Goal: Task Accomplishment & Management: Complete application form

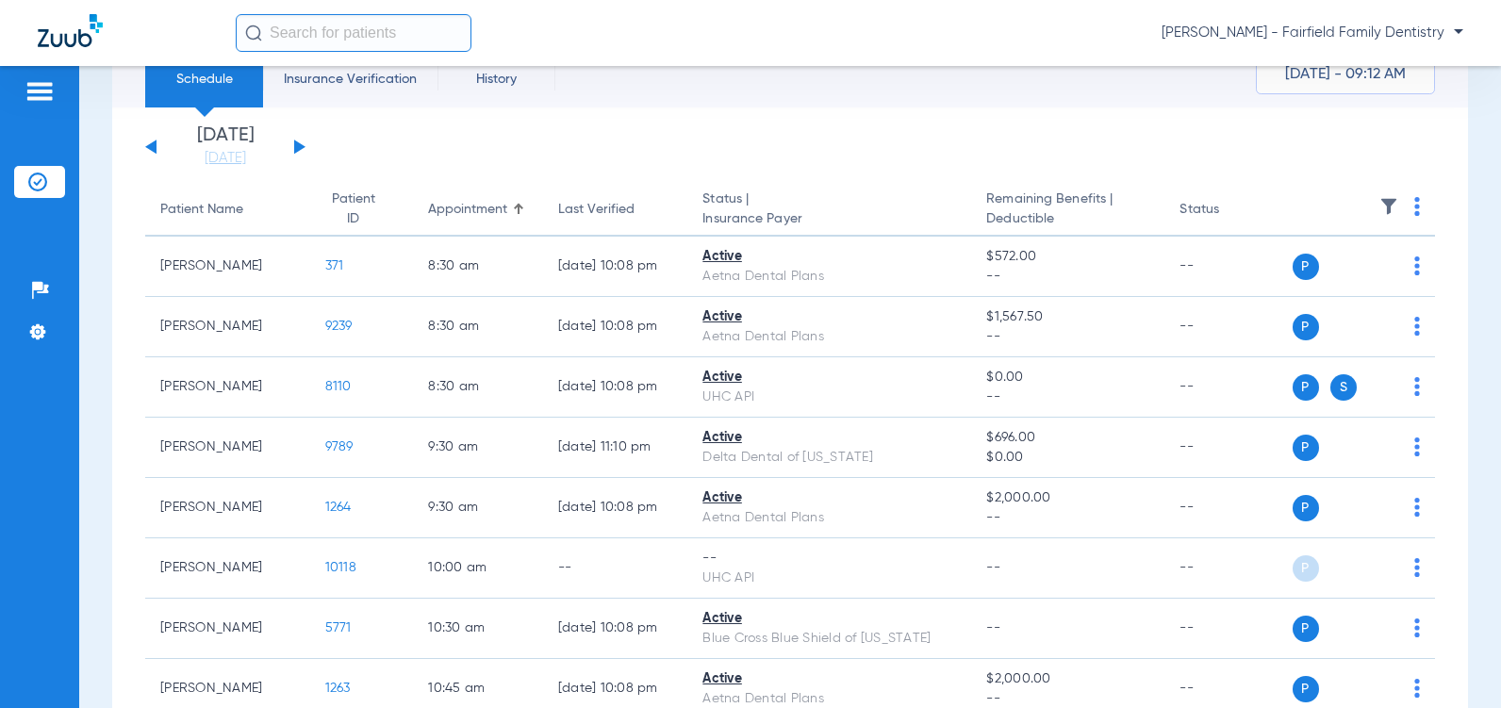
scroll to position [46, 0]
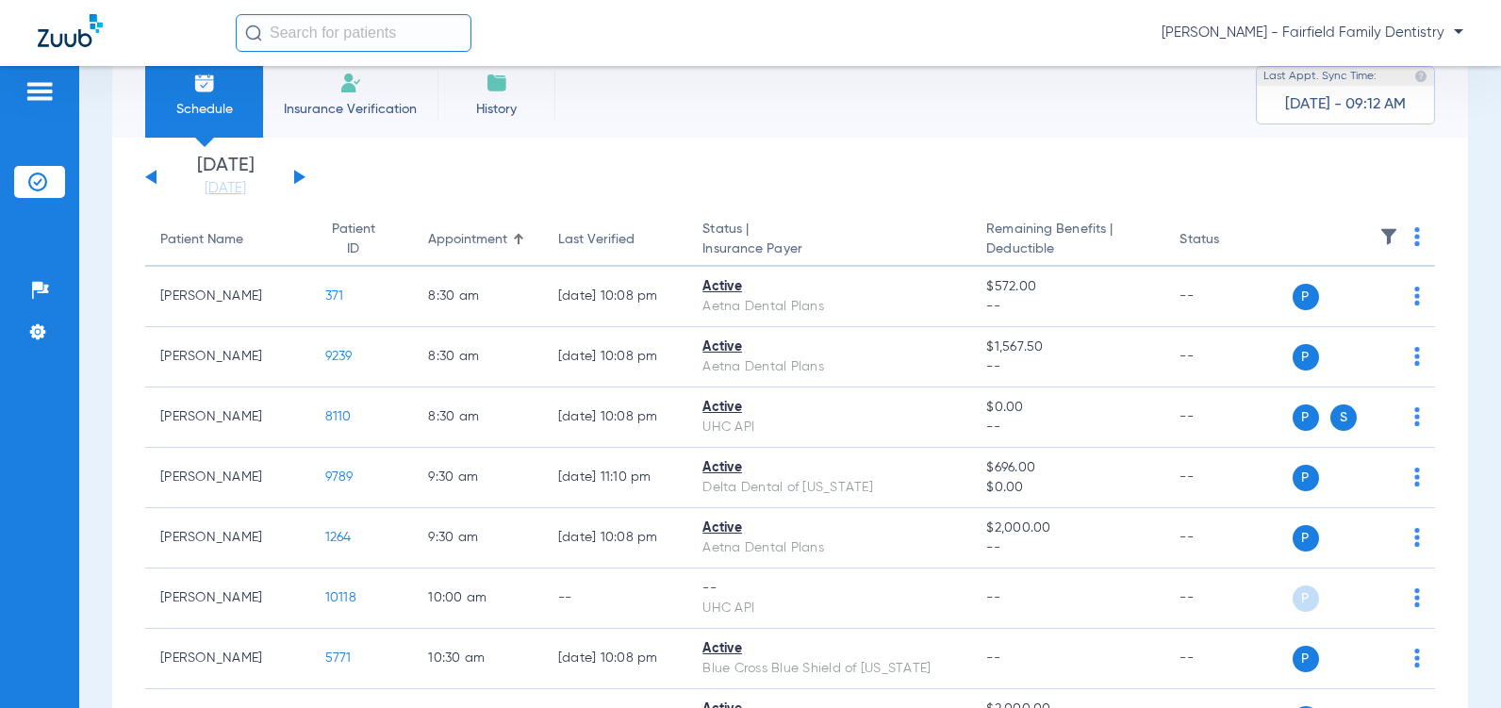
click at [297, 176] on button at bounding box center [299, 177] width 11 height 14
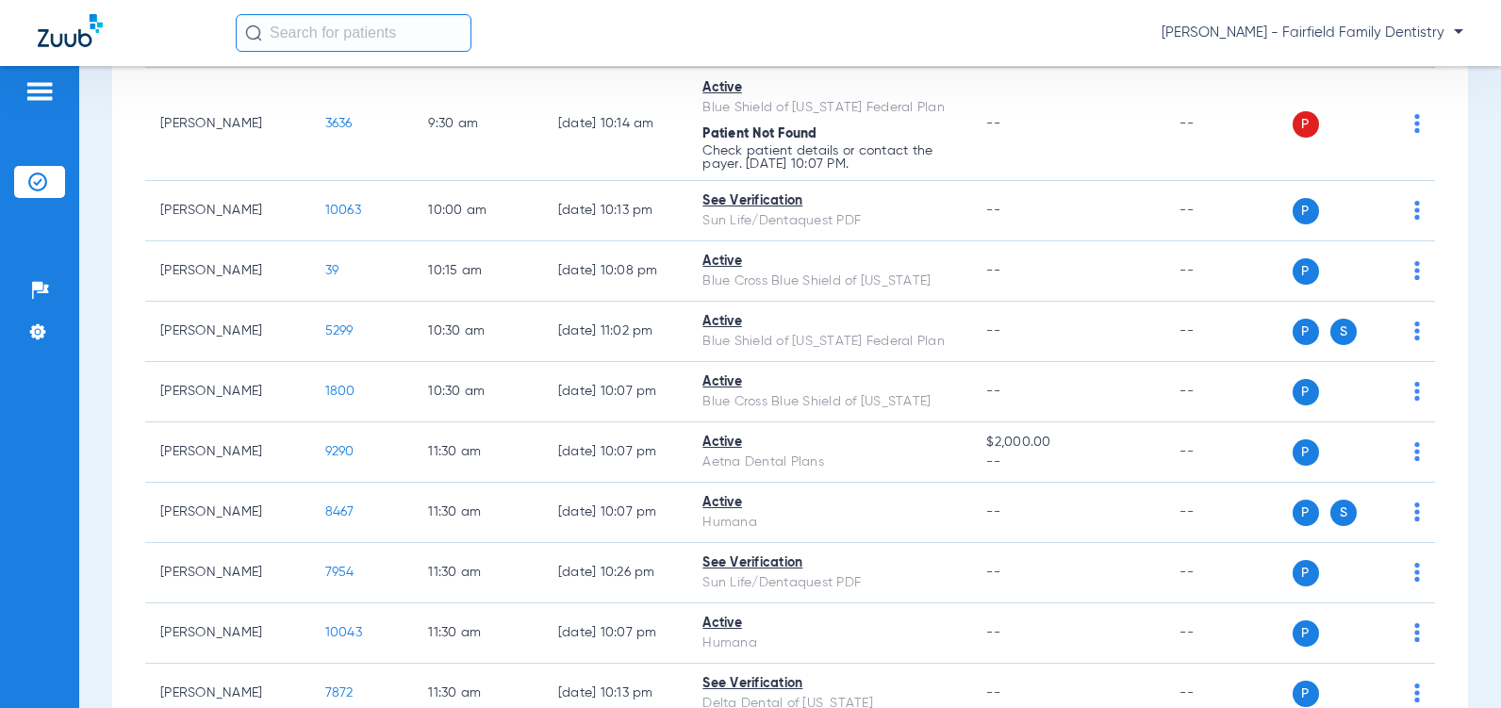
scroll to position [754, 0]
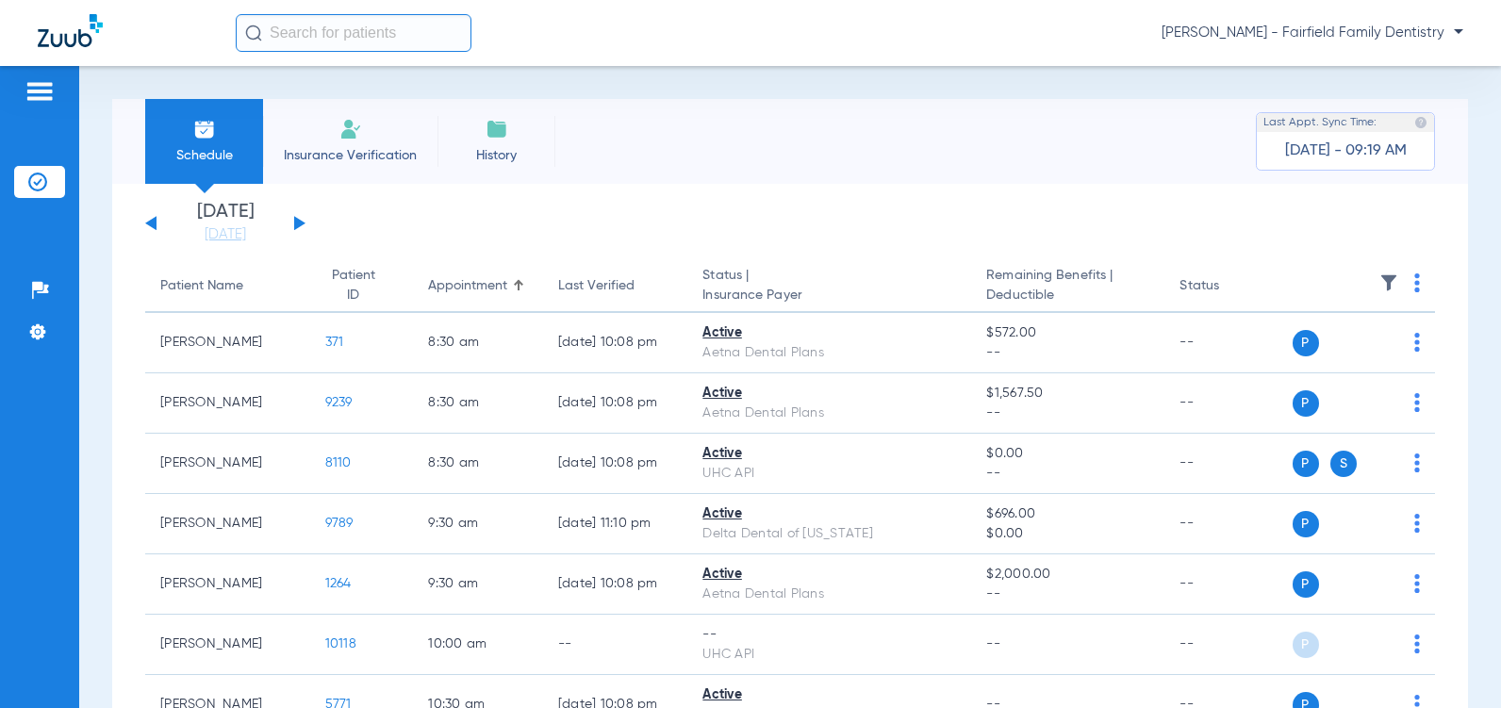
click at [300, 225] on button at bounding box center [299, 223] width 11 height 14
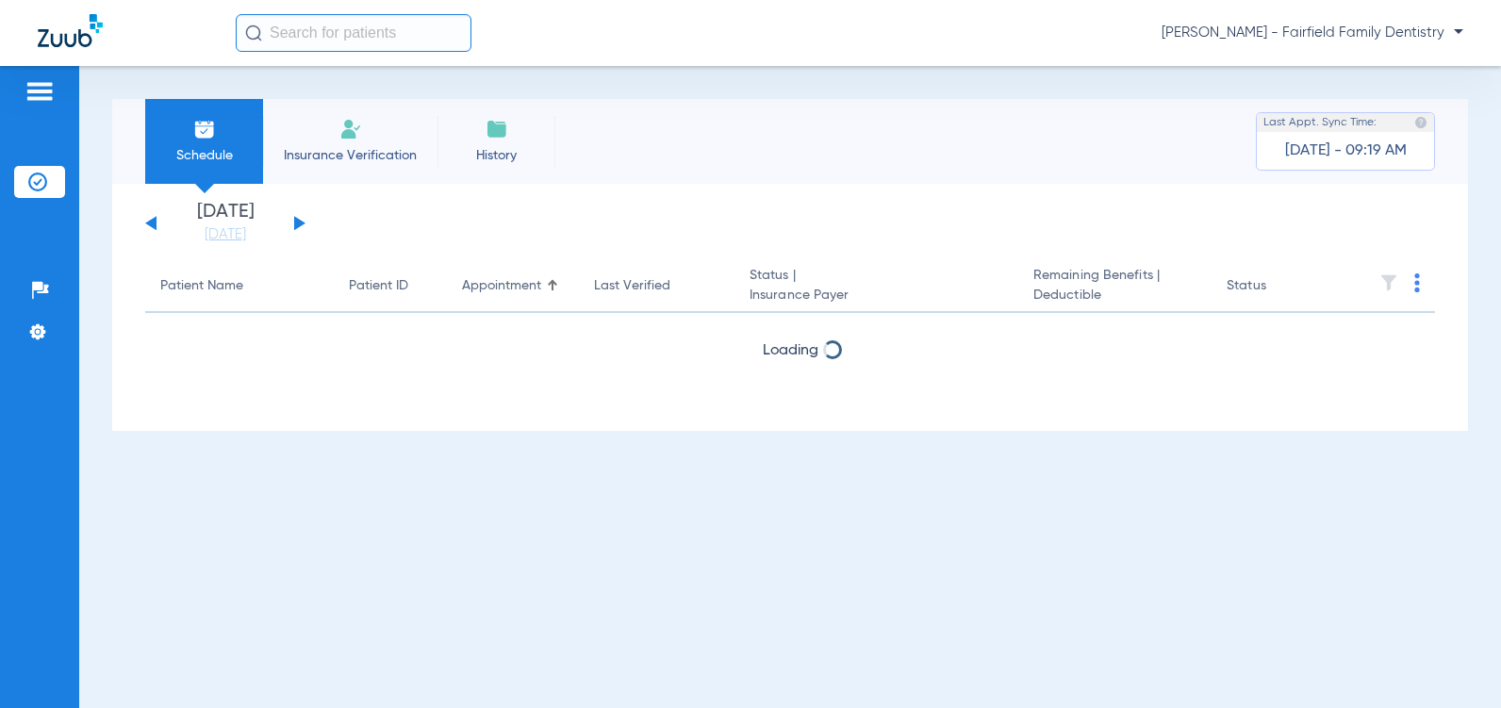
click at [300, 225] on button at bounding box center [299, 223] width 11 height 14
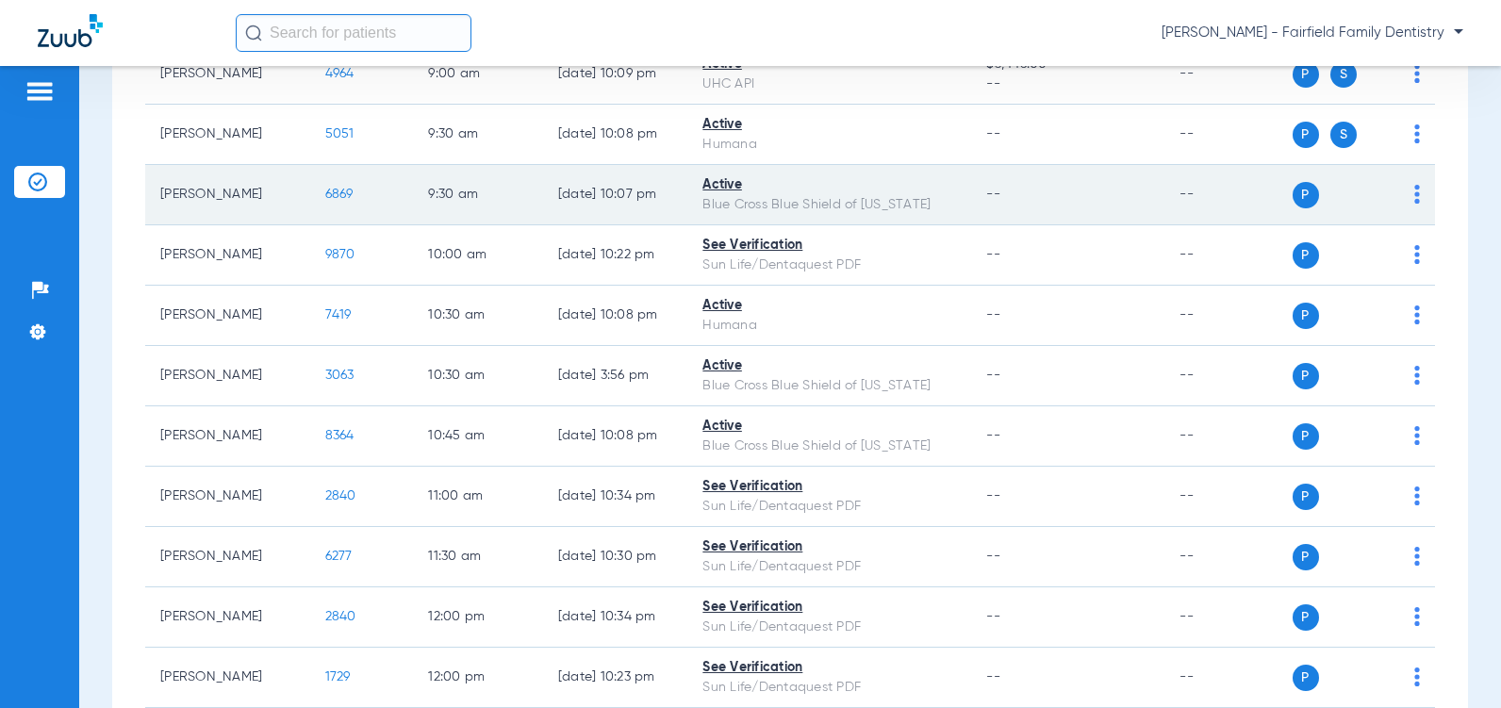
scroll to position [366, 0]
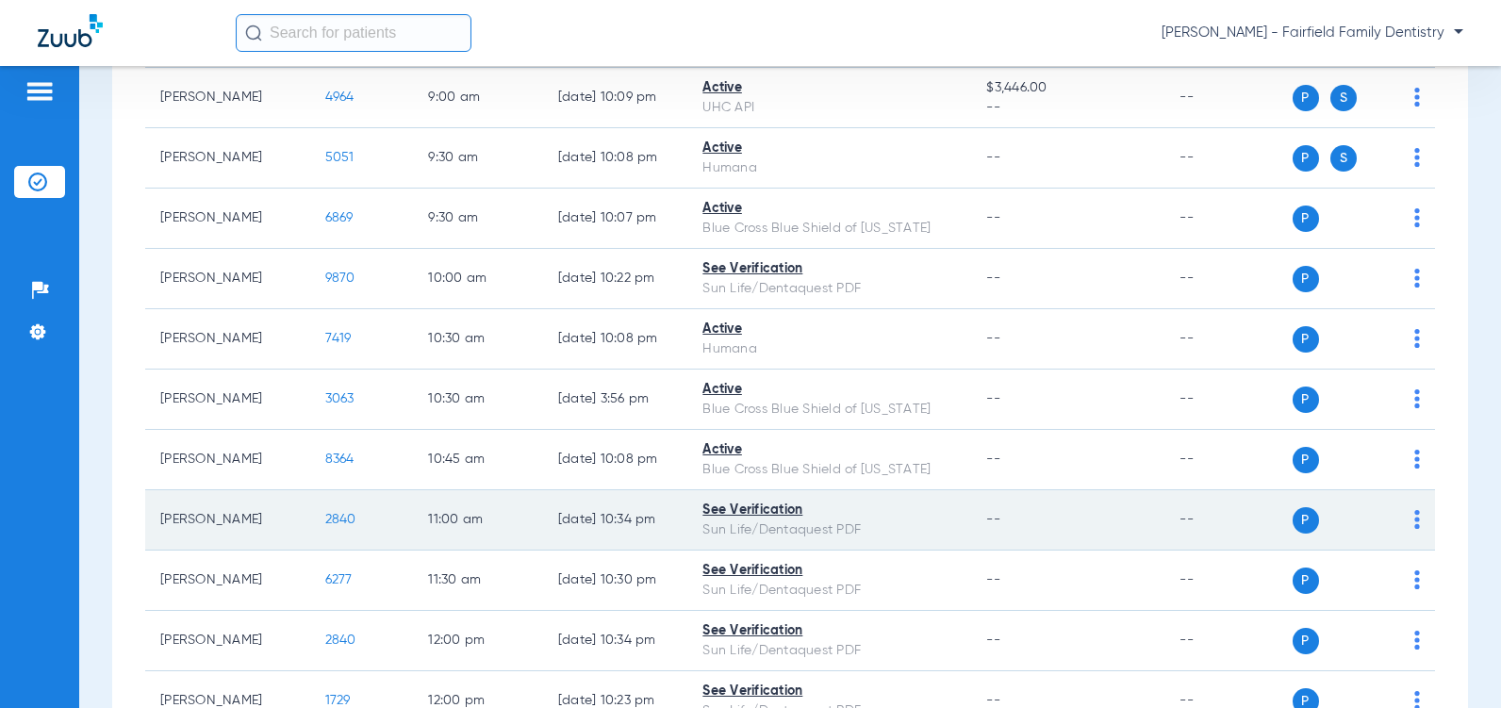
click at [325, 526] on span "2840" at bounding box center [340, 519] width 31 height 13
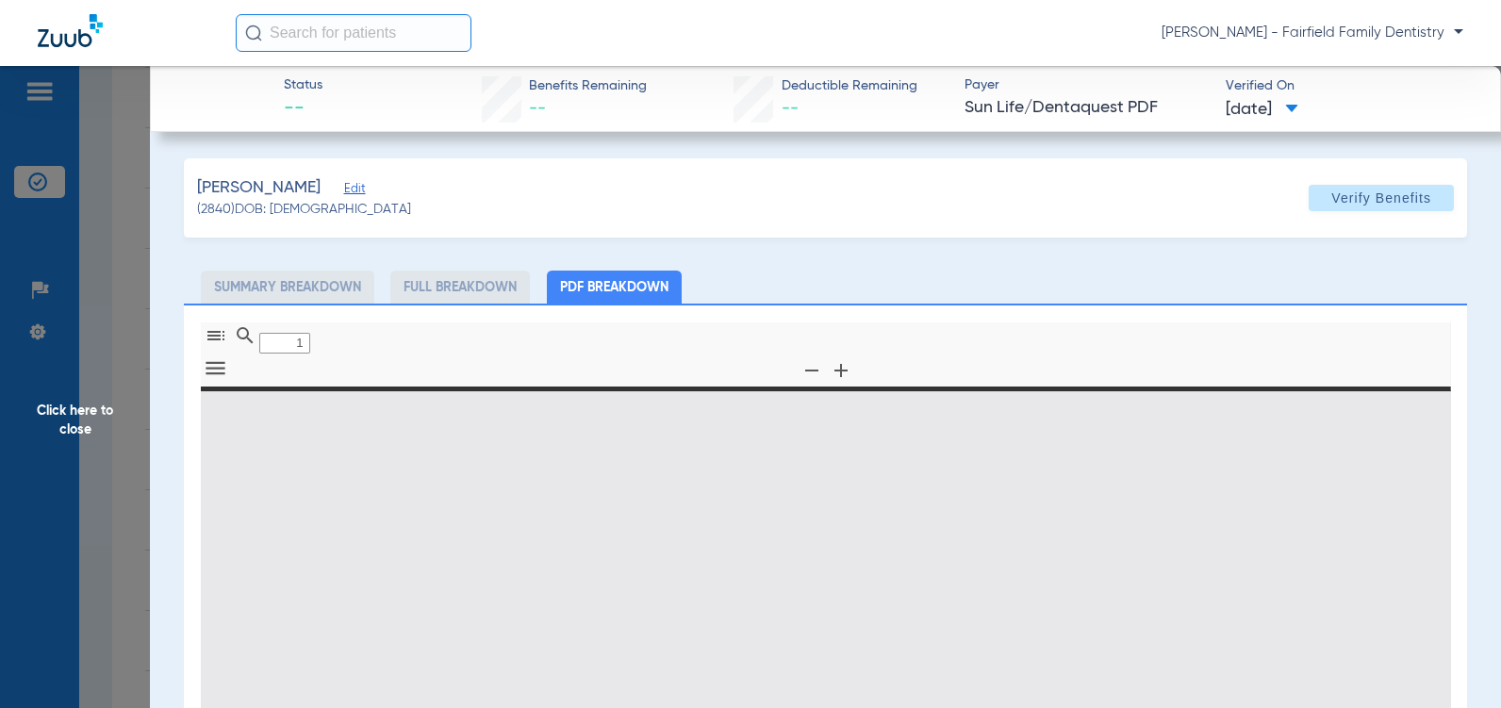
type input "0"
select select "page-width"
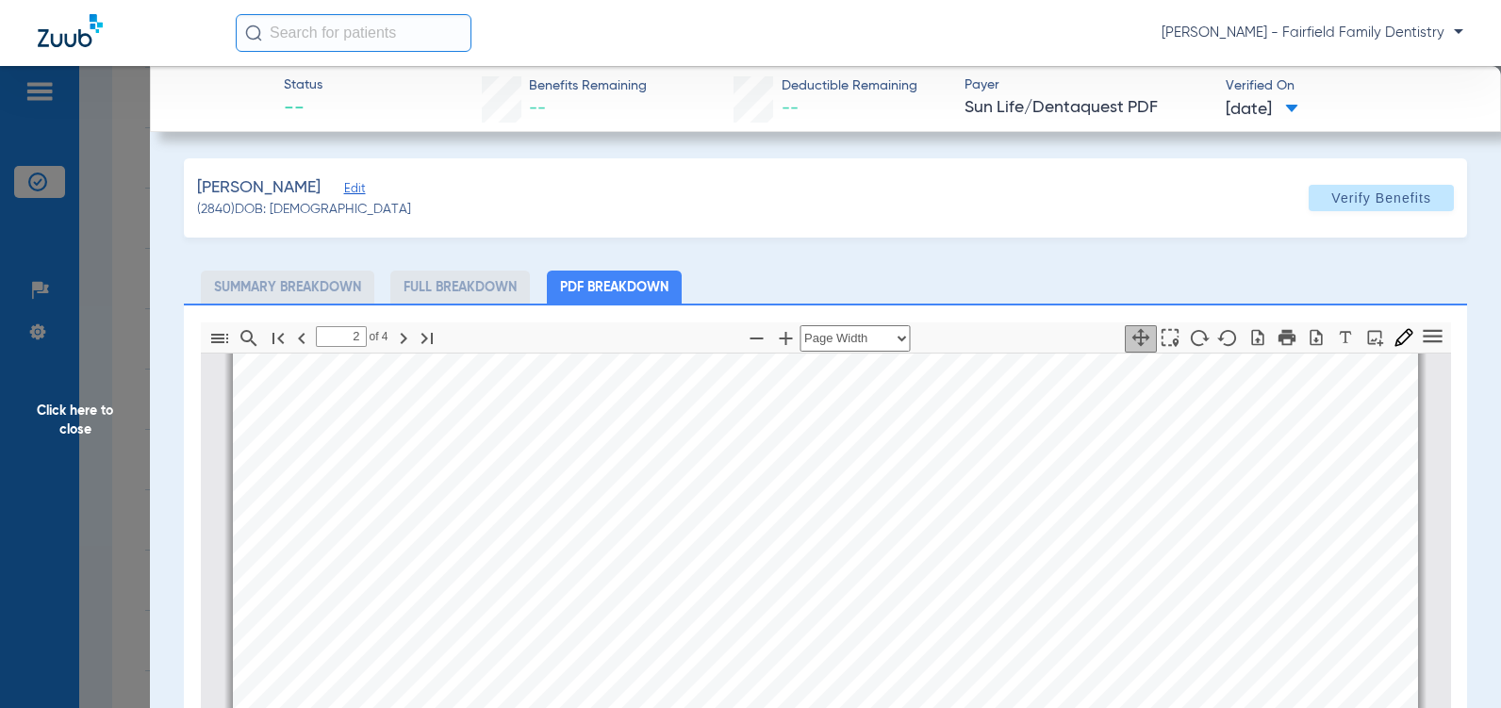
scroll to position [1885, 0]
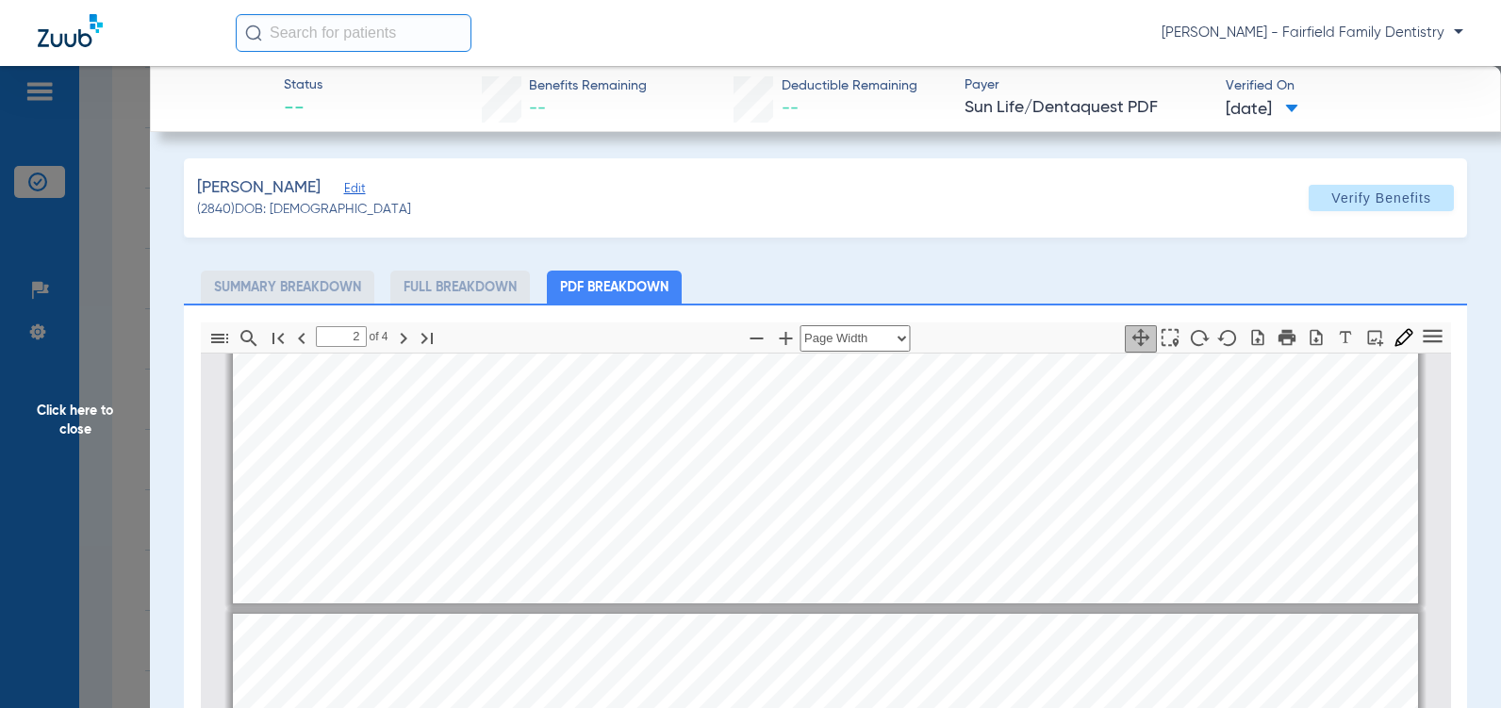
type input "1"
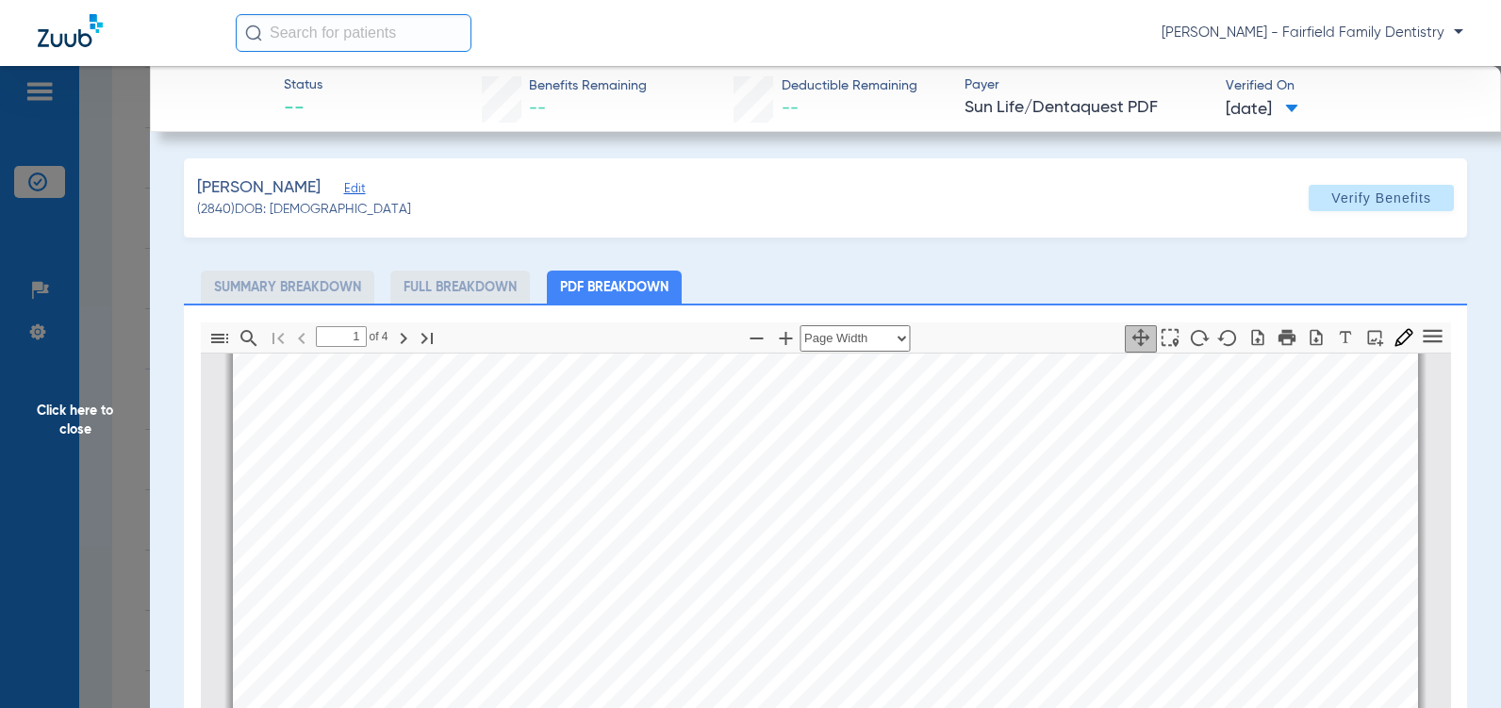
scroll to position [0, 0]
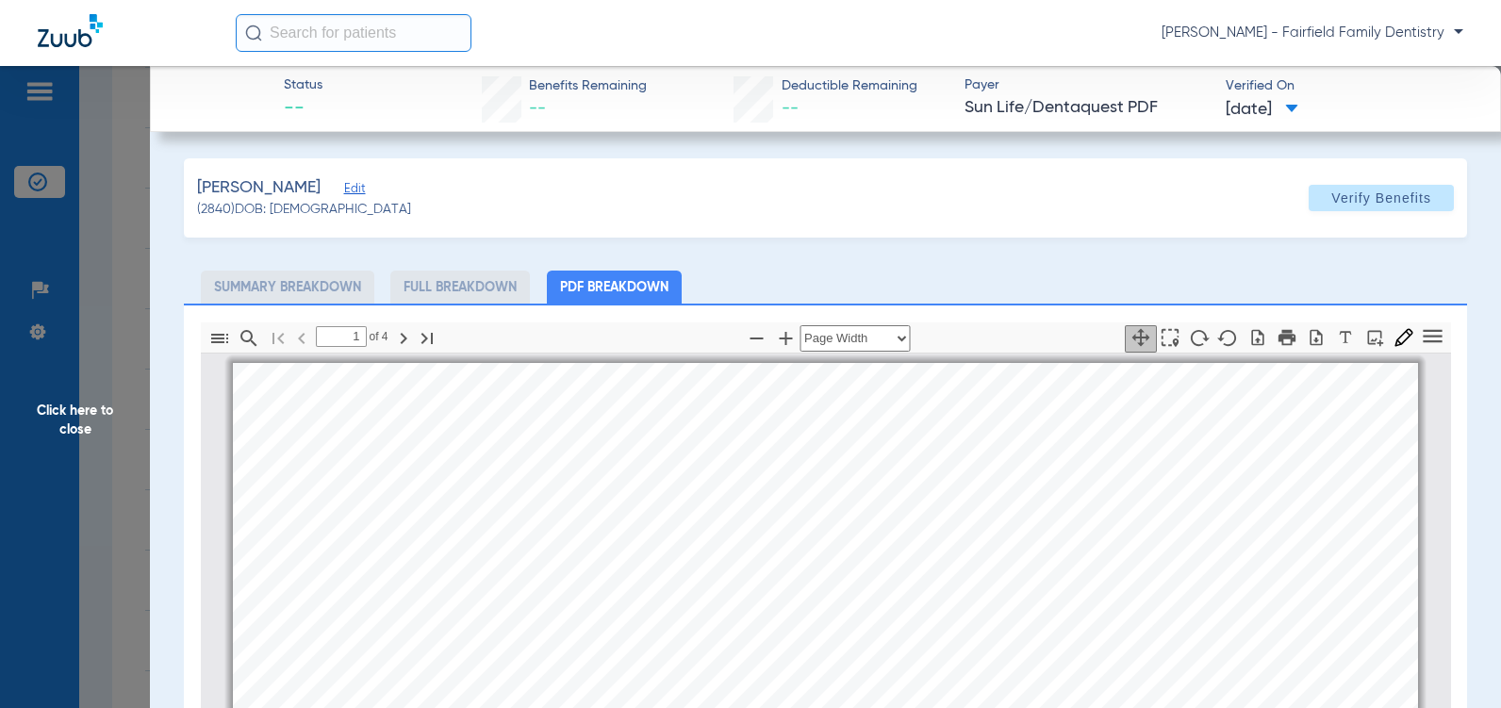
click at [70, 432] on span "Click here to close" at bounding box center [75, 420] width 150 height 708
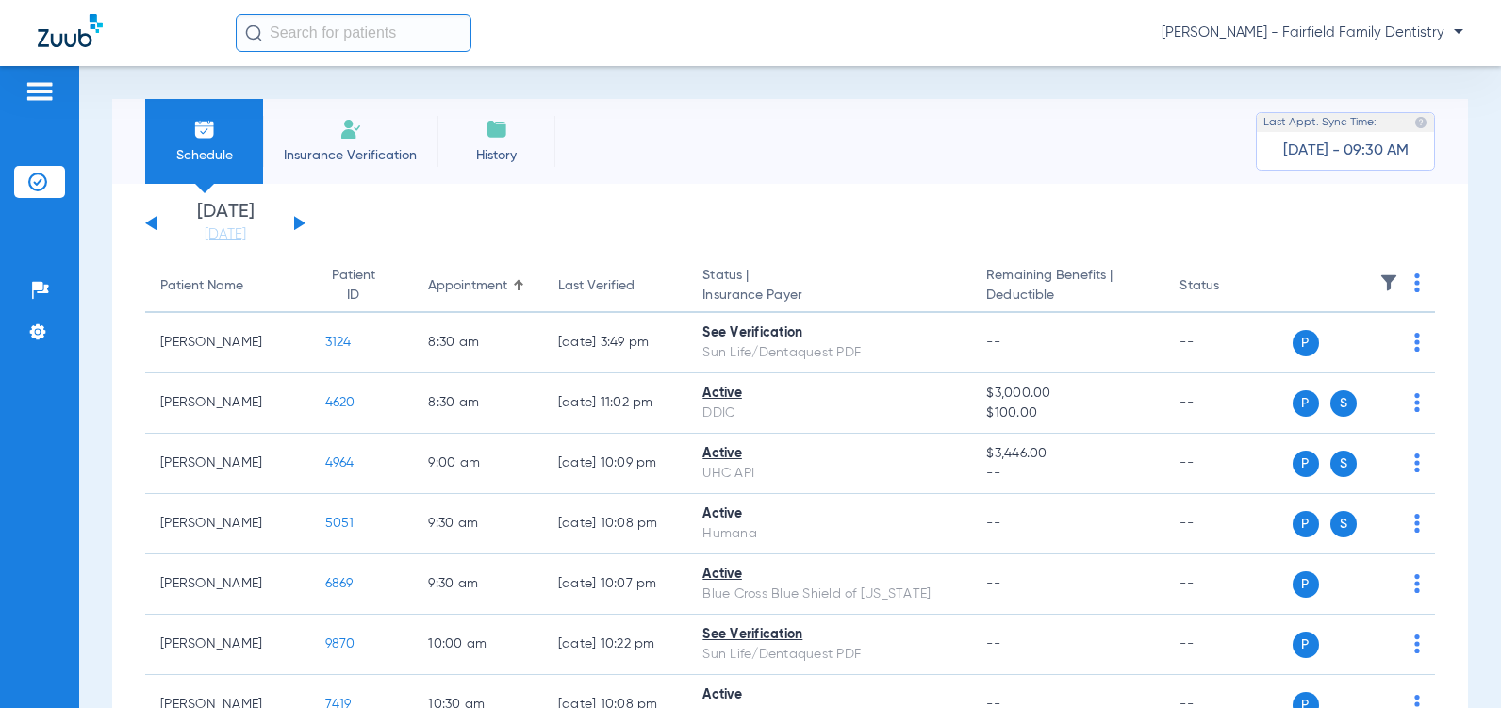
click at [152, 220] on button at bounding box center [150, 223] width 11 height 14
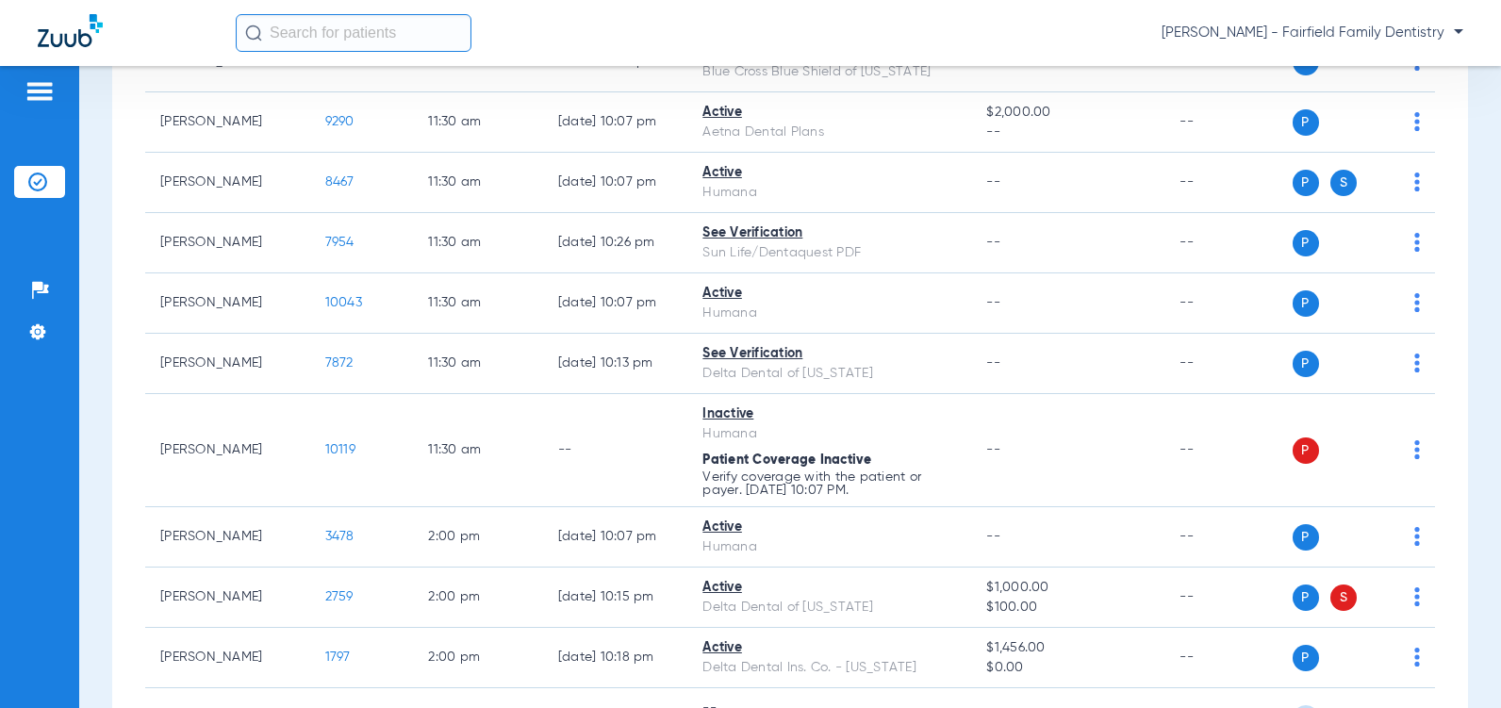
scroll to position [1037, 0]
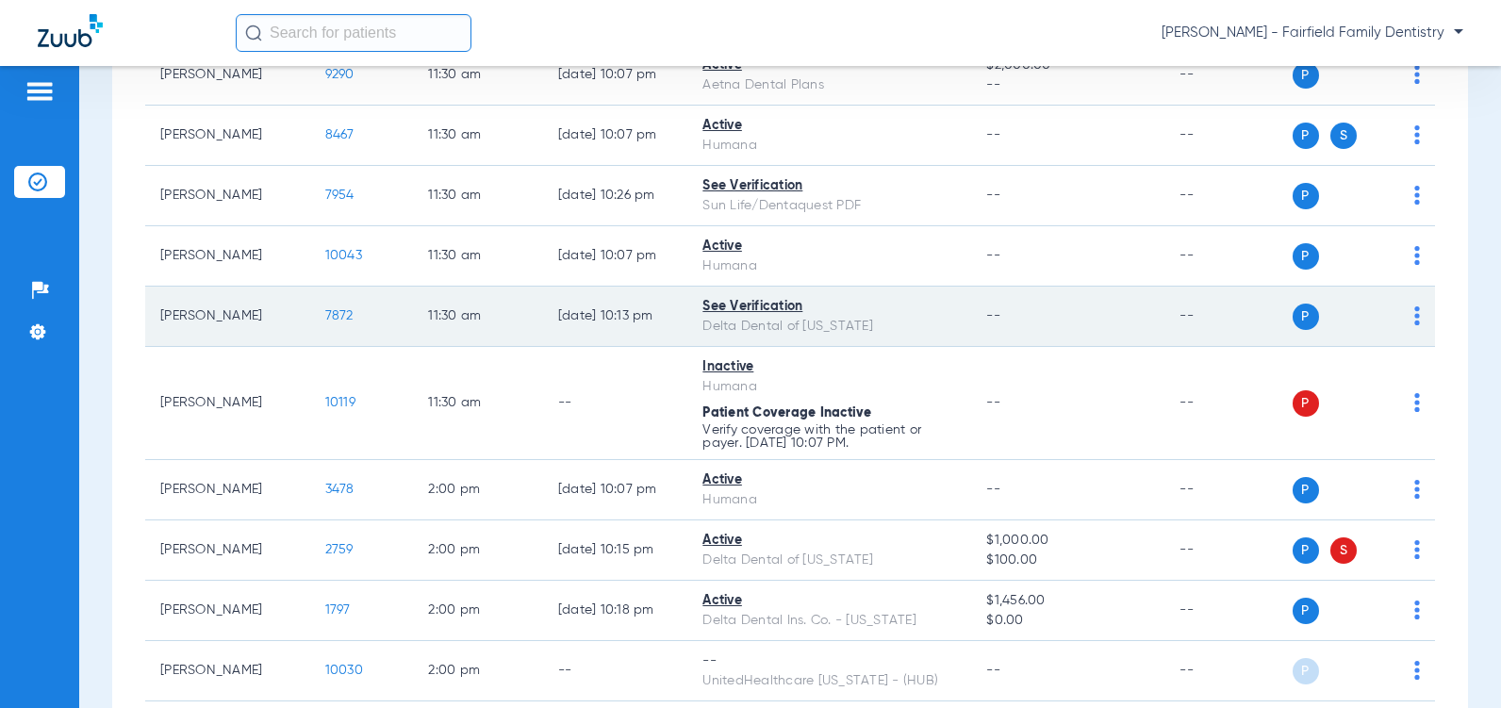
click at [727, 317] on div "See Verification" at bounding box center [829, 307] width 254 height 20
click at [325, 322] on span "7872" at bounding box center [339, 315] width 28 height 13
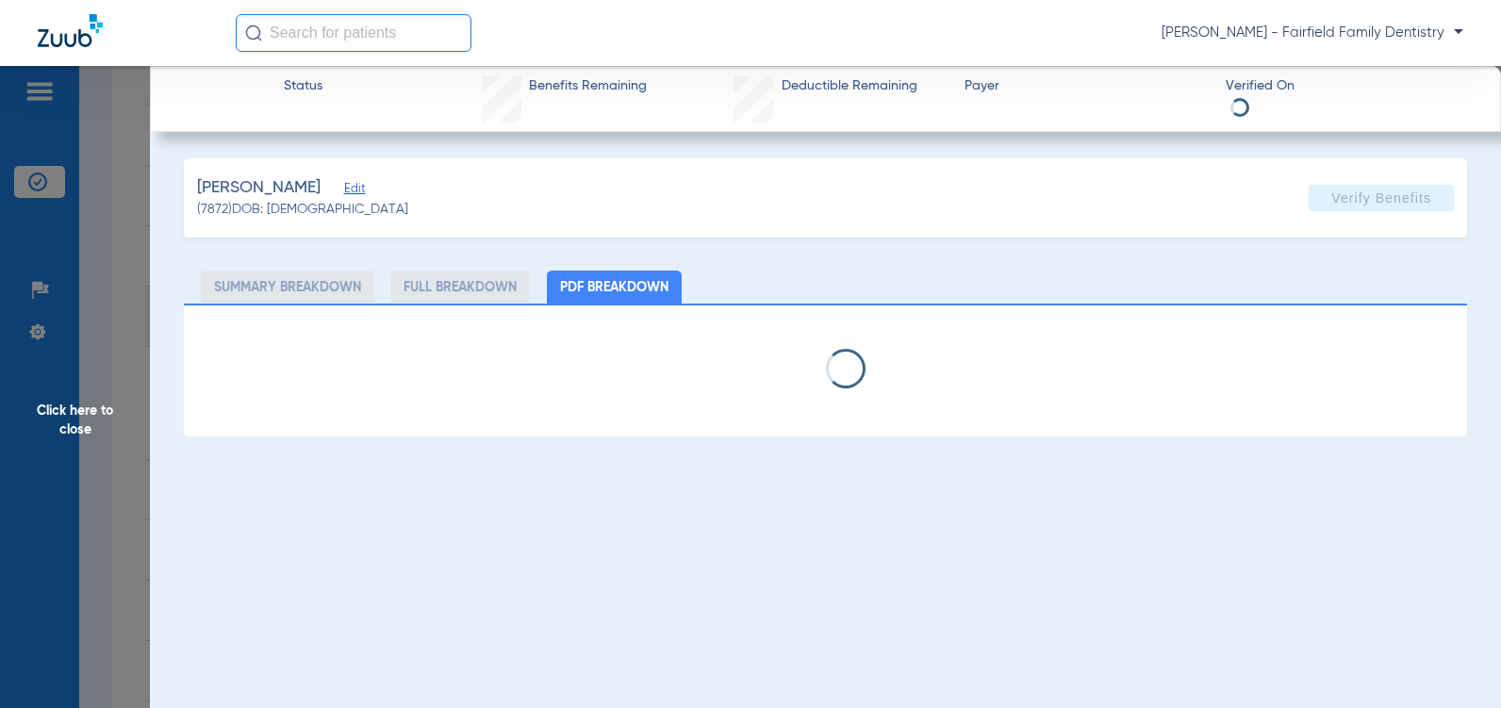
select select "page-width"
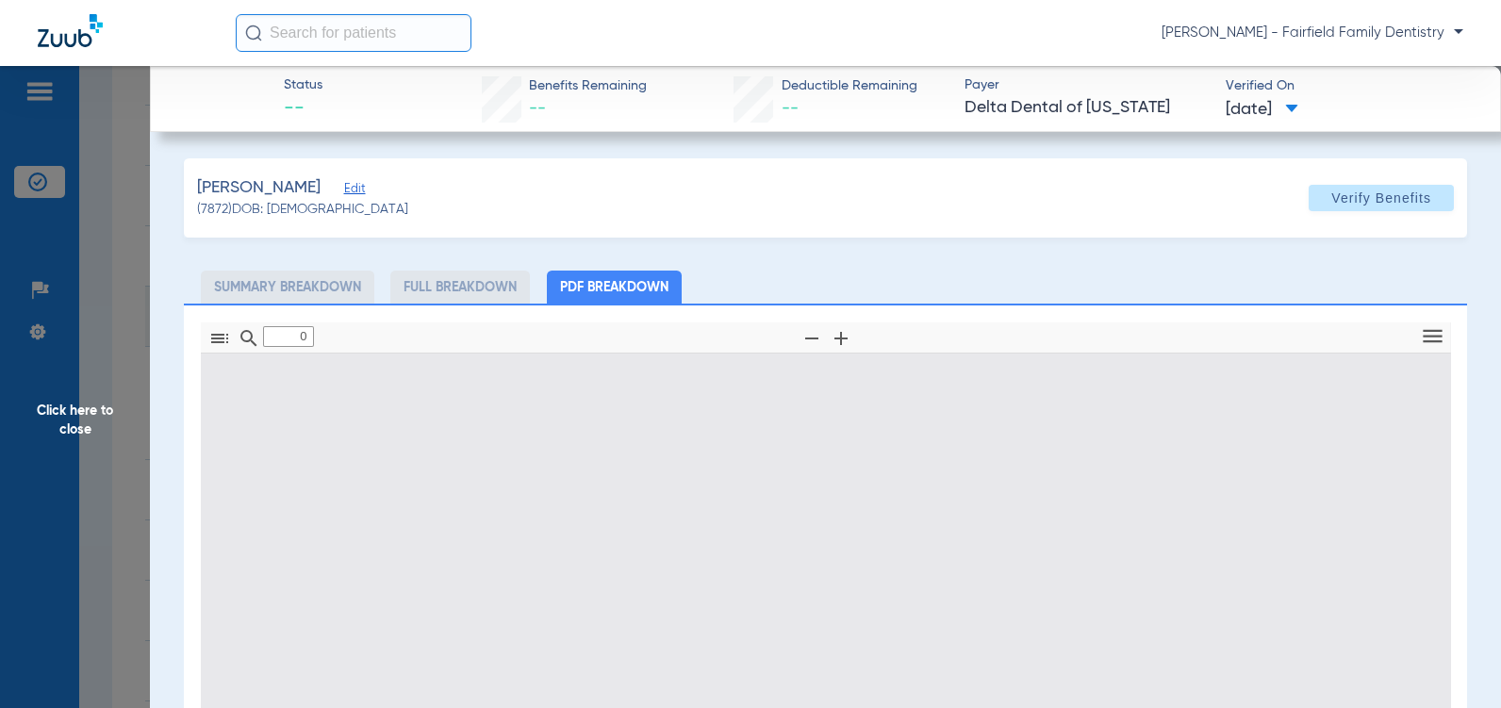
type input "1"
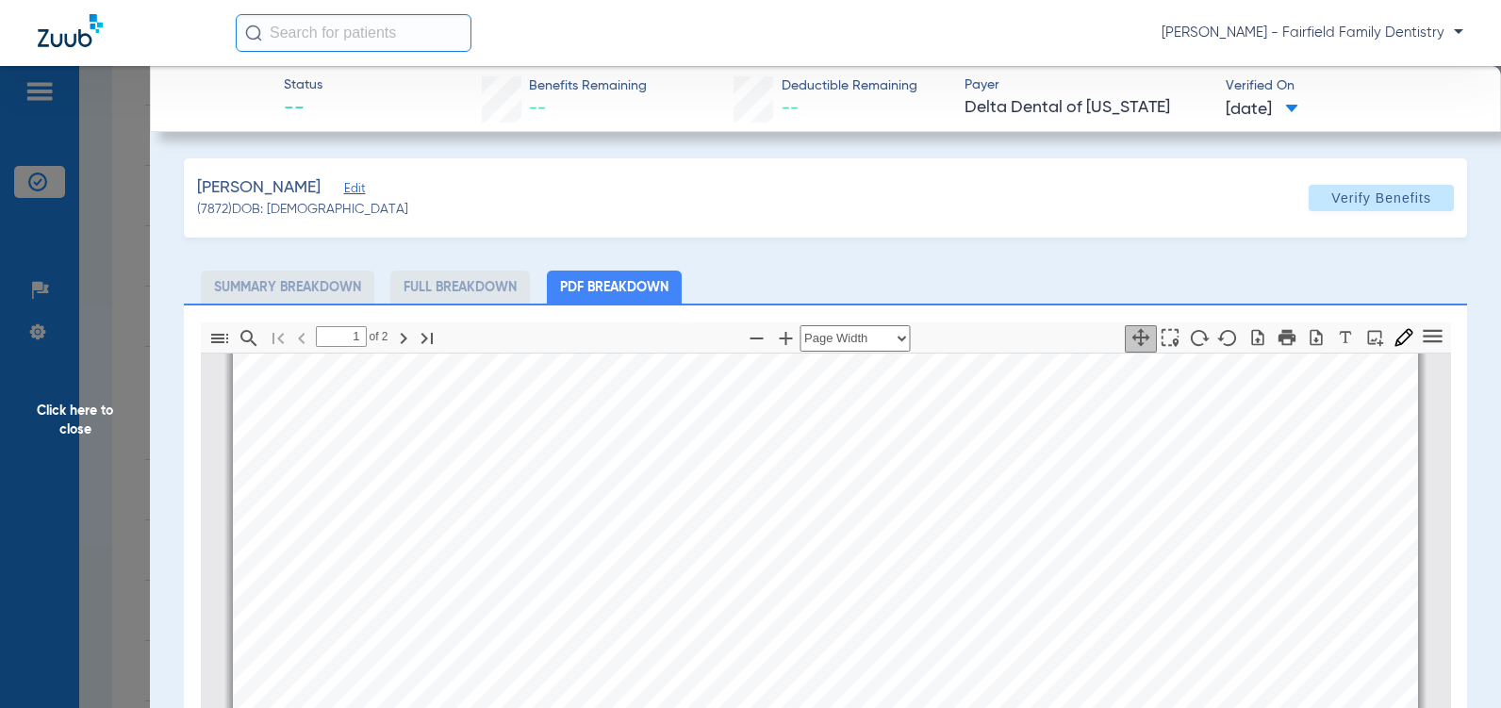
scroll to position [0, 0]
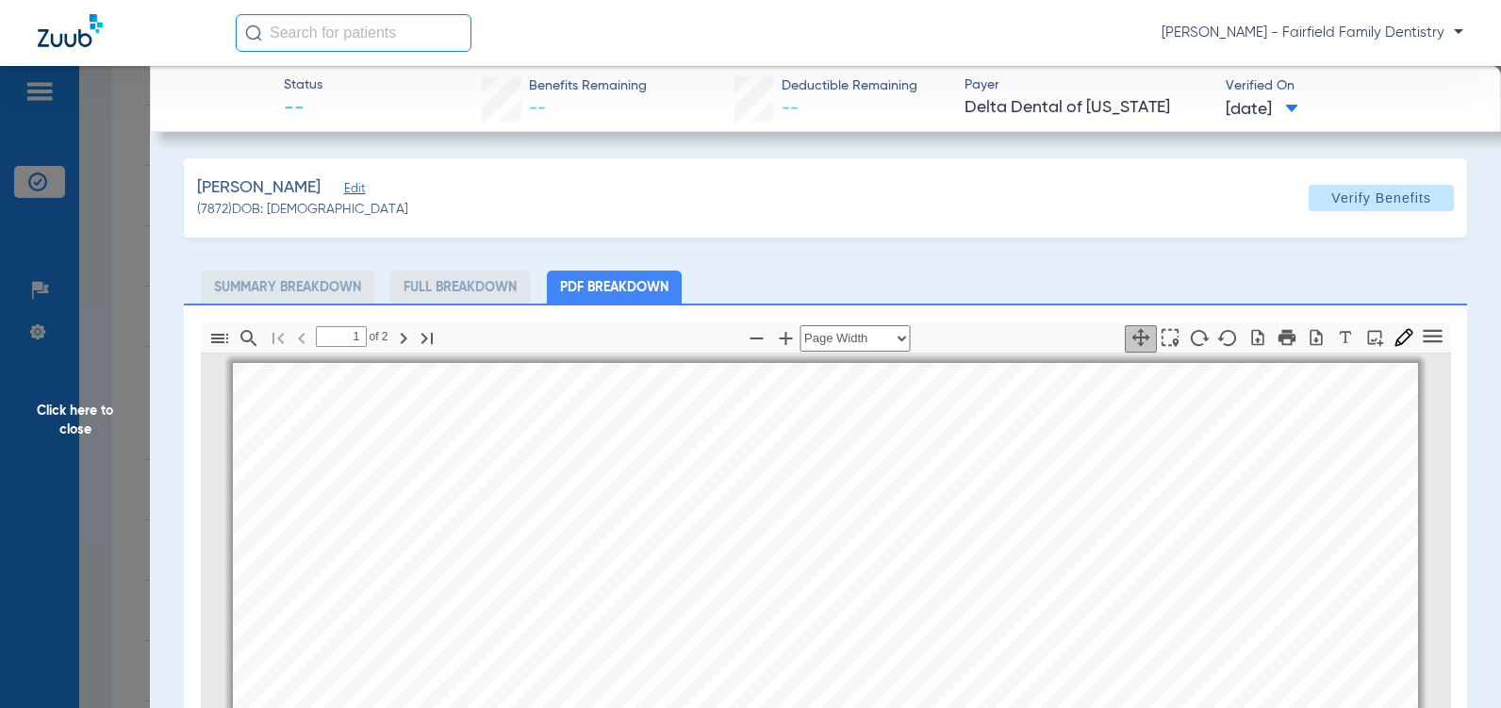
click at [356, 190] on span "Edit" at bounding box center [352, 191] width 17 height 18
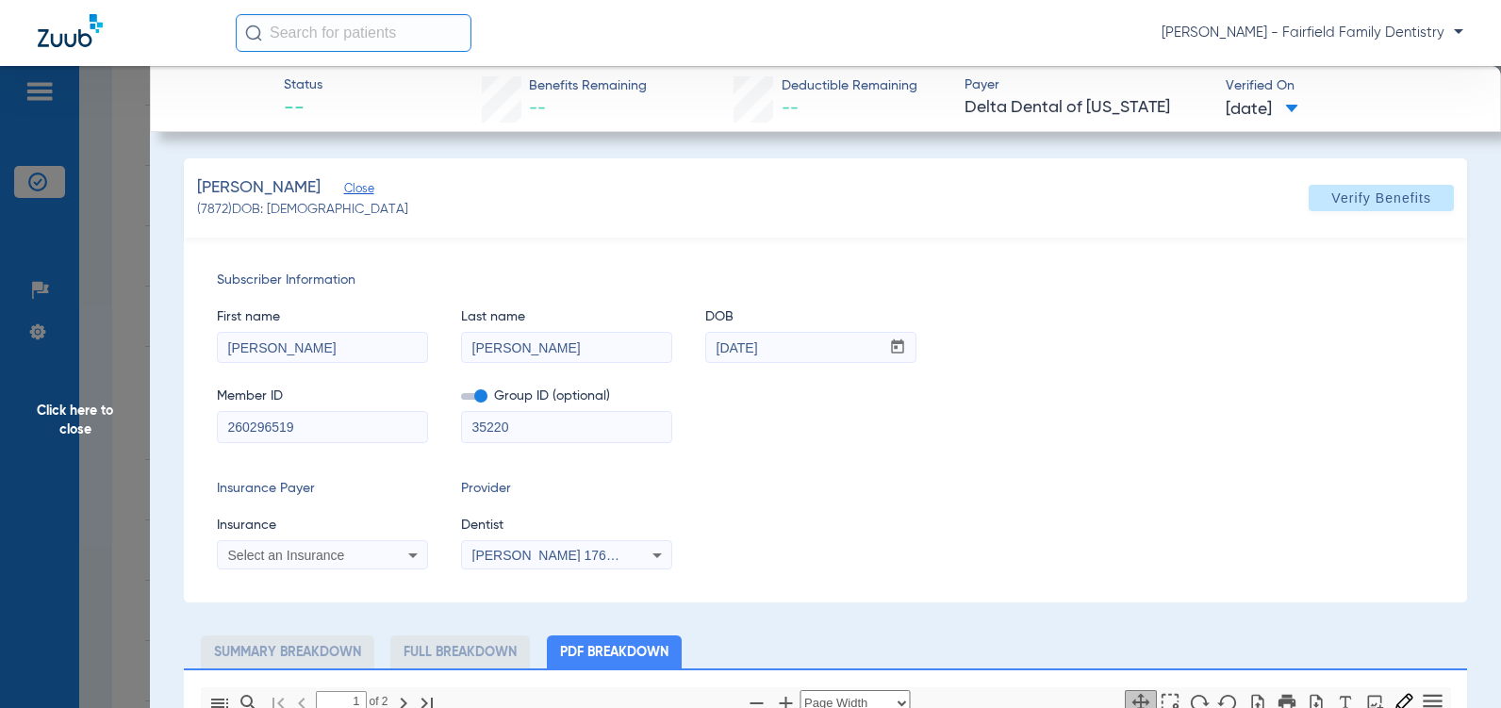
drag, startPoint x: 311, startPoint y: 429, endPoint x: 102, endPoint y: 416, distance: 209.7
type input "903799959"
click at [415, 554] on icon at bounding box center [412, 555] width 9 height 5
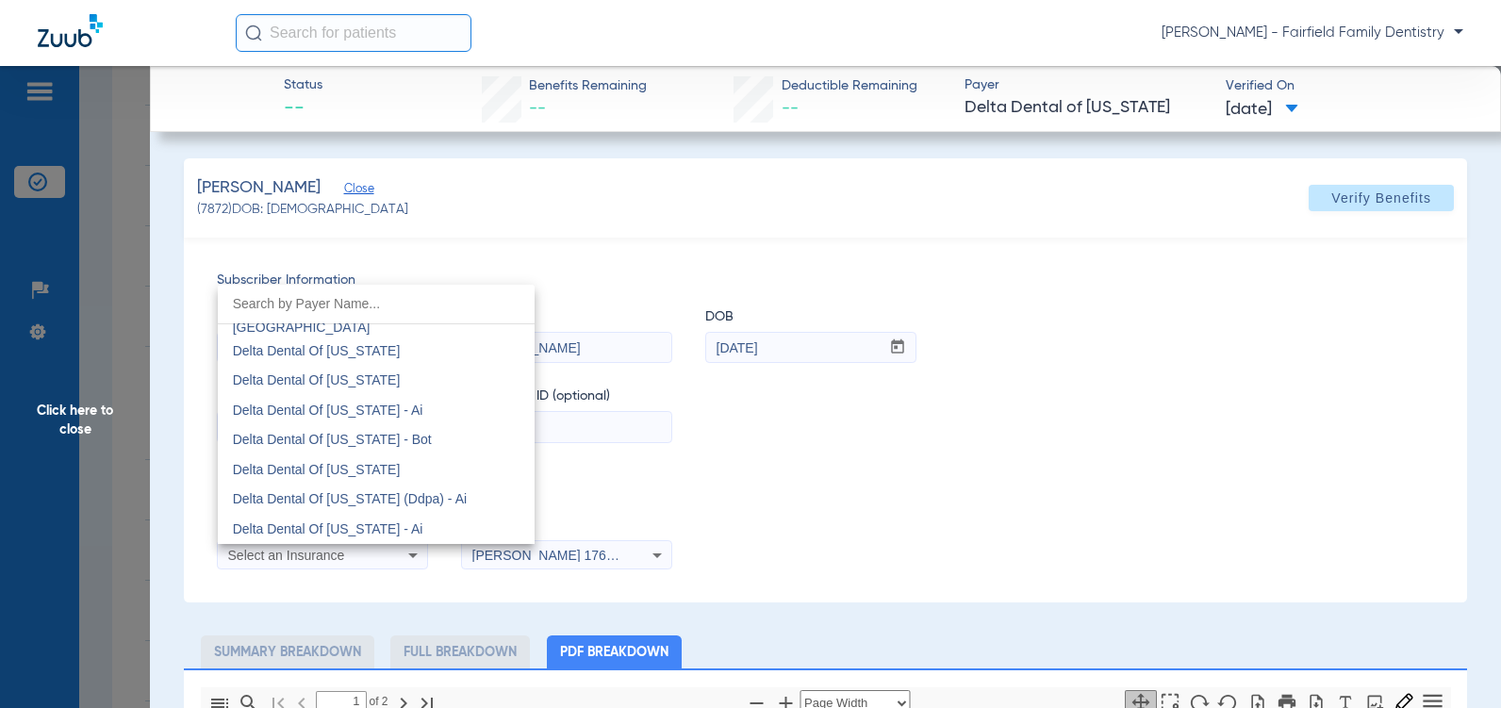
scroll to position [5061, 0]
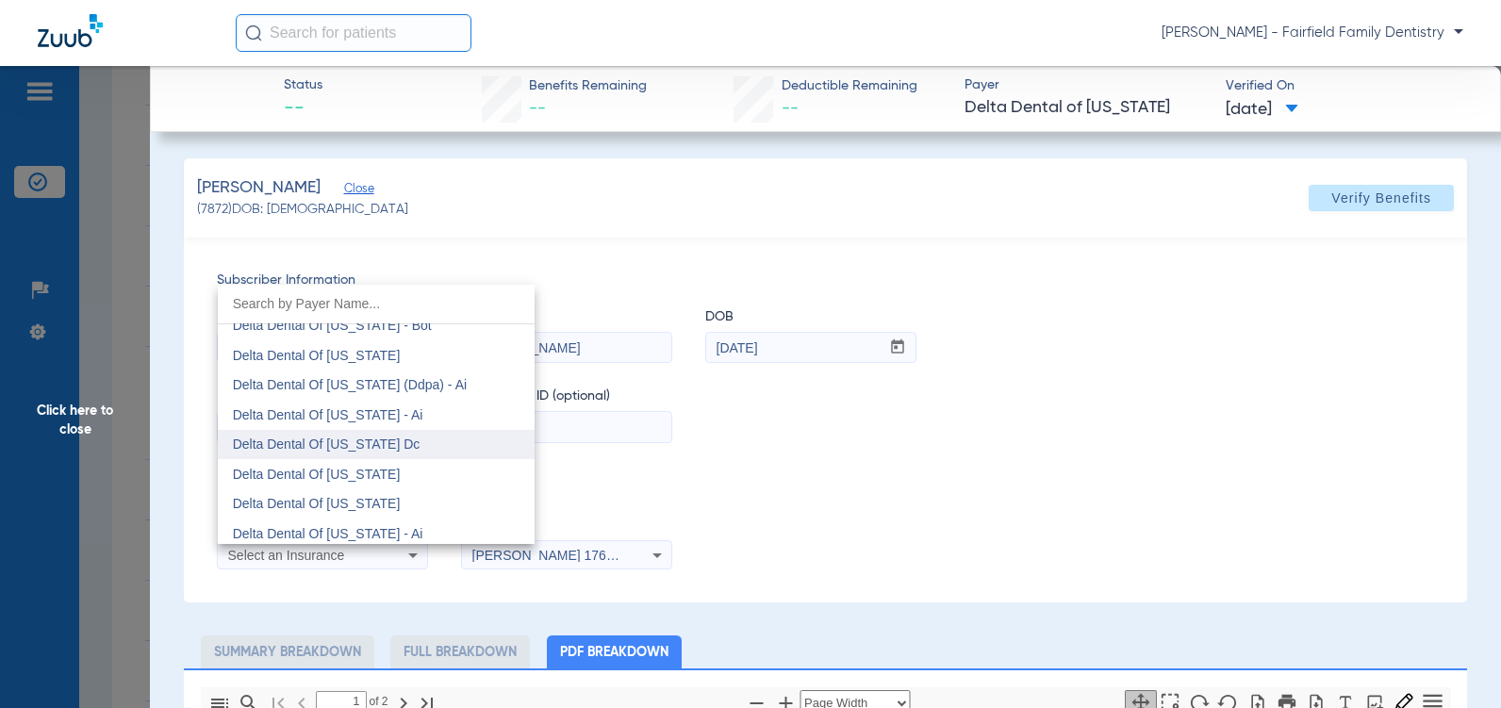
drag, startPoint x: 528, startPoint y: 533, endPoint x: 498, endPoint y: 447, distance: 90.9
drag, startPoint x: 498, startPoint y: 447, endPoint x: 955, endPoint y: 382, distance: 461.8
click at [955, 382] on div at bounding box center [750, 354] width 1501 height 708
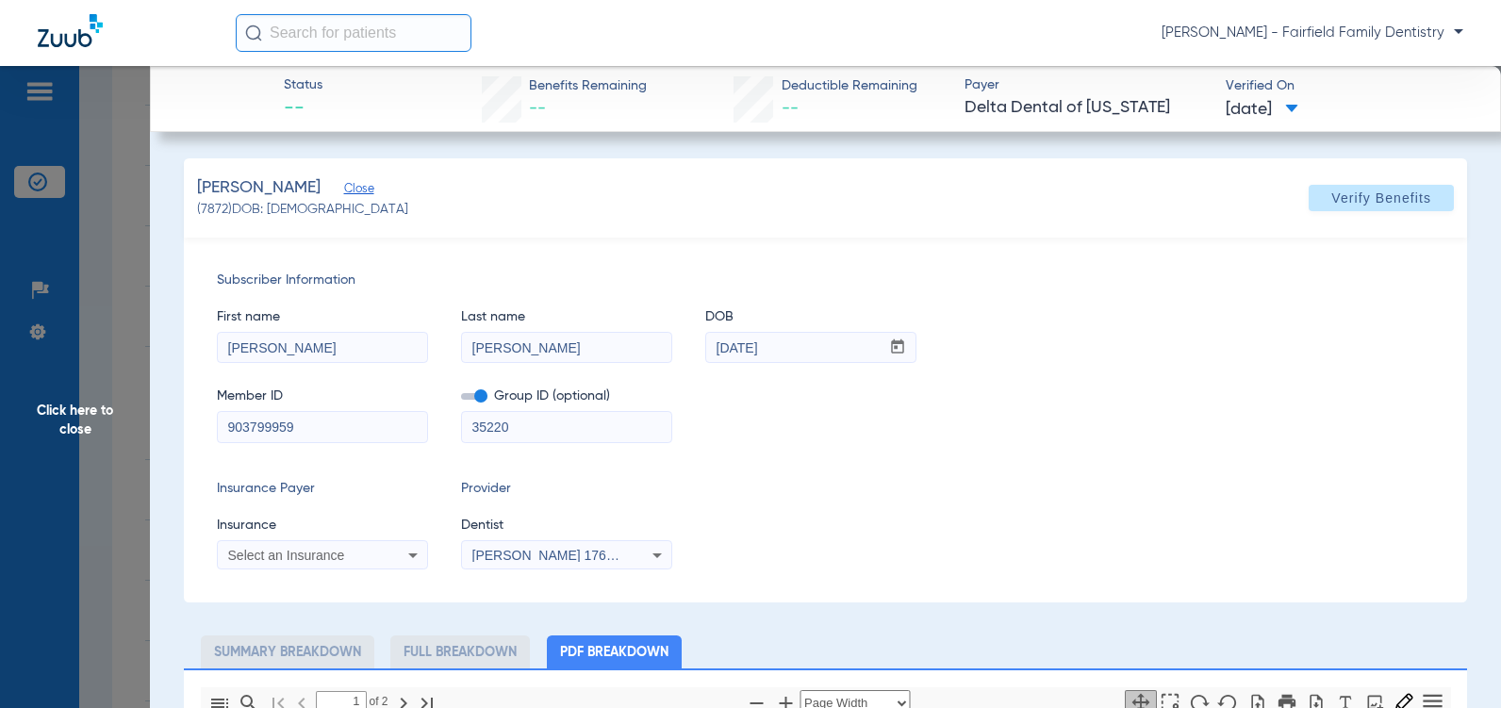
click at [414, 554] on icon at bounding box center [412, 555] width 9 height 5
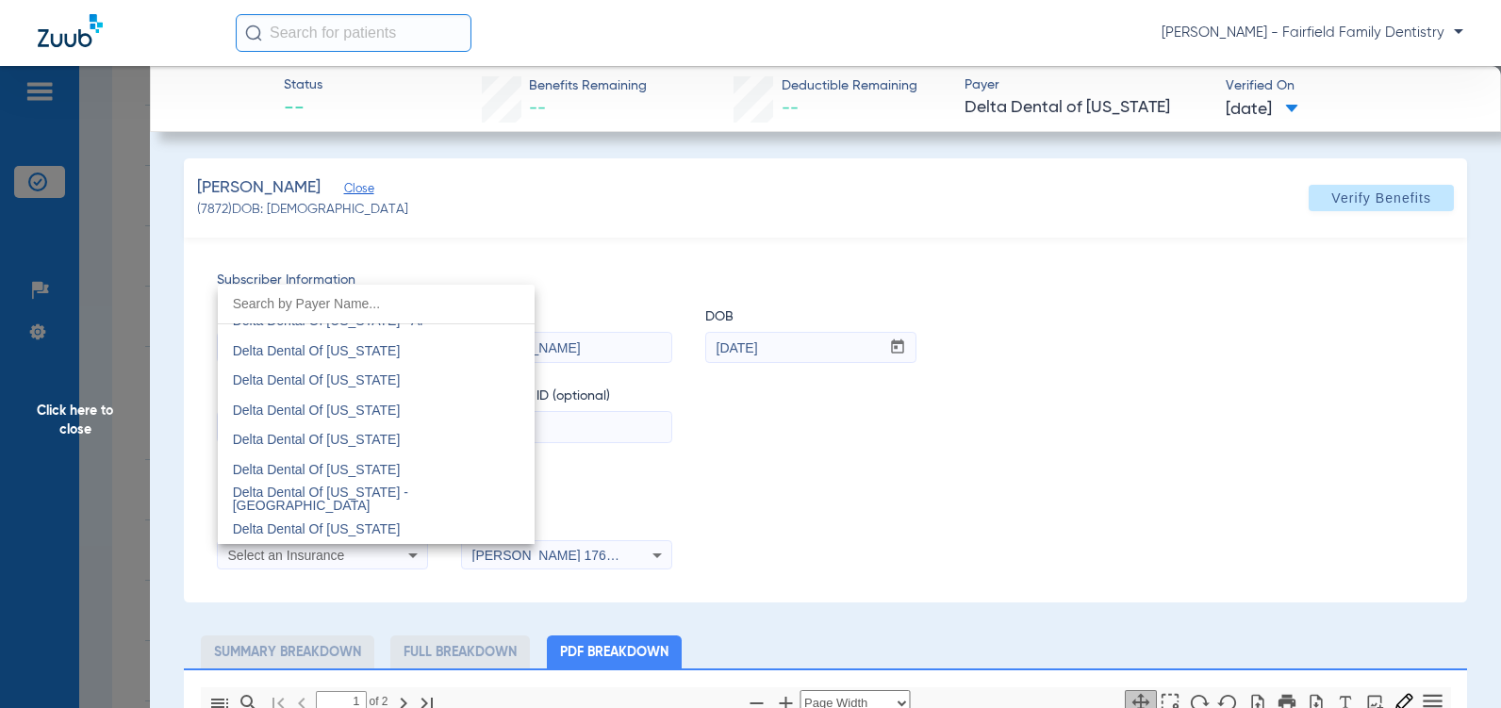
scroll to position [4793, 0]
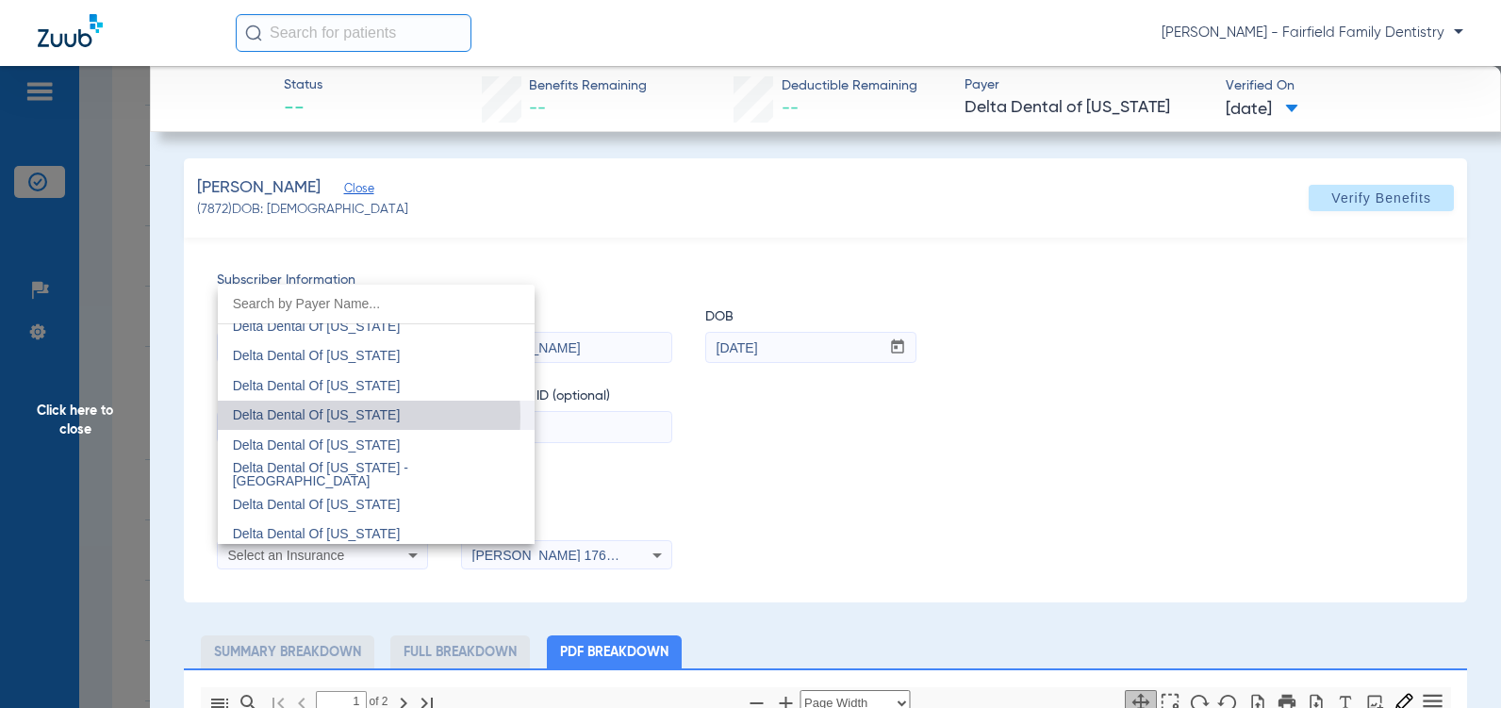
click at [283, 417] on span "Delta Dental Of [US_STATE]" at bounding box center [317, 414] width 168 height 15
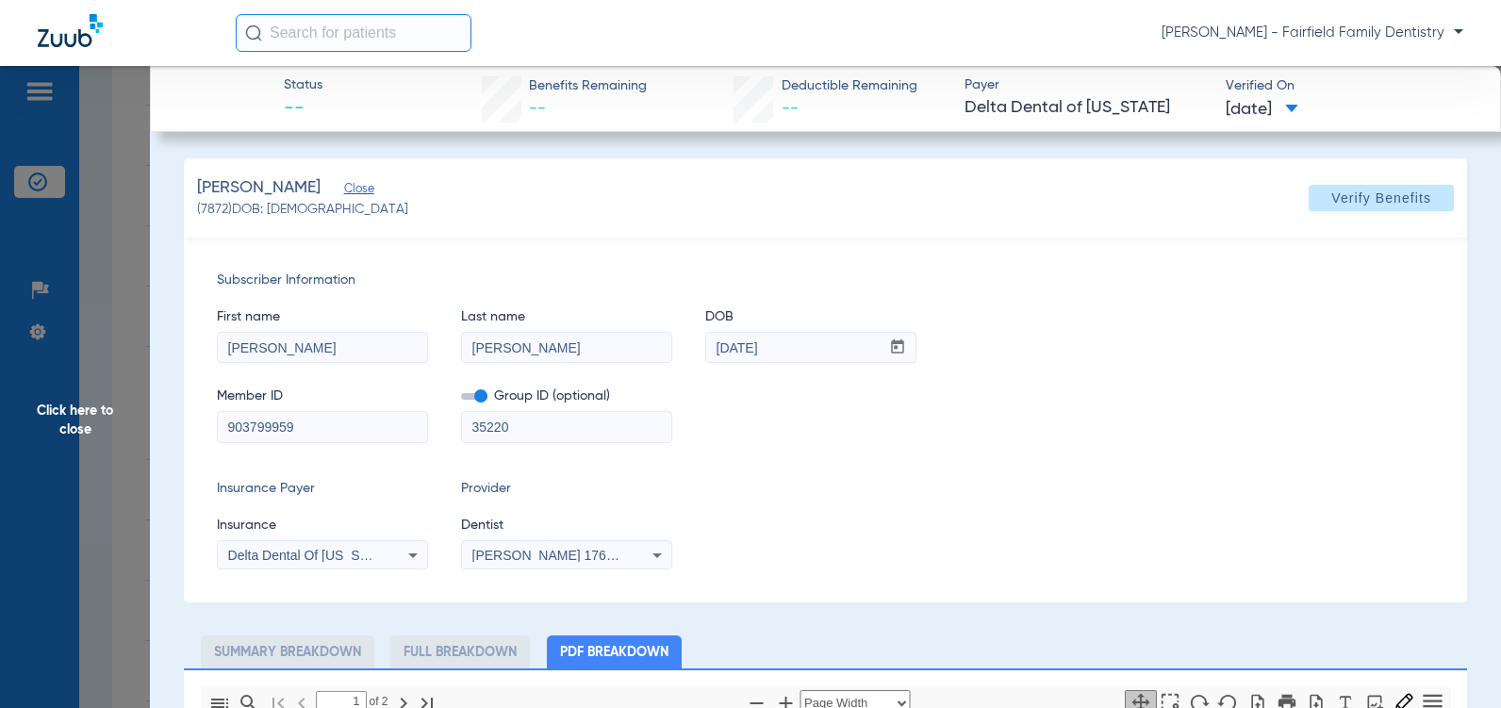
click at [479, 399] on span at bounding box center [474, 396] width 26 height 7
click at [461, 400] on input "checkbox" at bounding box center [461, 400] width 0 height 0
drag, startPoint x: 514, startPoint y: 427, endPoint x: 444, endPoint y: 427, distance: 69.8
click at [444, 427] on div "Member ID 903799959 Group ID (optional) 35220" at bounding box center [825, 405] width 1217 height 73
click at [1354, 196] on span "Verify Benefits" at bounding box center [1381, 197] width 100 height 15
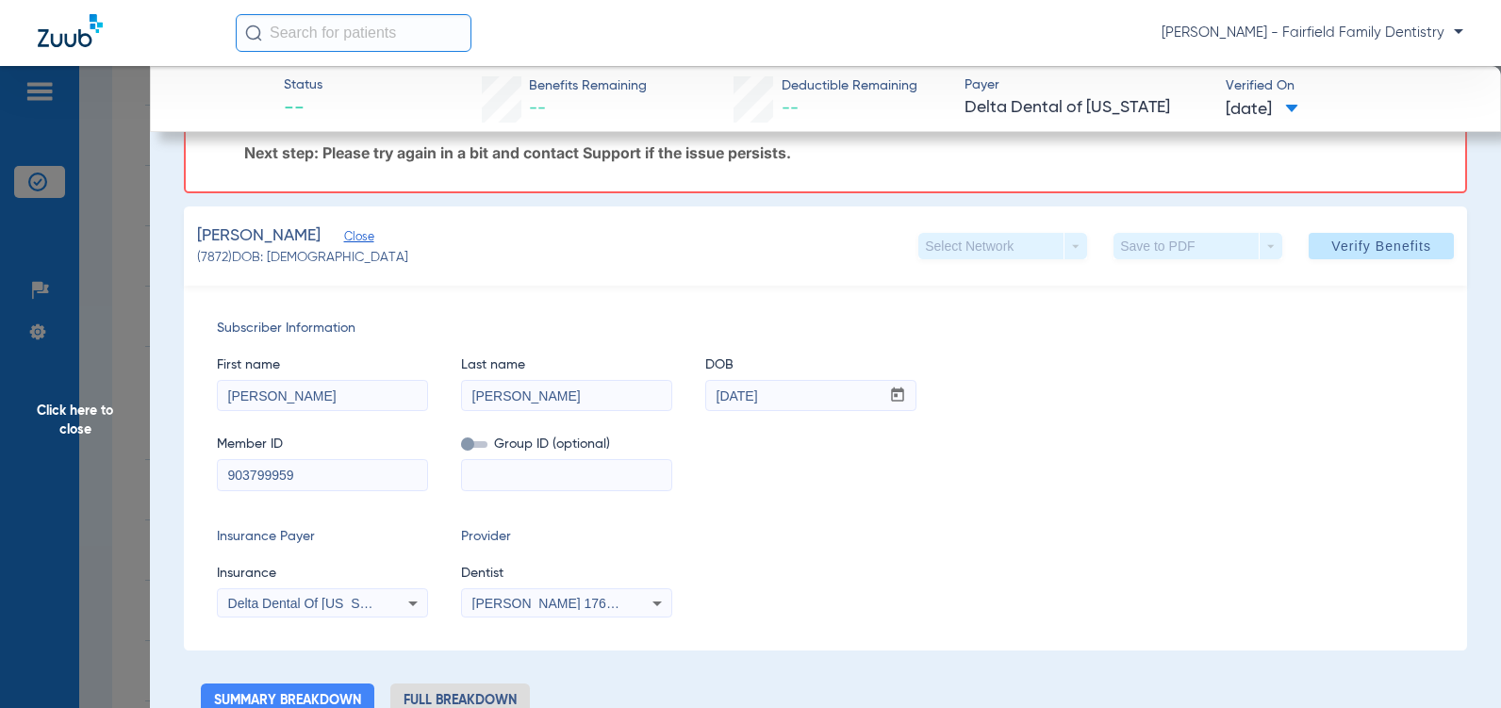
scroll to position [189, 0]
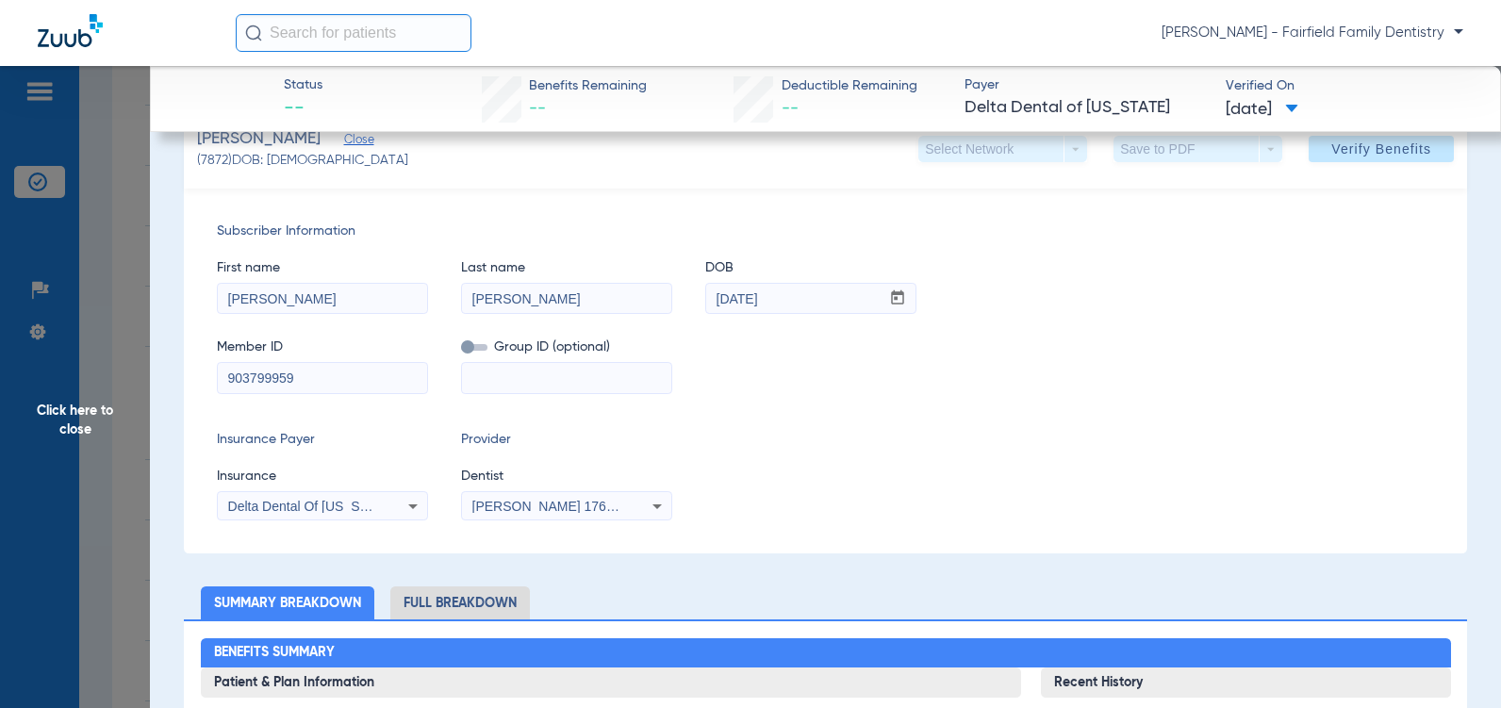
click at [413, 509] on icon at bounding box center [412, 506] width 9 height 5
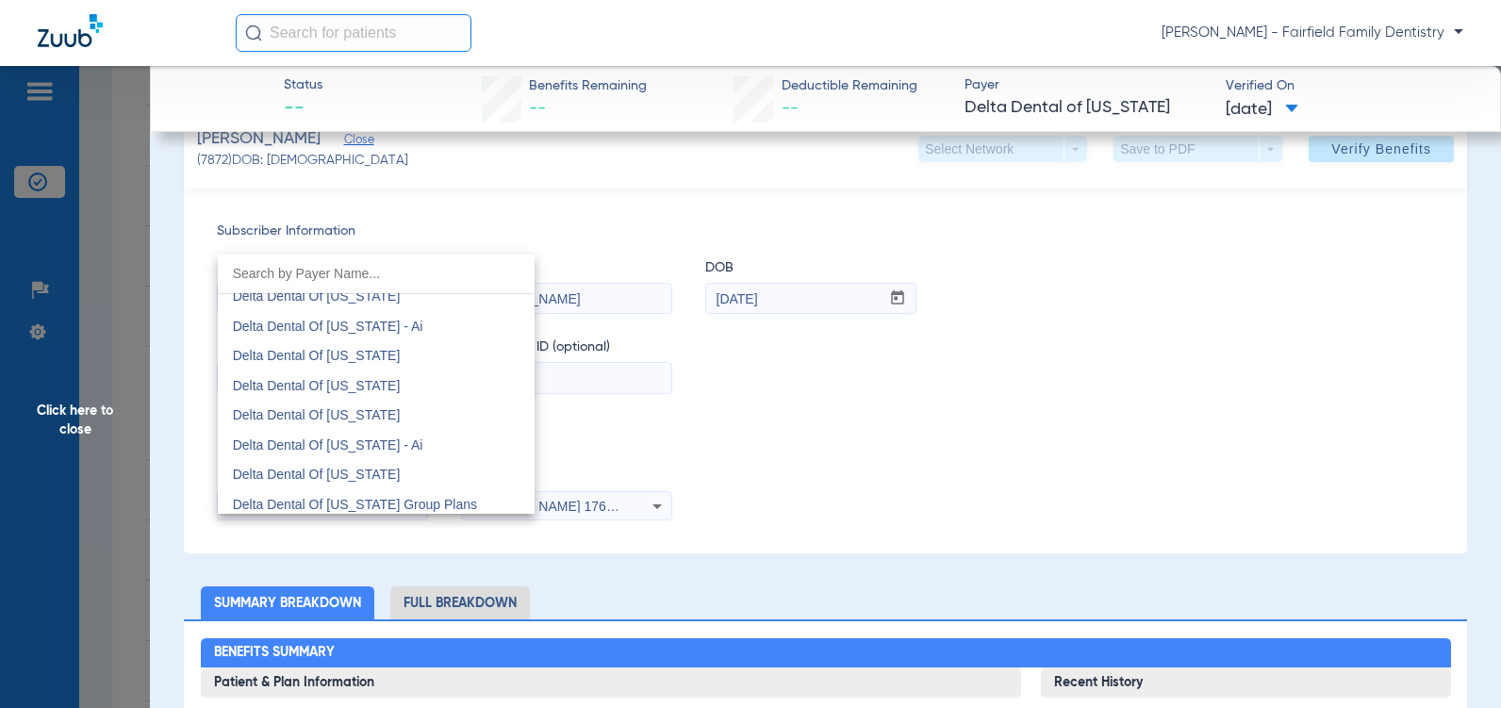
scroll to position [3885, 0]
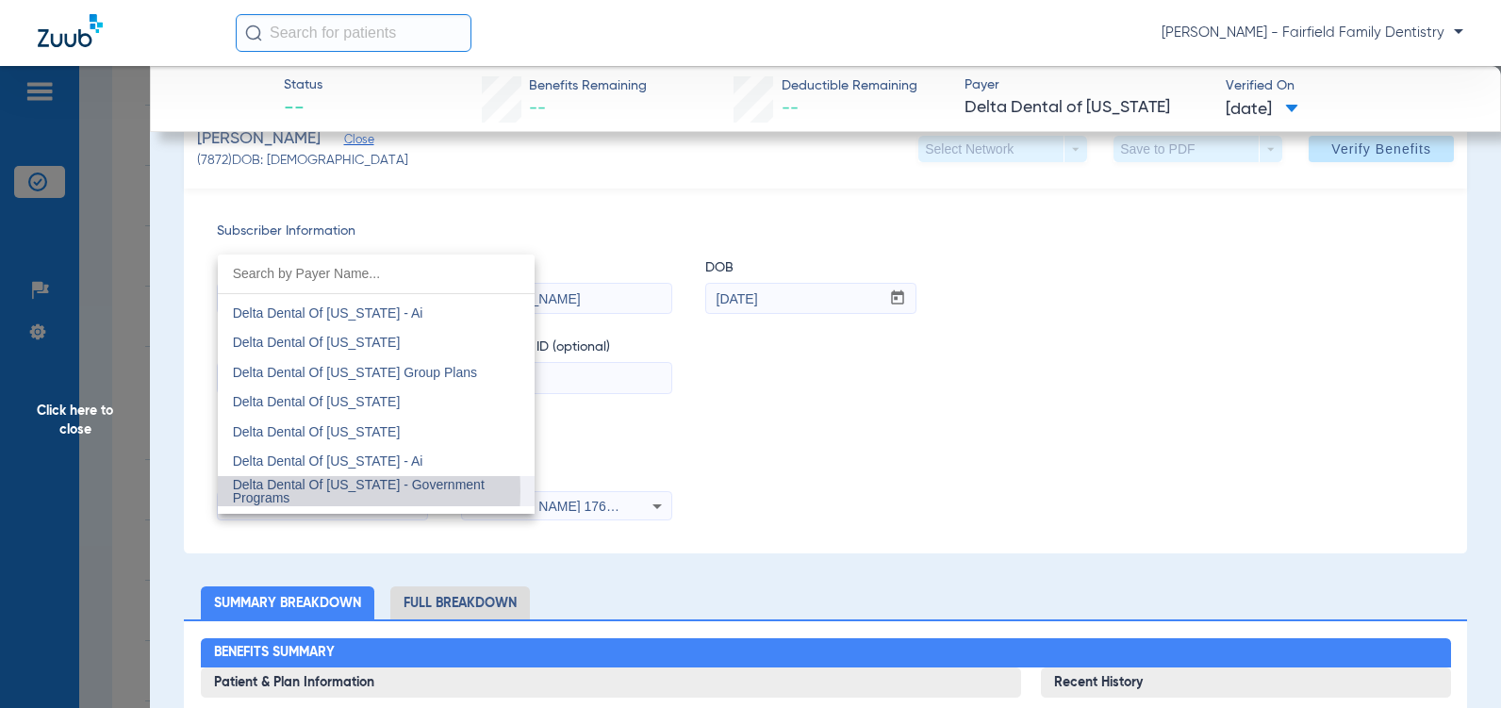
click at [281, 491] on span "Delta Dental Of [US_STATE] - Government Programs" at bounding box center [359, 491] width 252 height 28
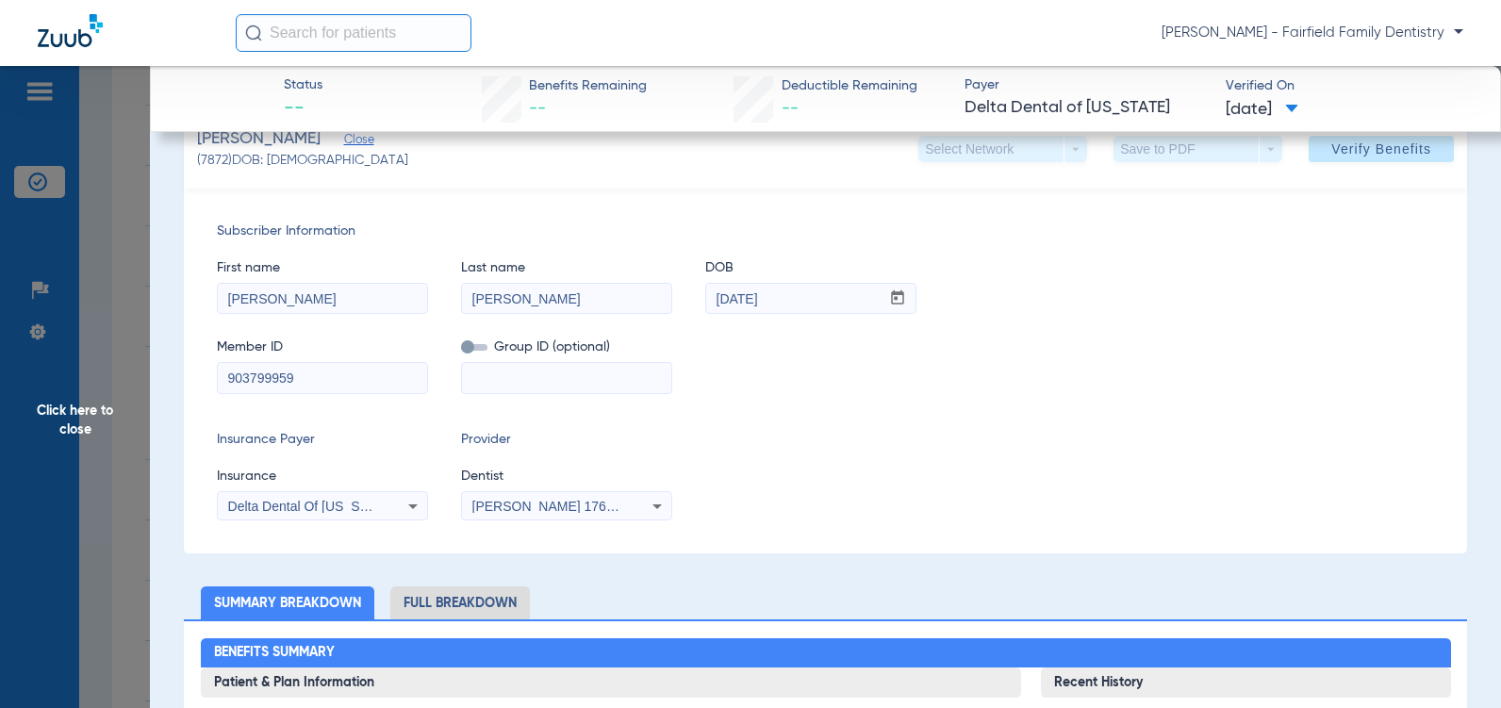
click at [1380, 156] on span "Verify Benefits" at bounding box center [1381, 148] width 100 height 15
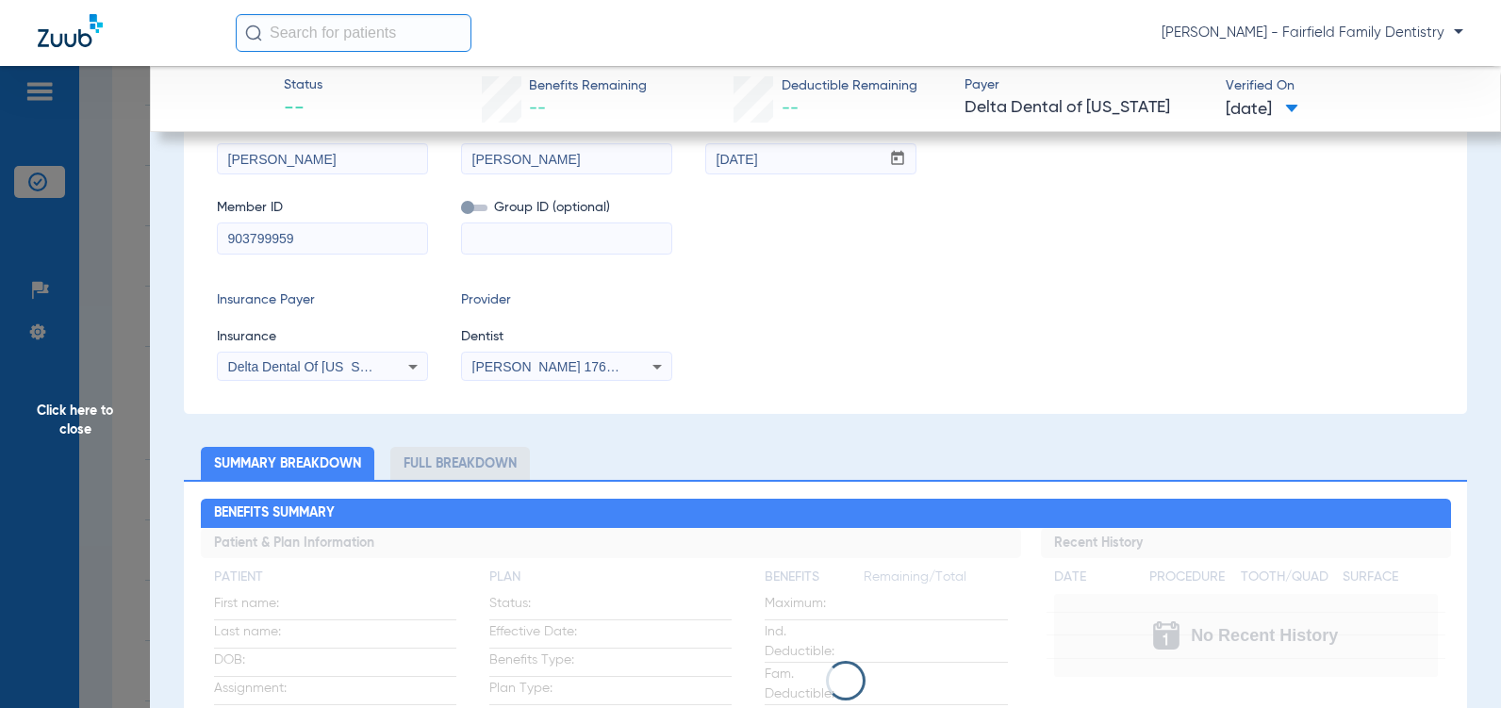
scroll to position [30, 0]
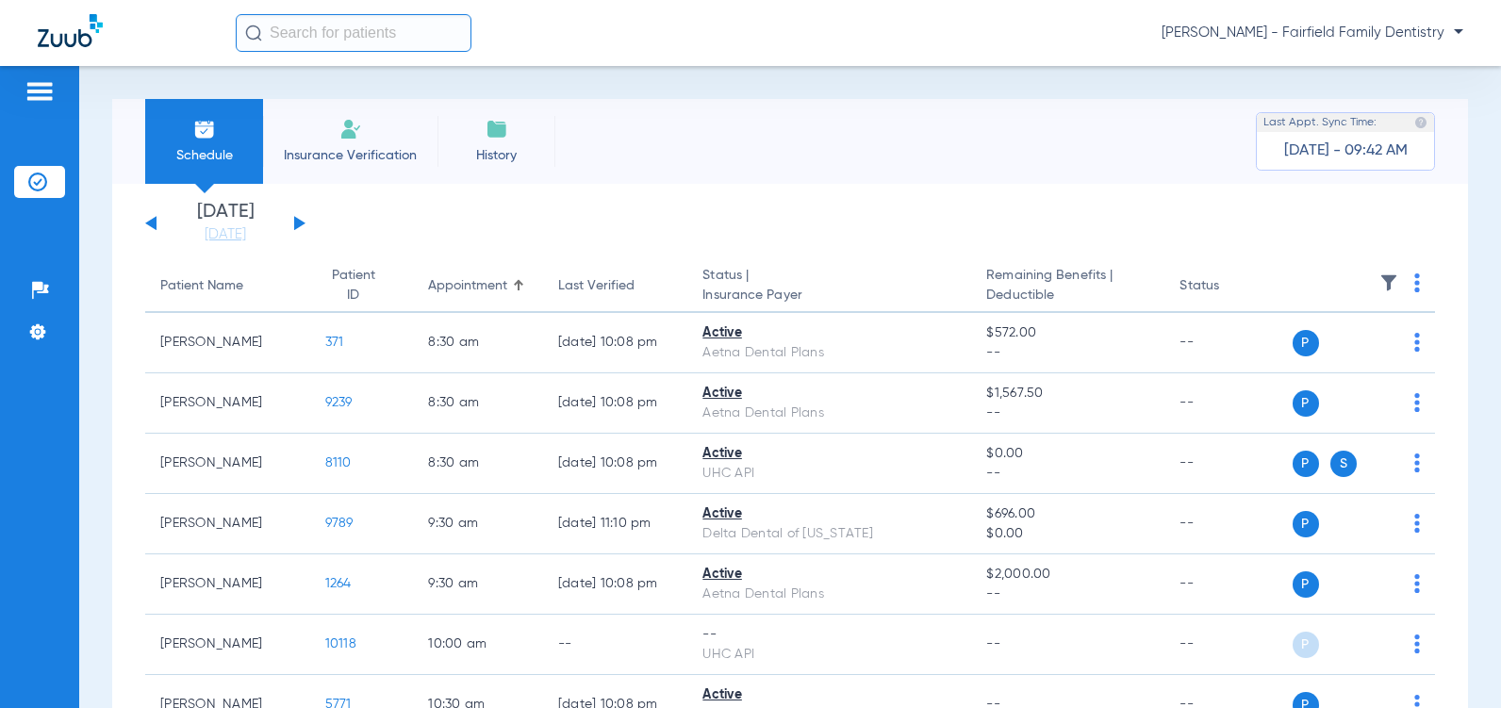
click at [298, 221] on button at bounding box center [299, 223] width 11 height 14
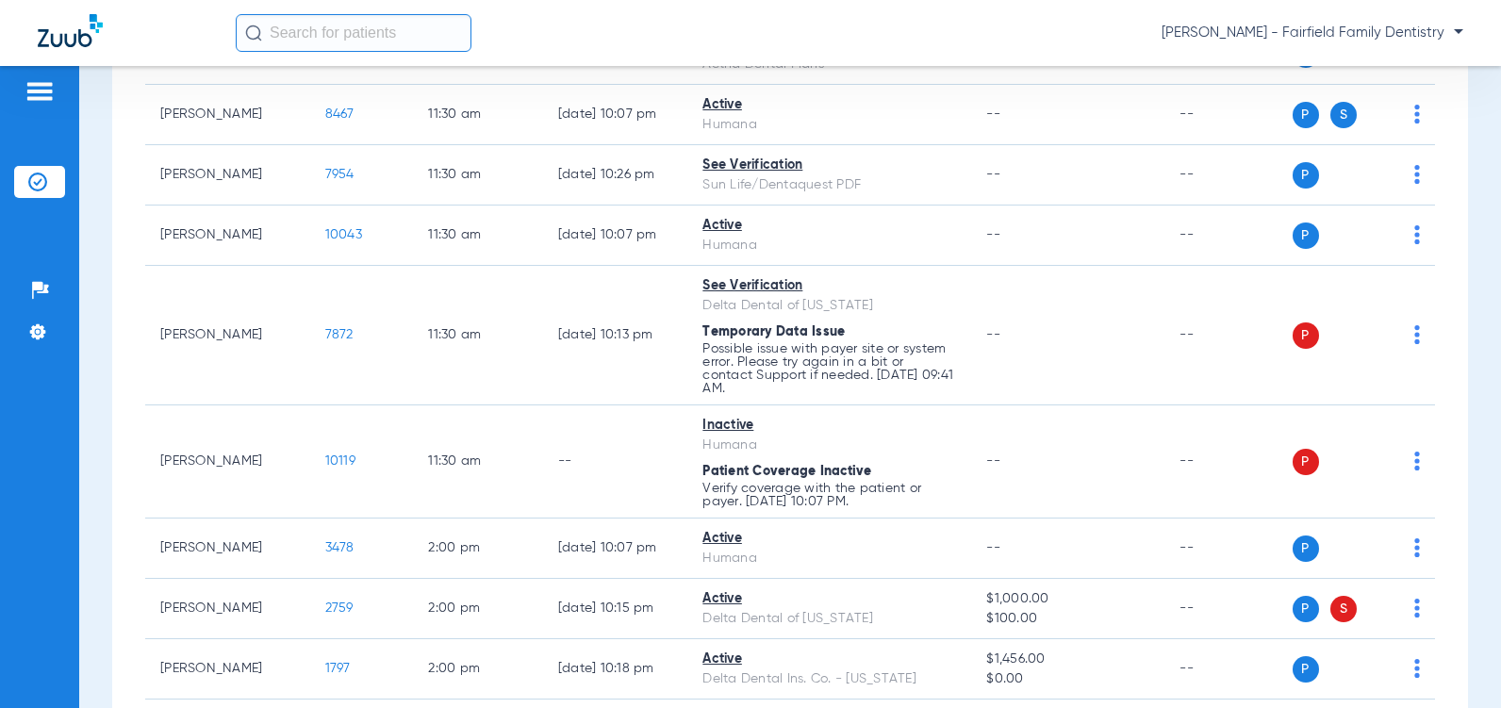
scroll to position [1131, 0]
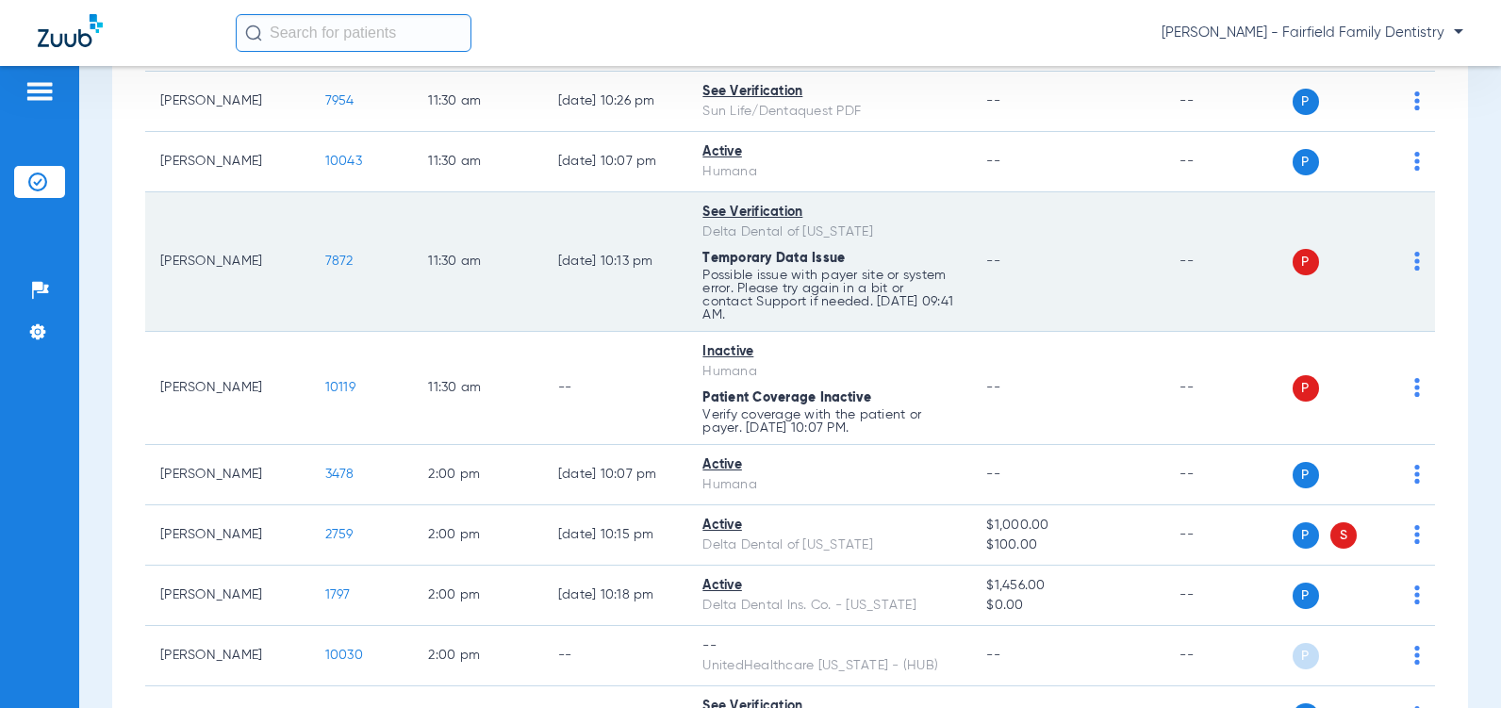
click at [1414, 271] on img at bounding box center [1417, 261] width 6 height 19
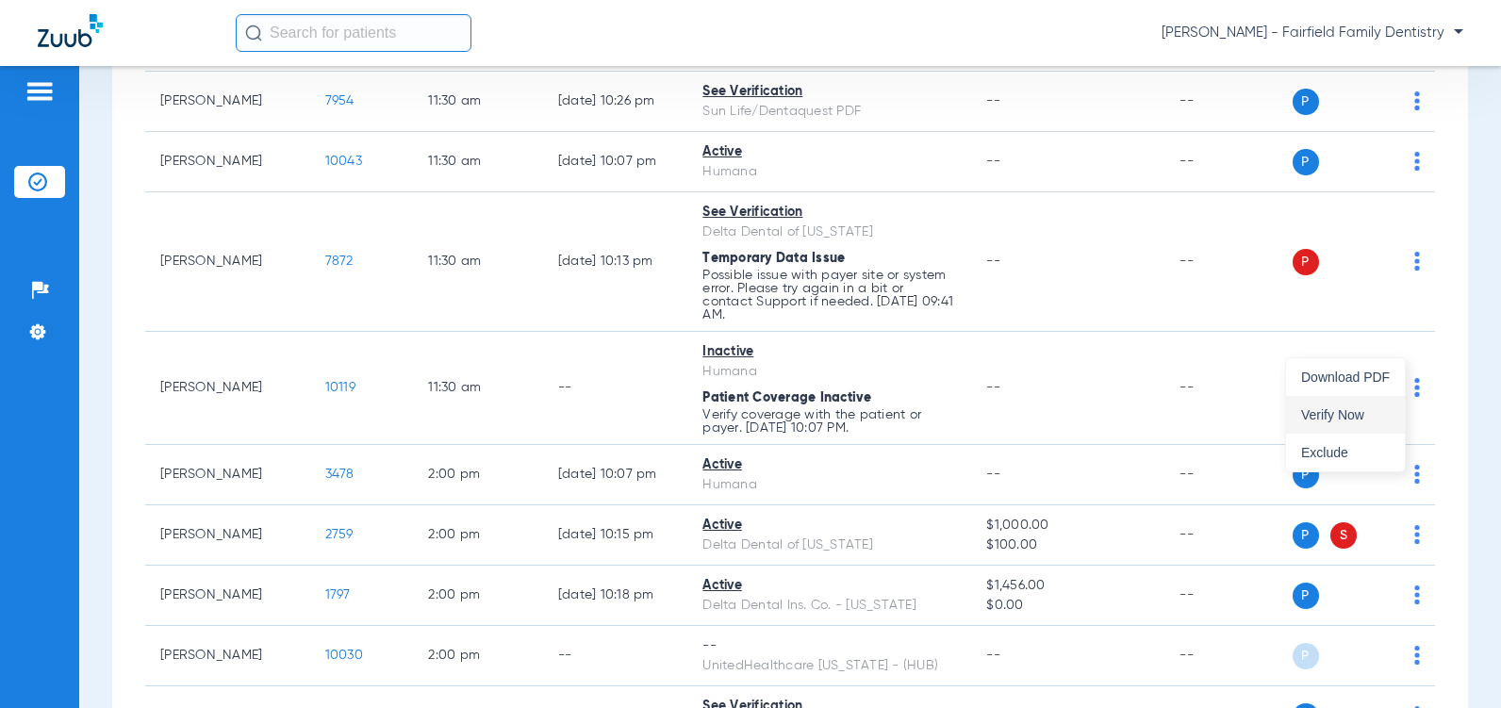
click at [1326, 411] on span "Verify Now" at bounding box center [1345, 414] width 89 height 13
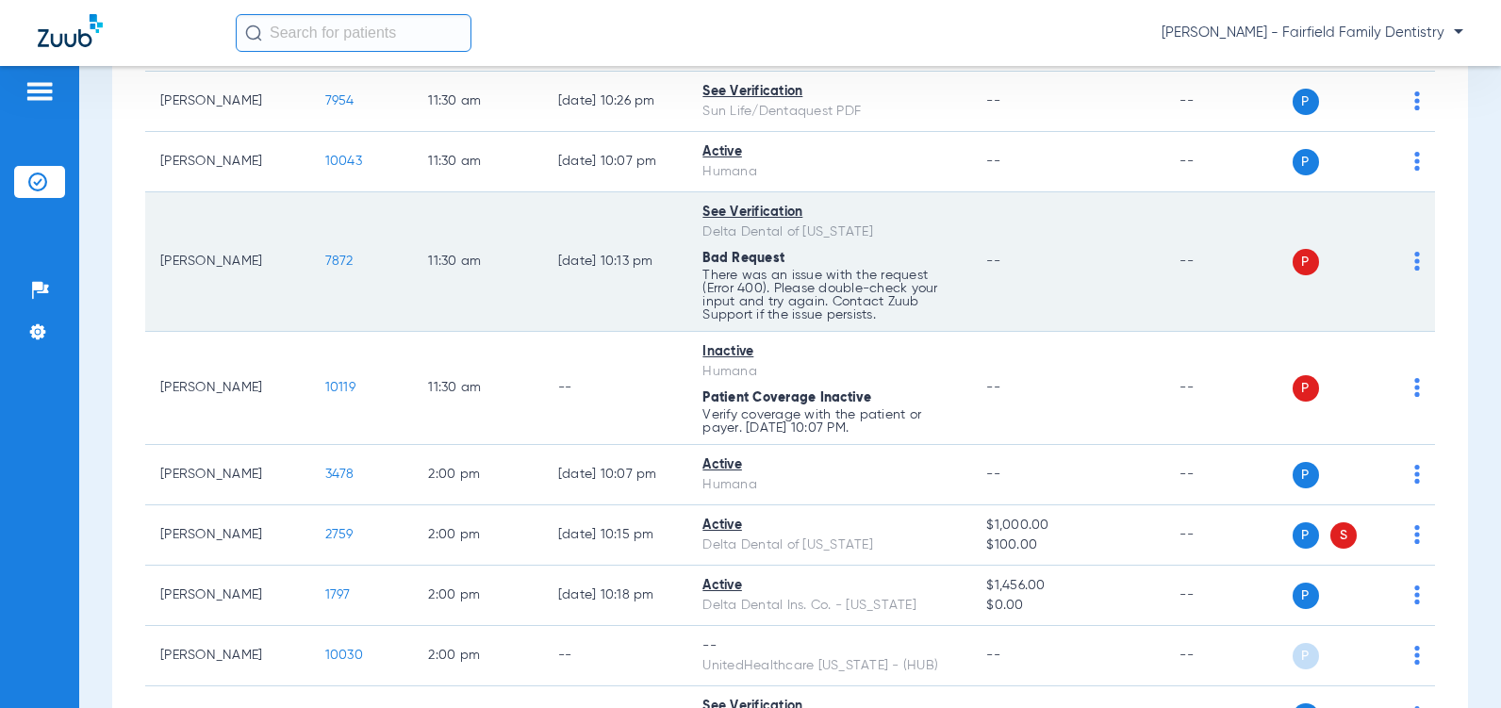
click at [325, 268] on span "7872" at bounding box center [339, 260] width 28 height 13
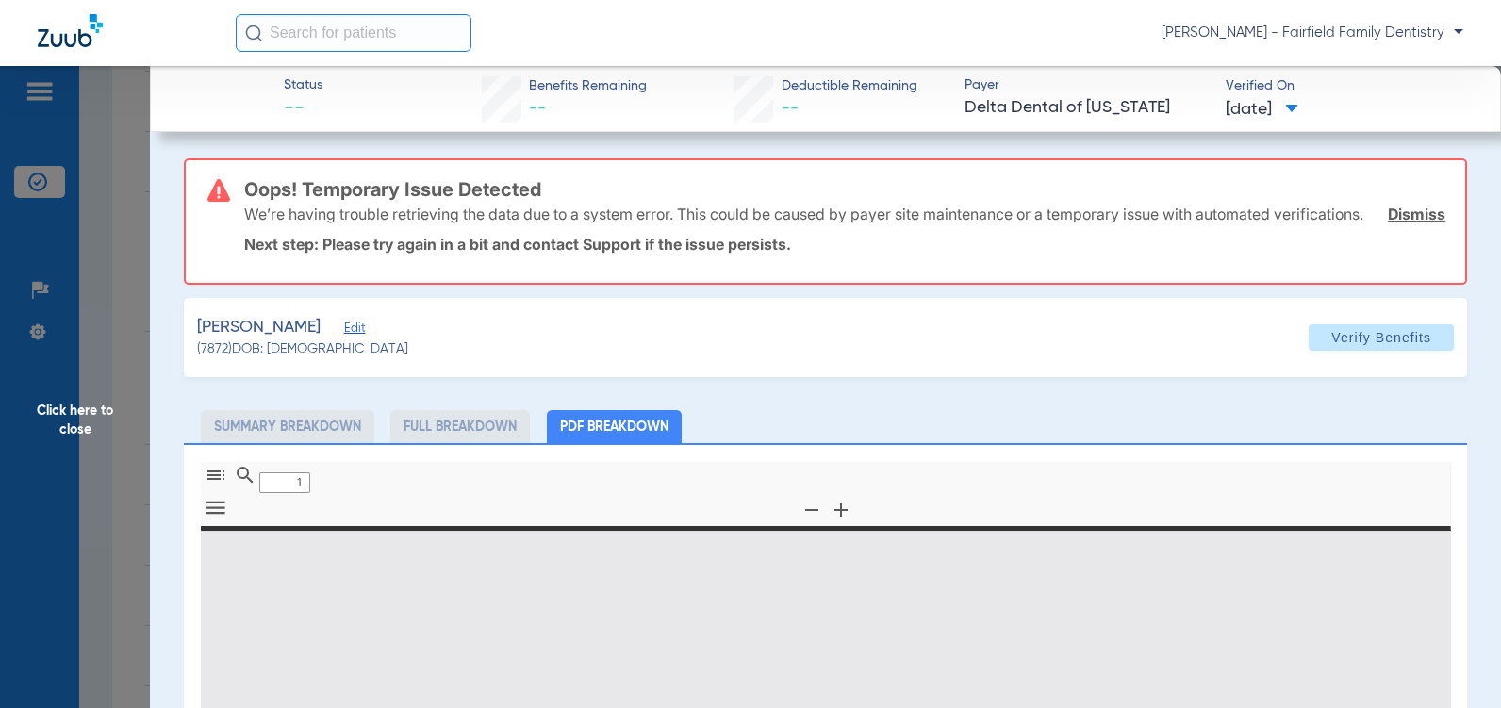
type input "0"
select select "page-width"
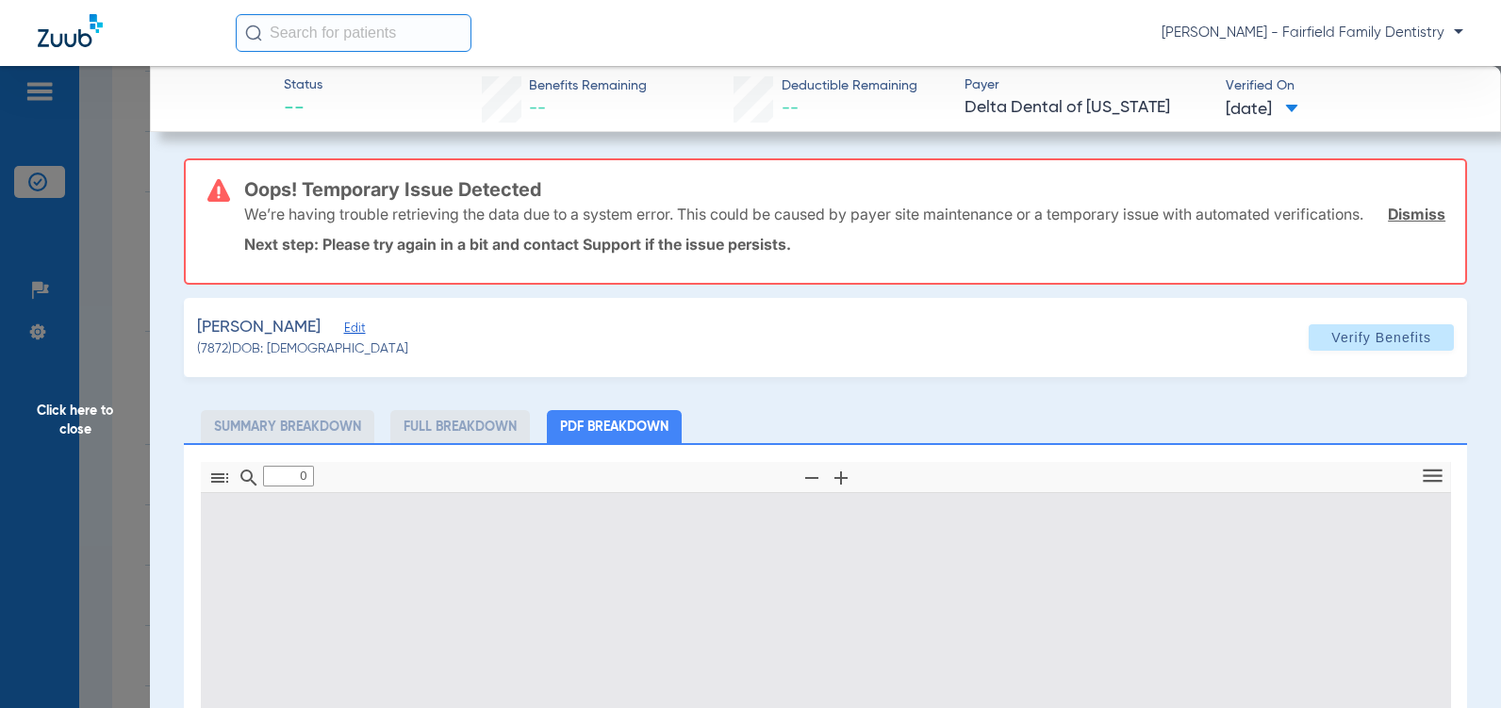
type input "1"
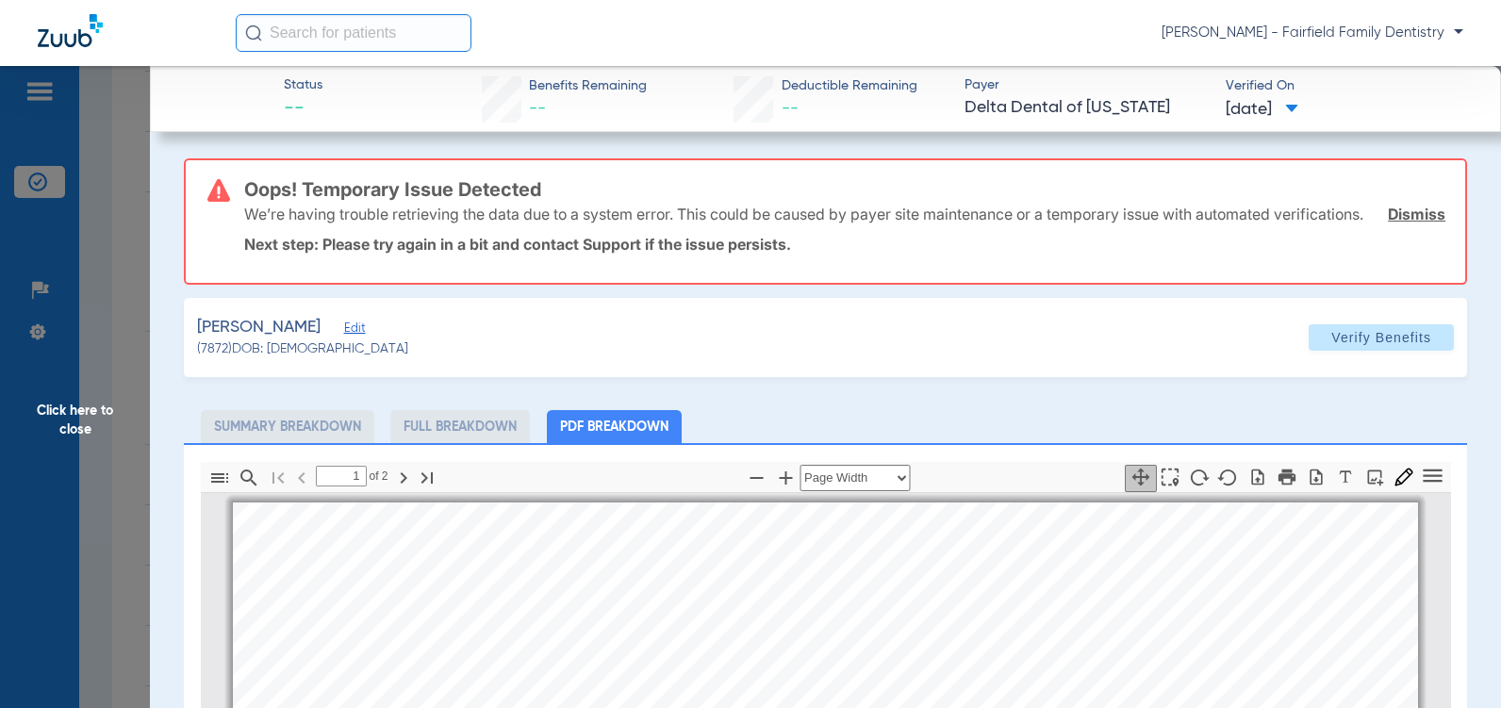
scroll to position [9, 0]
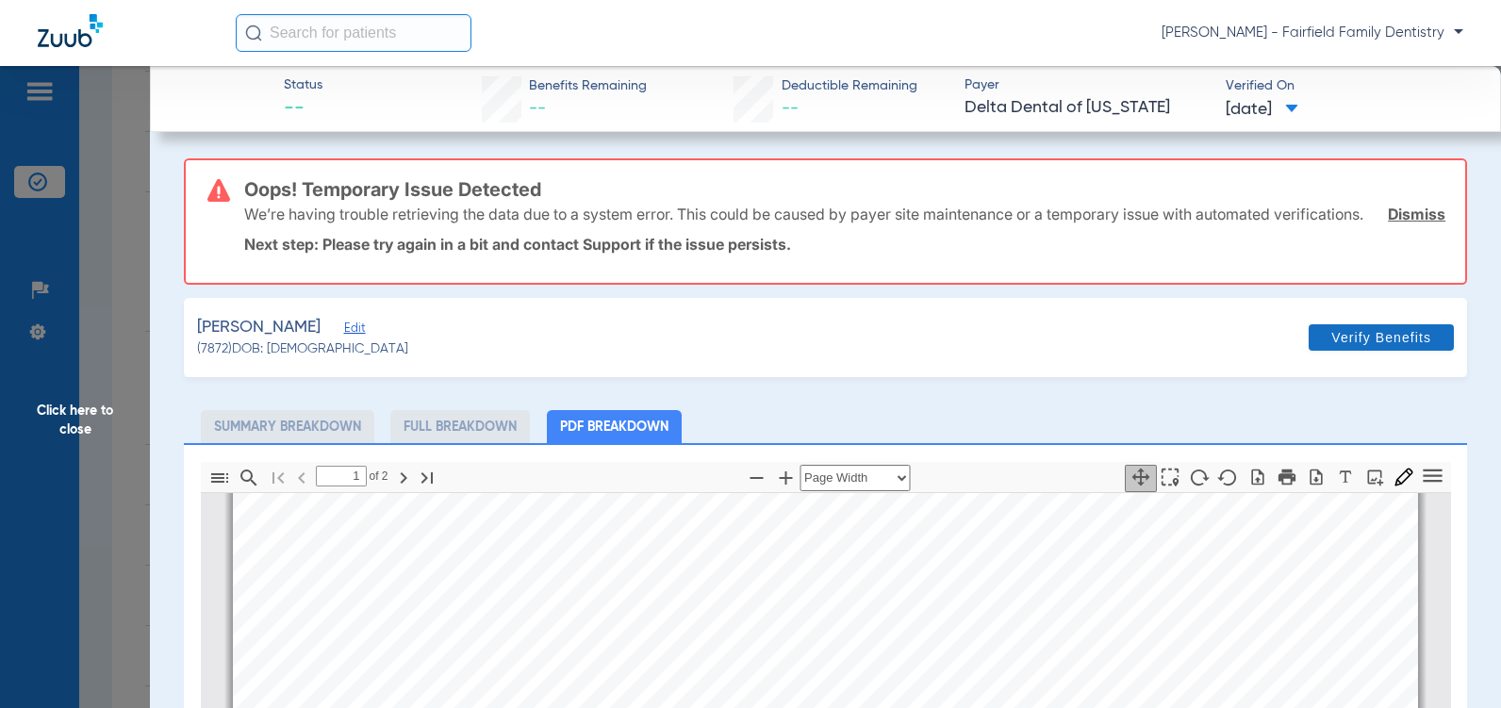
click at [1399, 219] on link "Dismiss" at bounding box center [1415, 214] width 57 height 19
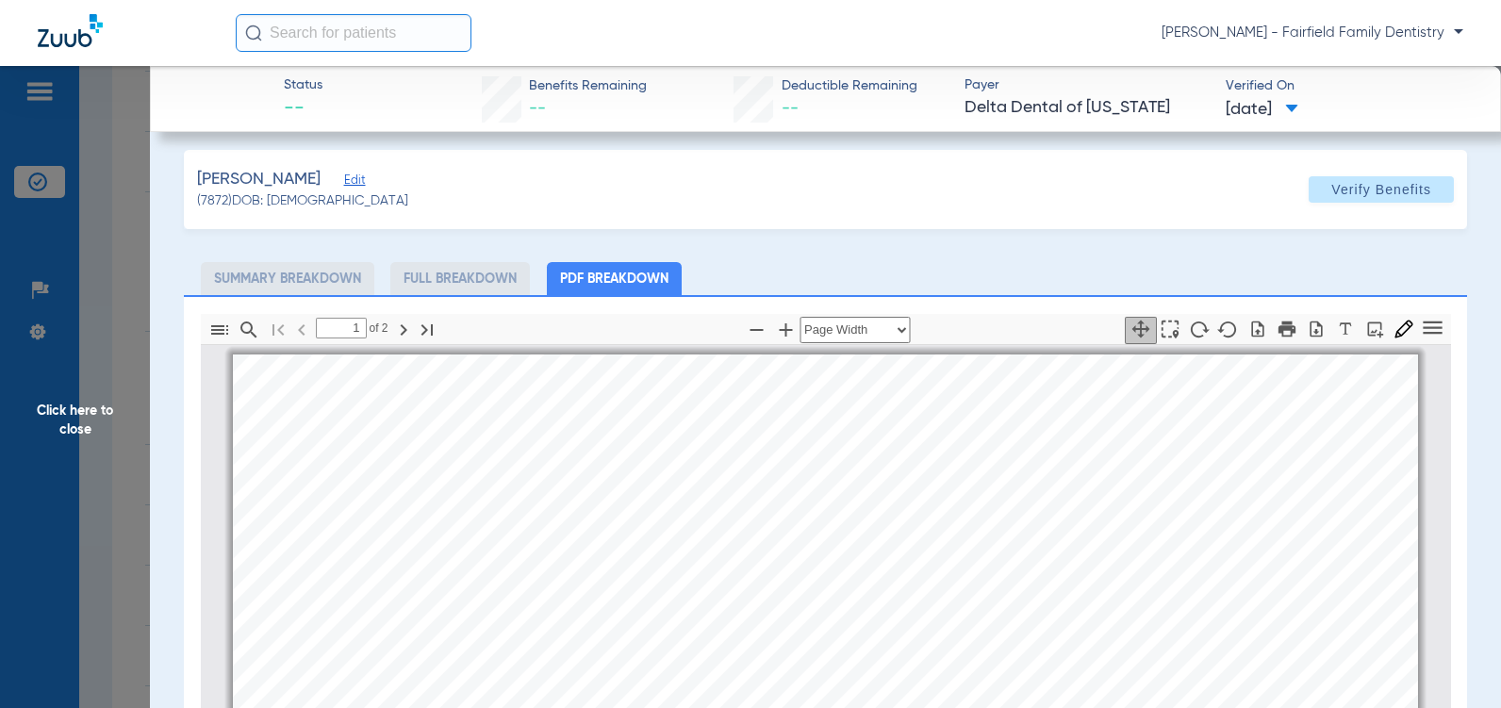
scroll to position [0, 0]
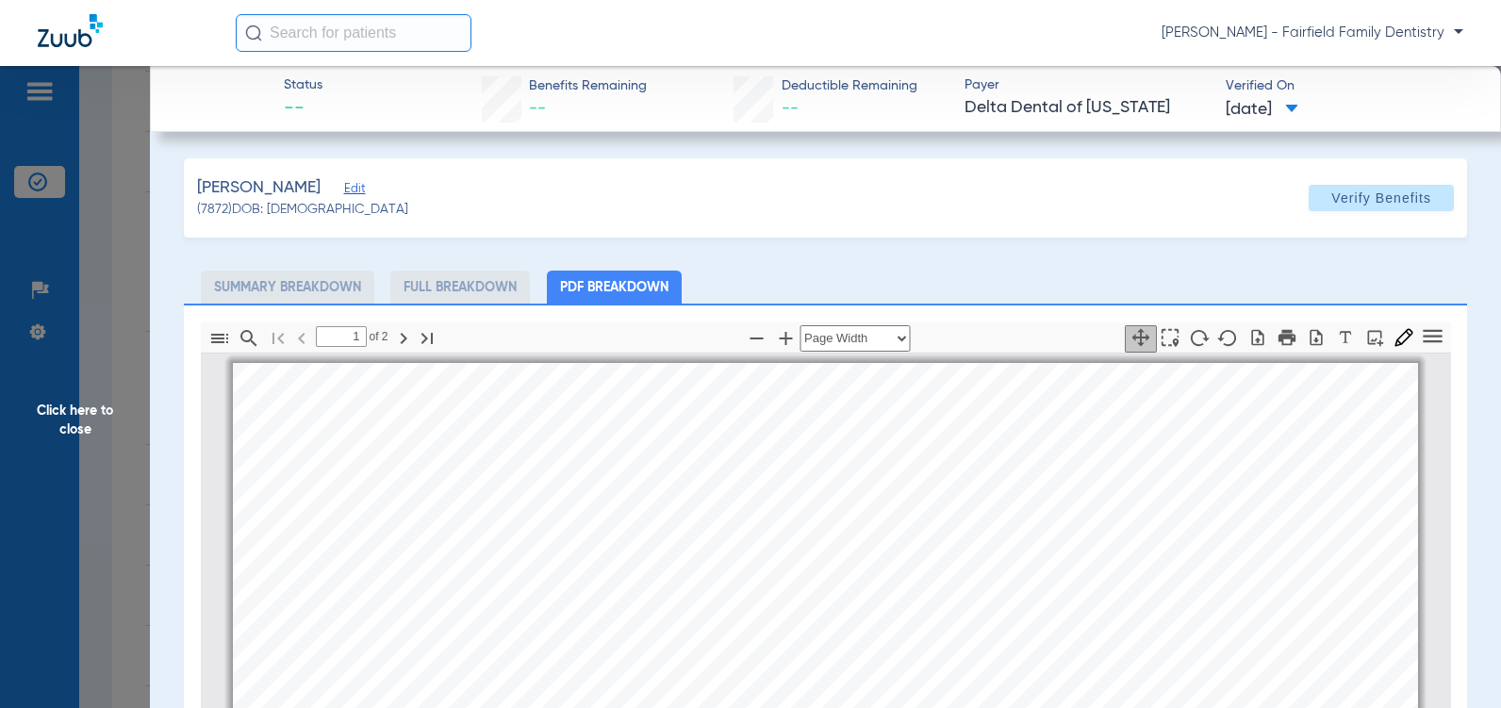
click at [353, 190] on span "Edit" at bounding box center [352, 191] width 17 height 18
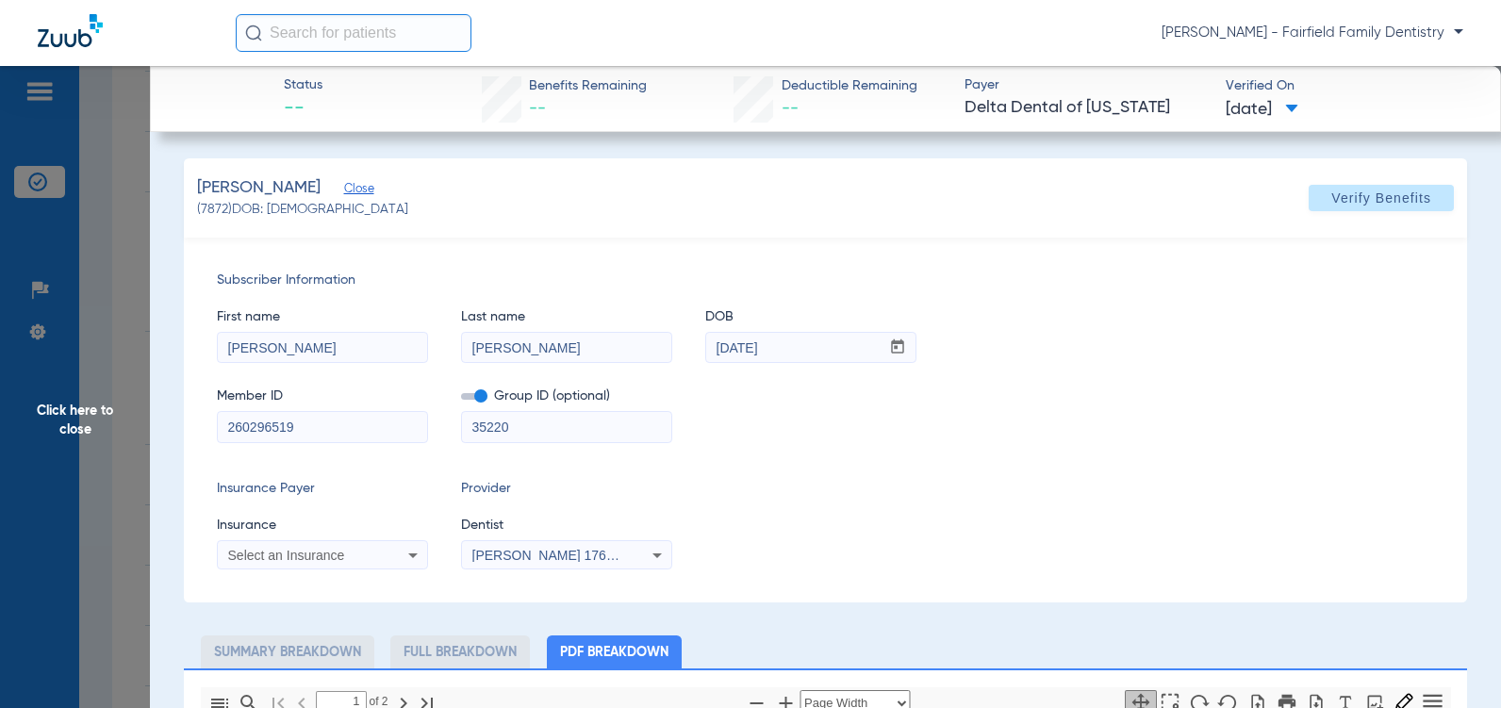
click at [480, 397] on span at bounding box center [474, 396] width 26 height 7
click at [461, 400] on input "checkbox" at bounding box center [461, 400] width 0 height 0
drag, startPoint x: 517, startPoint y: 428, endPoint x: 357, endPoint y: 418, distance: 160.6
click at [357, 418] on div "Member ID 260296519 Group ID (optional) 35220" at bounding box center [825, 405] width 1217 height 73
click at [413, 558] on icon at bounding box center [413, 555] width 23 height 23
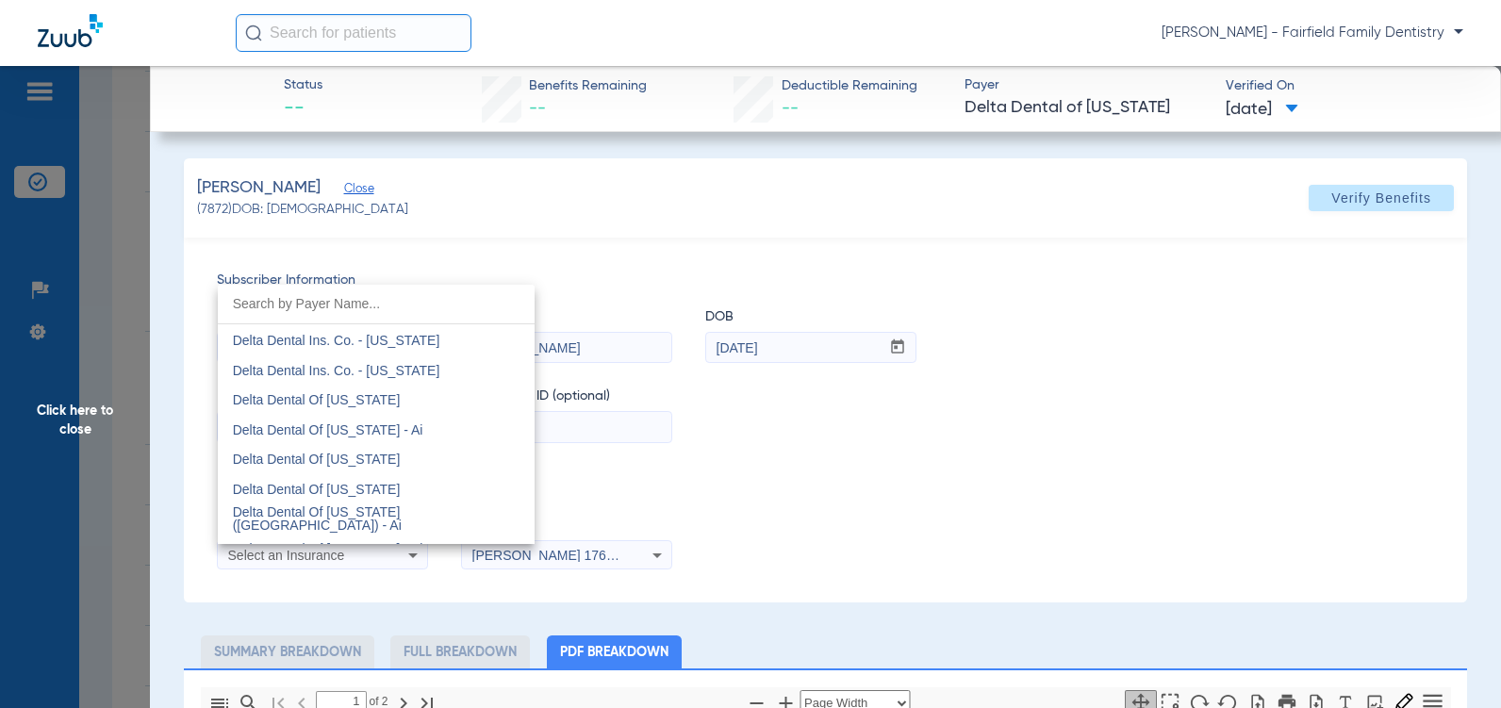
scroll to position [3905, 0]
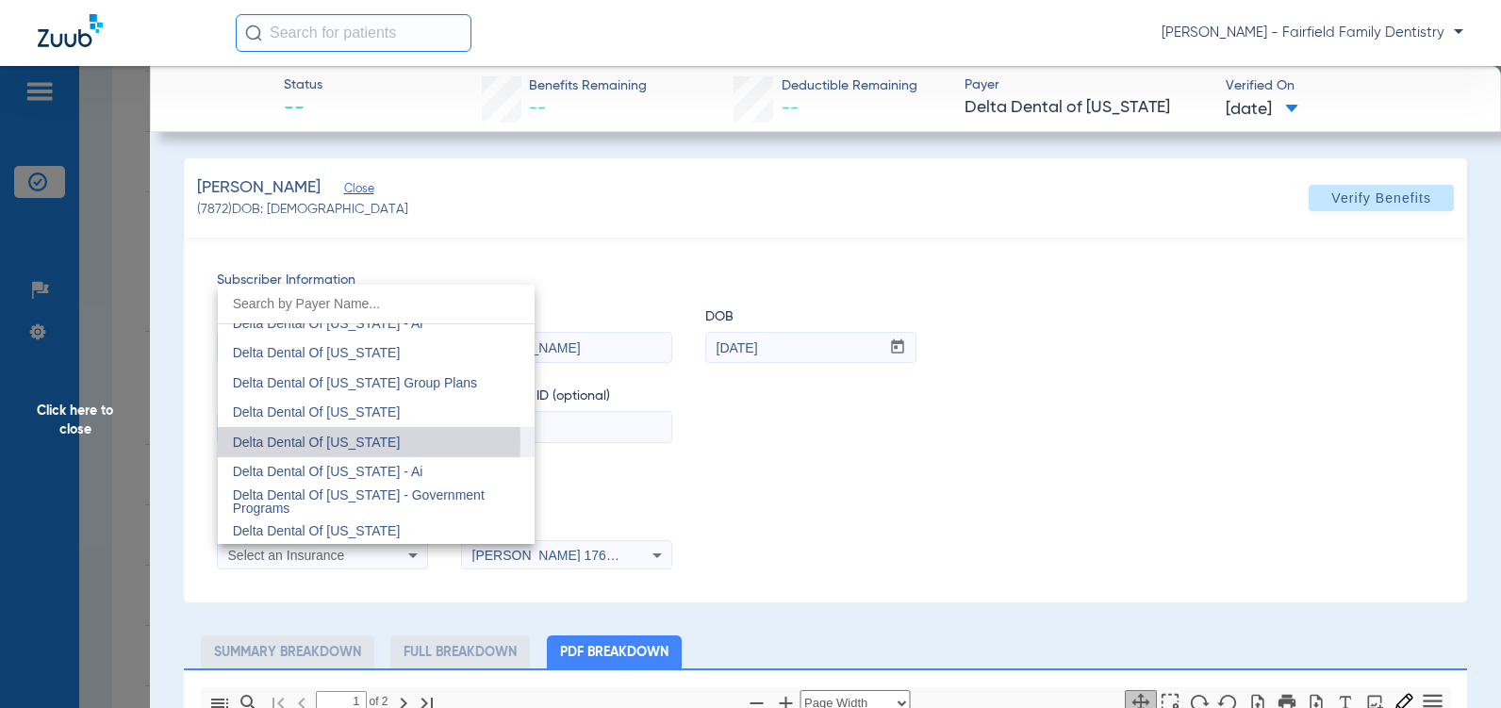
click at [297, 441] on span "Delta Dental Of [US_STATE]" at bounding box center [317, 442] width 168 height 15
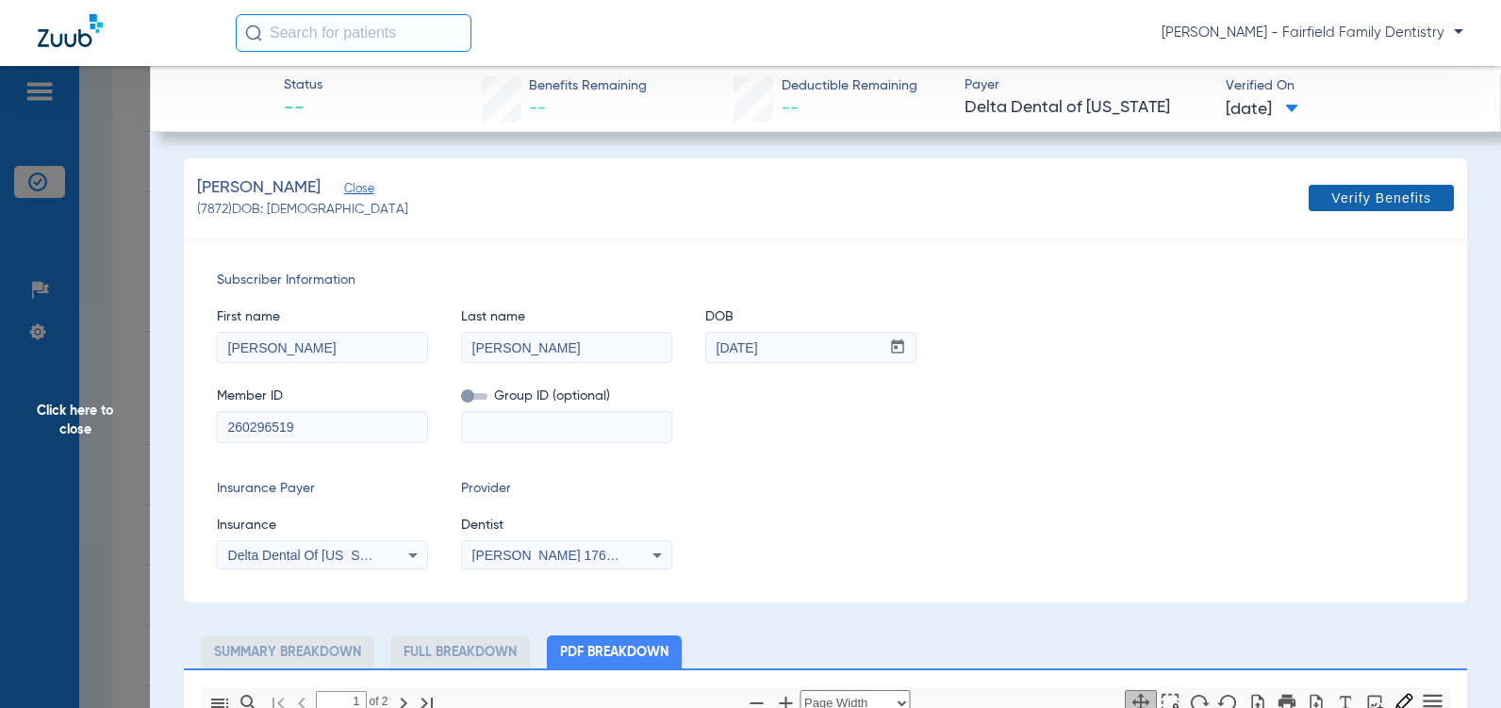
click at [1354, 205] on span "Verify Benefits" at bounding box center [1381, 197] width 100 height 15
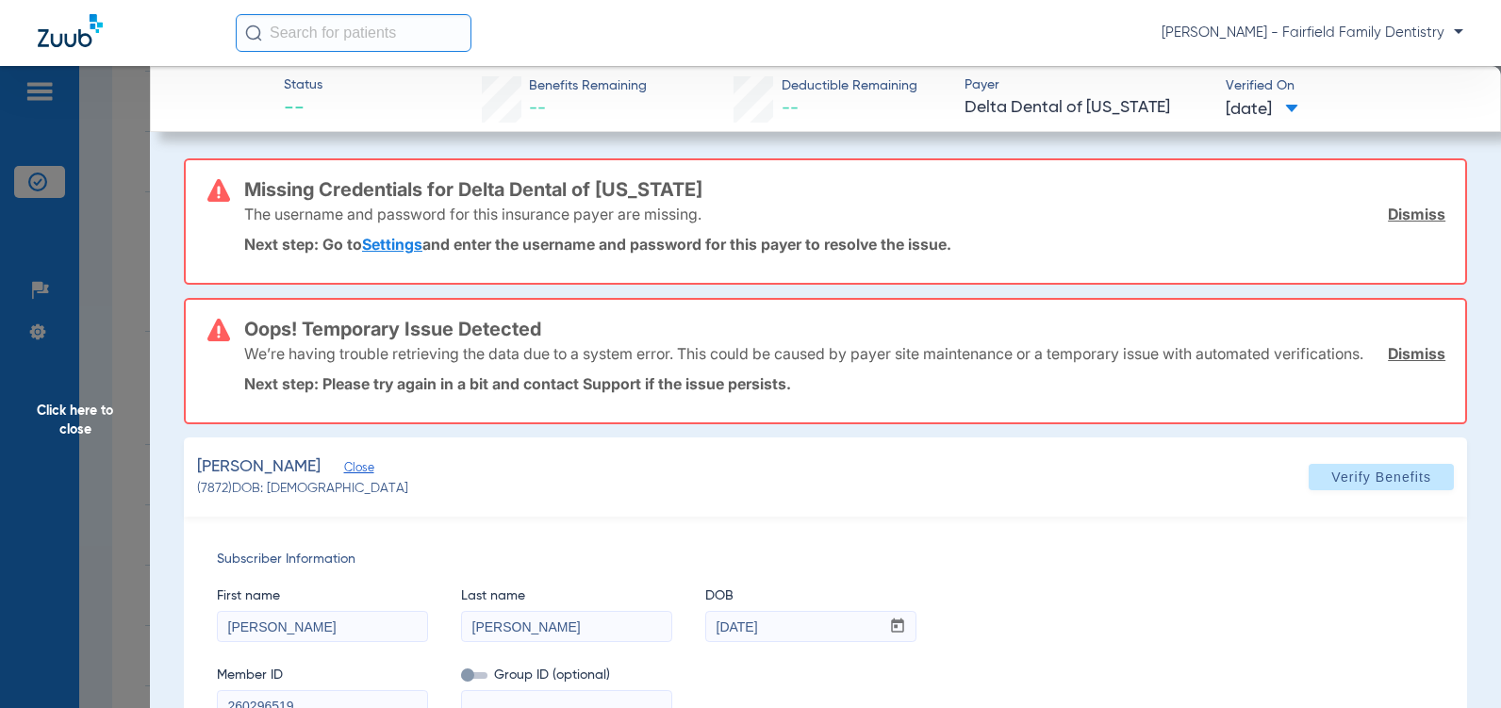
click at [1403, 223] on div "The username and password for this insurance payer are missing. Dismiss" at bounding box center [844, 213] width 1201 height 49
click at [1395, 213] on link "Dismiss" at bounding box center [1415, 214] width 57 height 19
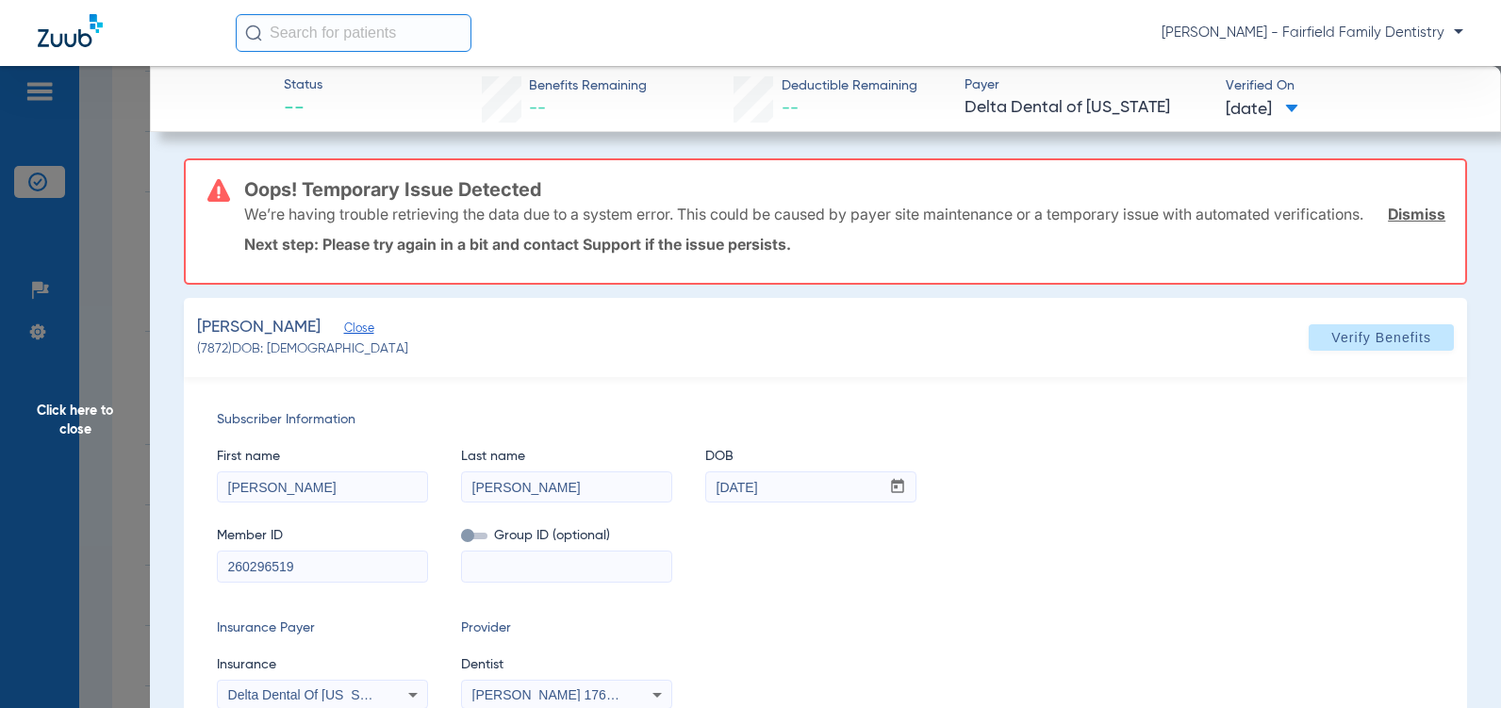
click at [1404, 223] on link "Dismiss" at bounding box center [1415, 214] width 57 height 19
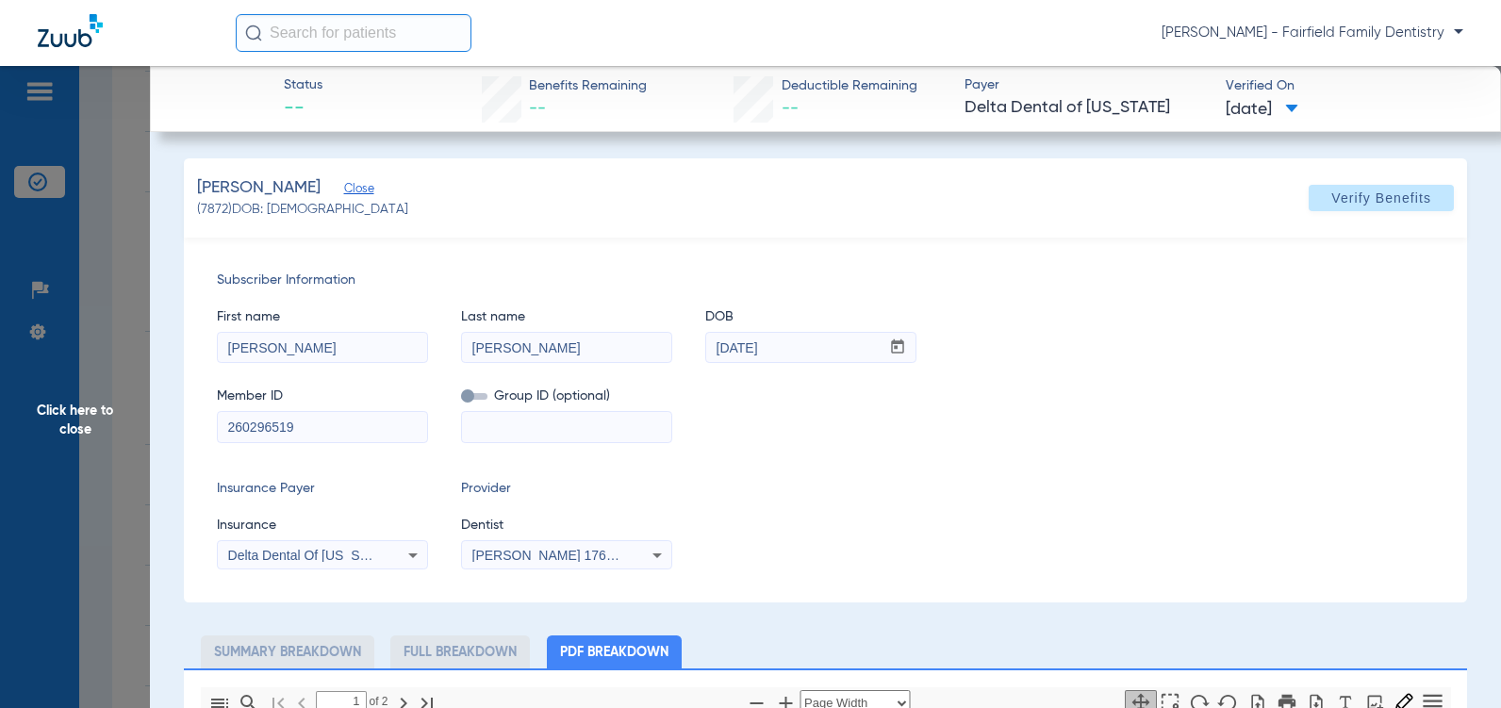
drag, startPoint x: 307, startPoint y: 434, endPoint x: 0, endPoint y: 387, distance: 310.7
click at [0, 387] on html "Allison Wrenn - Fairfield Family Dentistry Patients Insurance Verification Setu…" at bounding box center [750, 354] width 1501 height 708
type input "903799959"
click at [1357, 199] on span "Verify Benefits" at bounding box center [1381, 197] width 100 height 15
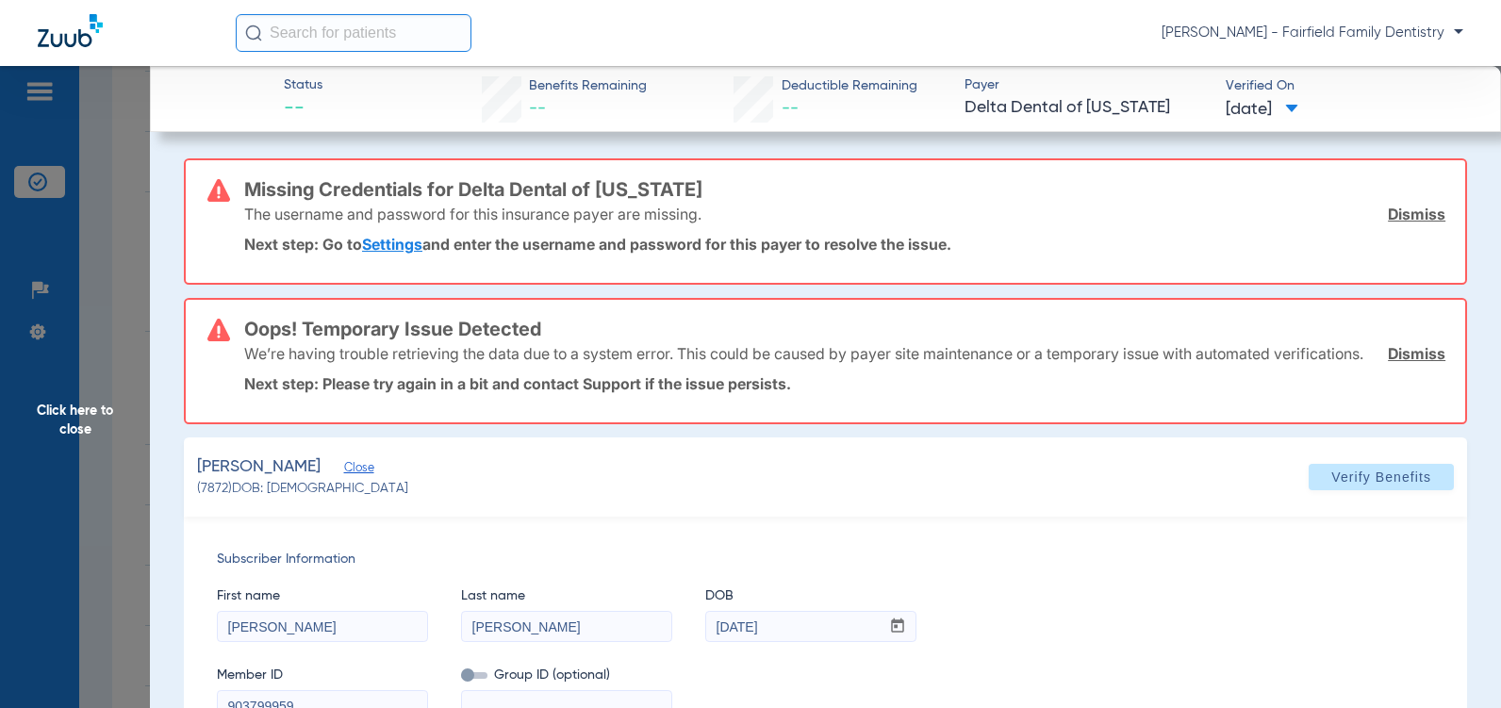
click at [1398, 215] on link "Dismiss" at bounding box center [1415, 214] width 57 height 19
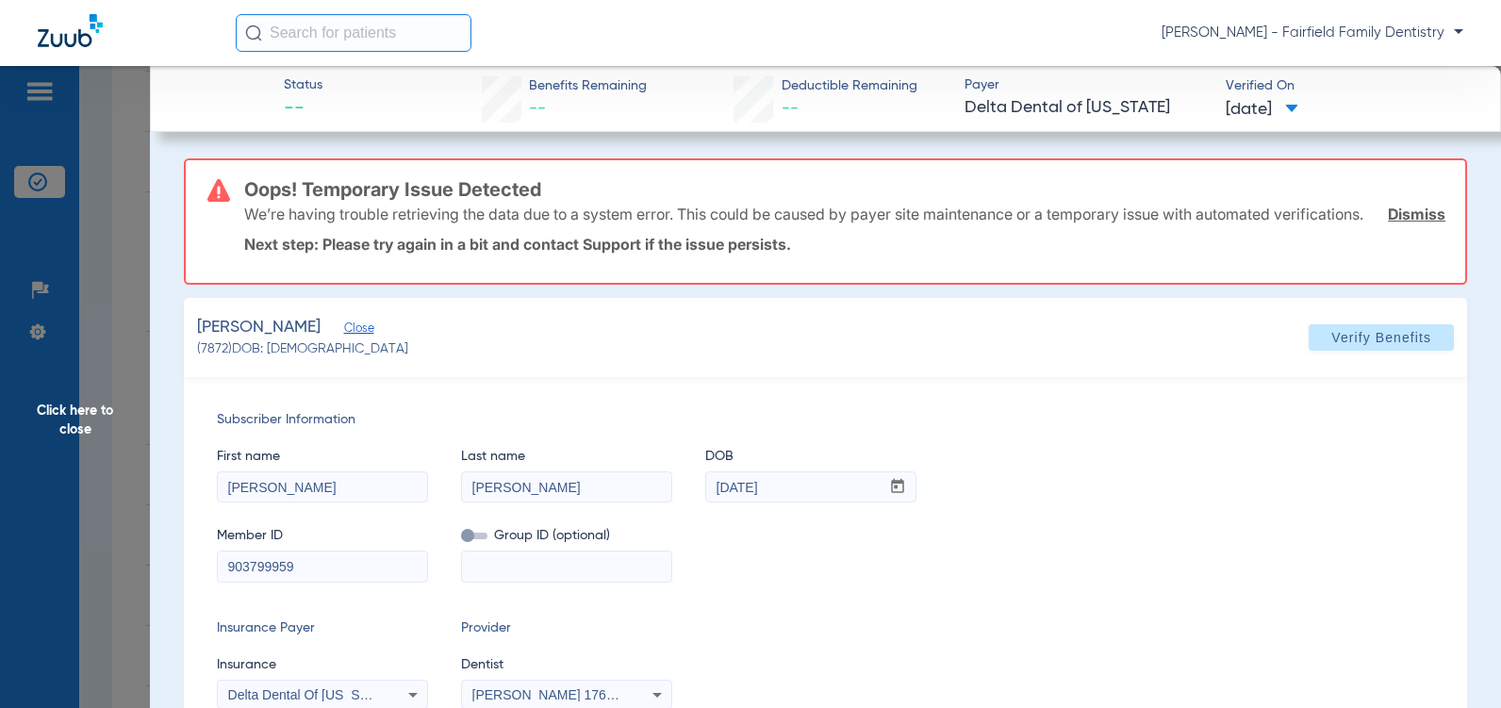
click at [1395, 220] on link "Dismiss" at bounding box center [1415, 214] width 57 height 19
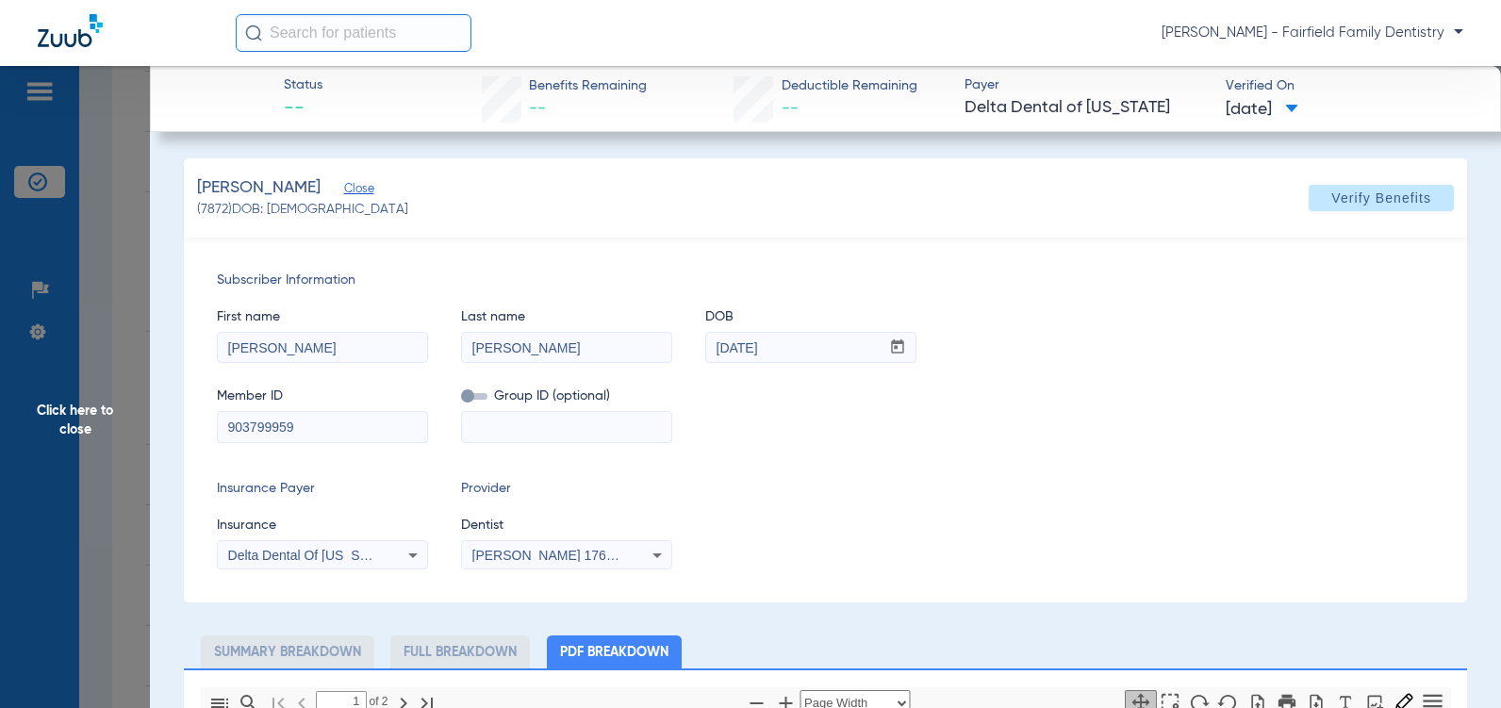
click at [469, 398] on span at bounding box center [474, 396] width 26 height 7
click at [461, 400] on input "checkbox" at bounding box center [461, 400] width 0 height 0
click at [475, 422] on input at bounding box center [566, 427] width 209 height 30
type input "5001"
click at [1341, 201] on span "Verify Benefits" at bounding box center [1381, 197] width 100 height 15
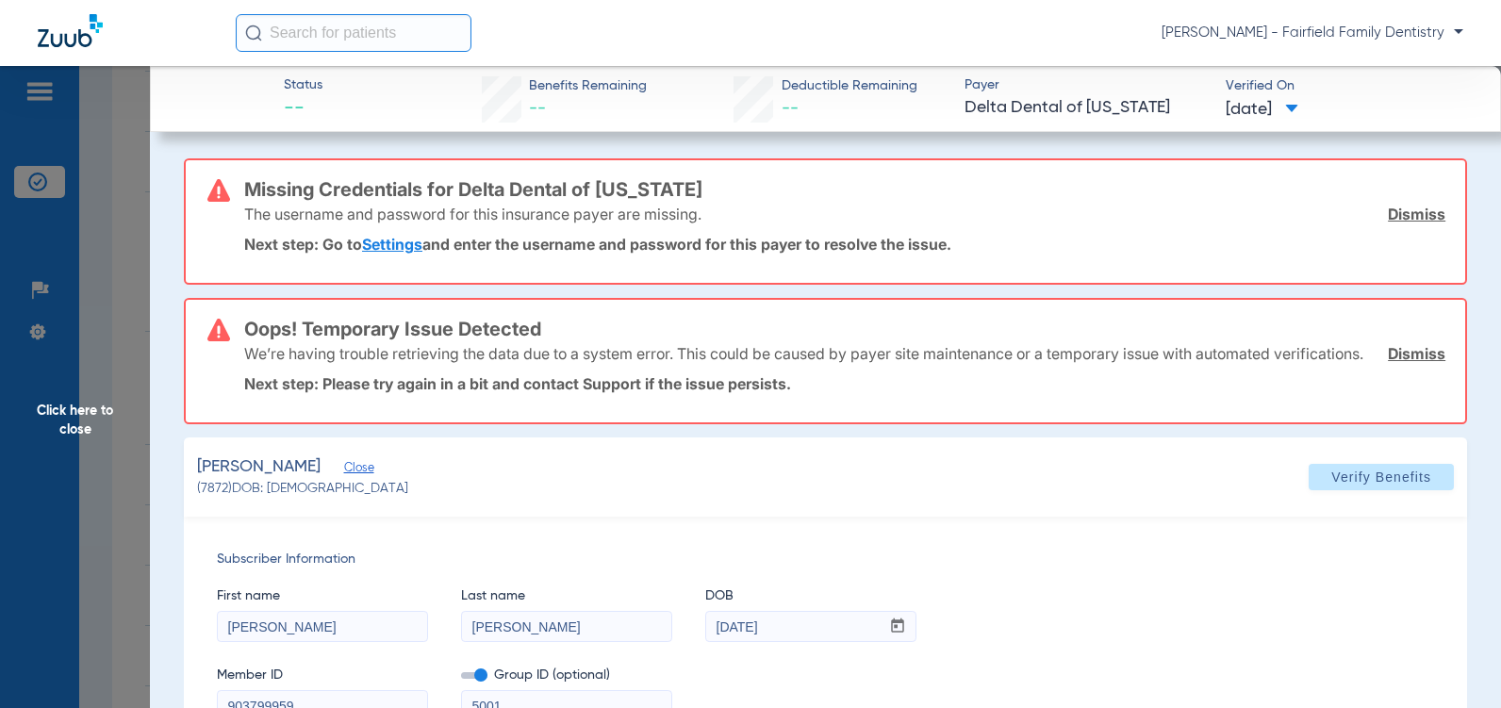
click at [1387, 219] on link "Dismiss" at bounding box center [1415, 214] width 57 height 19
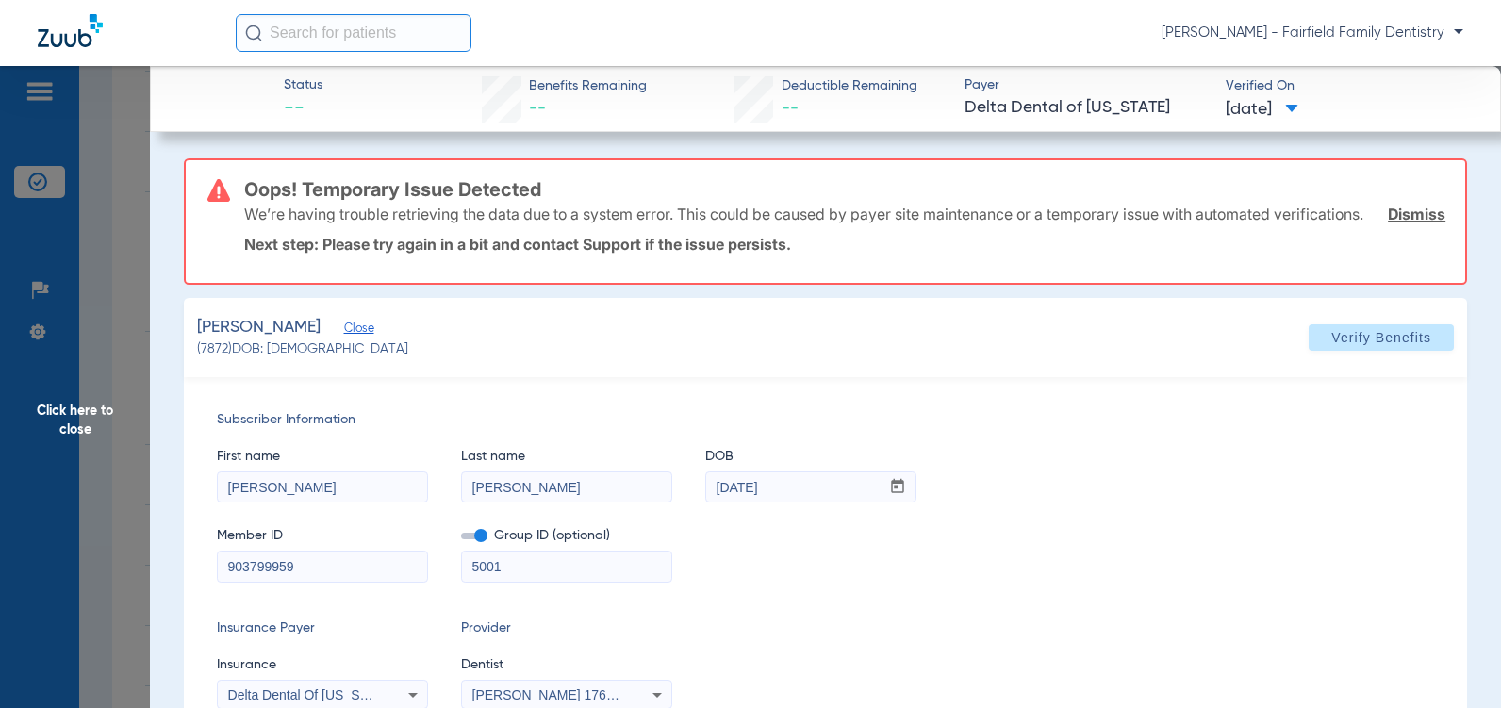
click at [1409, 223] on link "Dismiss" at bounding box center [1415, 214] width 57 height 19
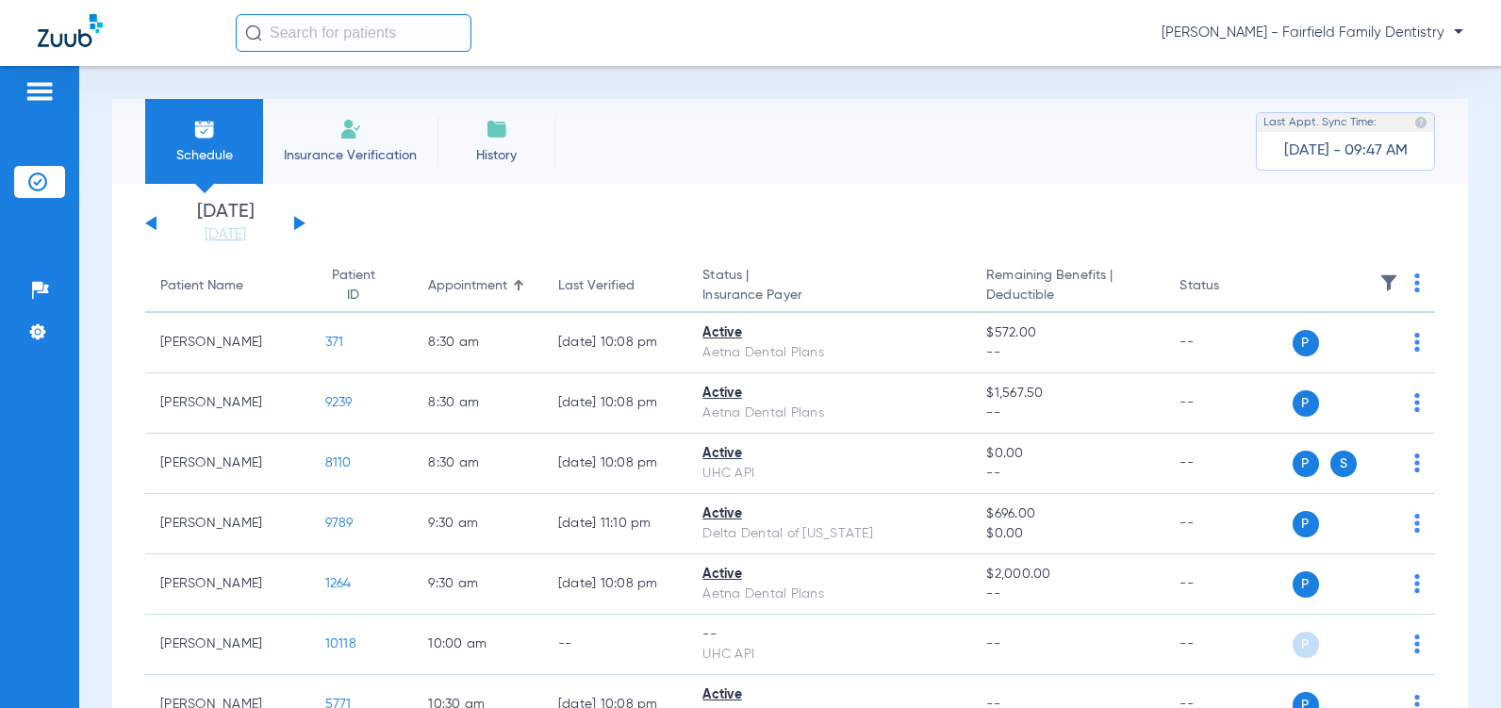
click at [296, 220] on button at bounding box center [299, 223] width 11 height 14
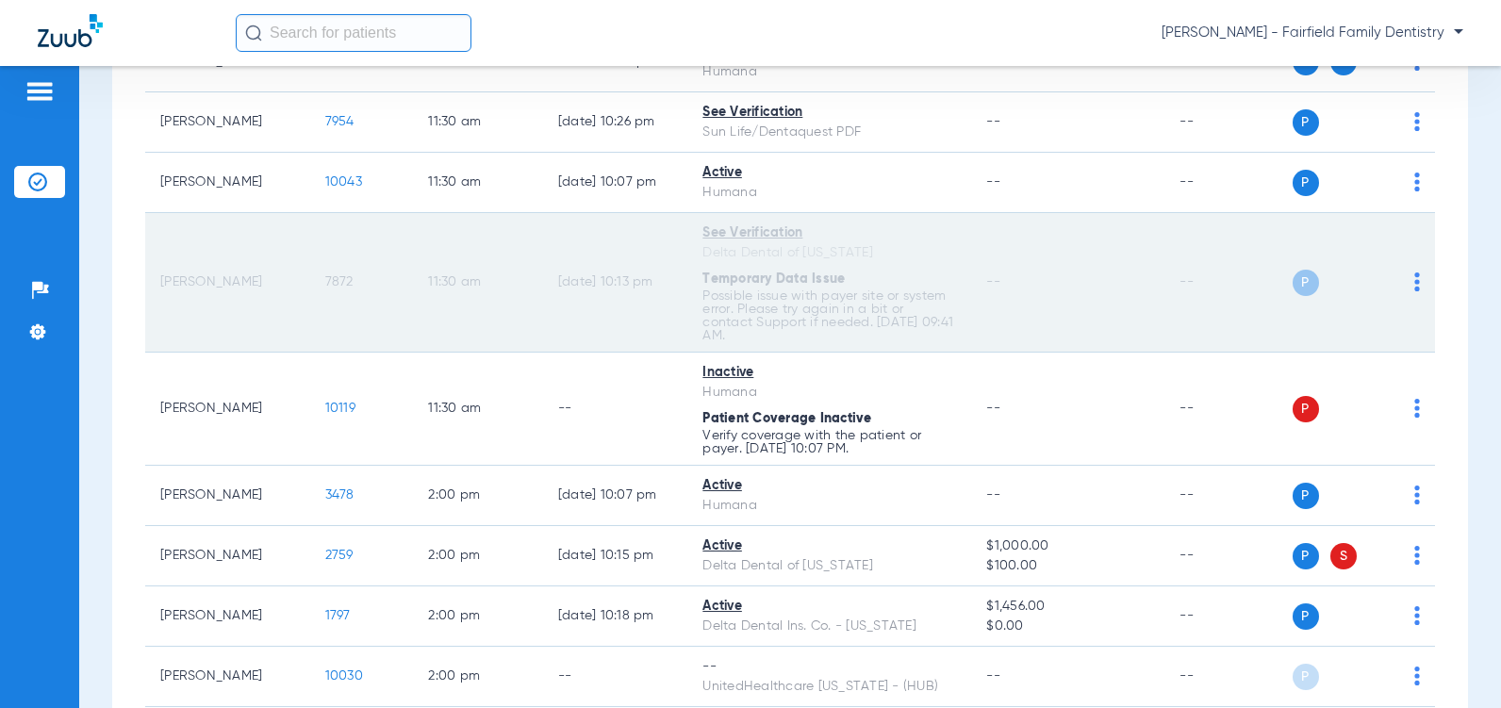
scroll to position [1131, 0]
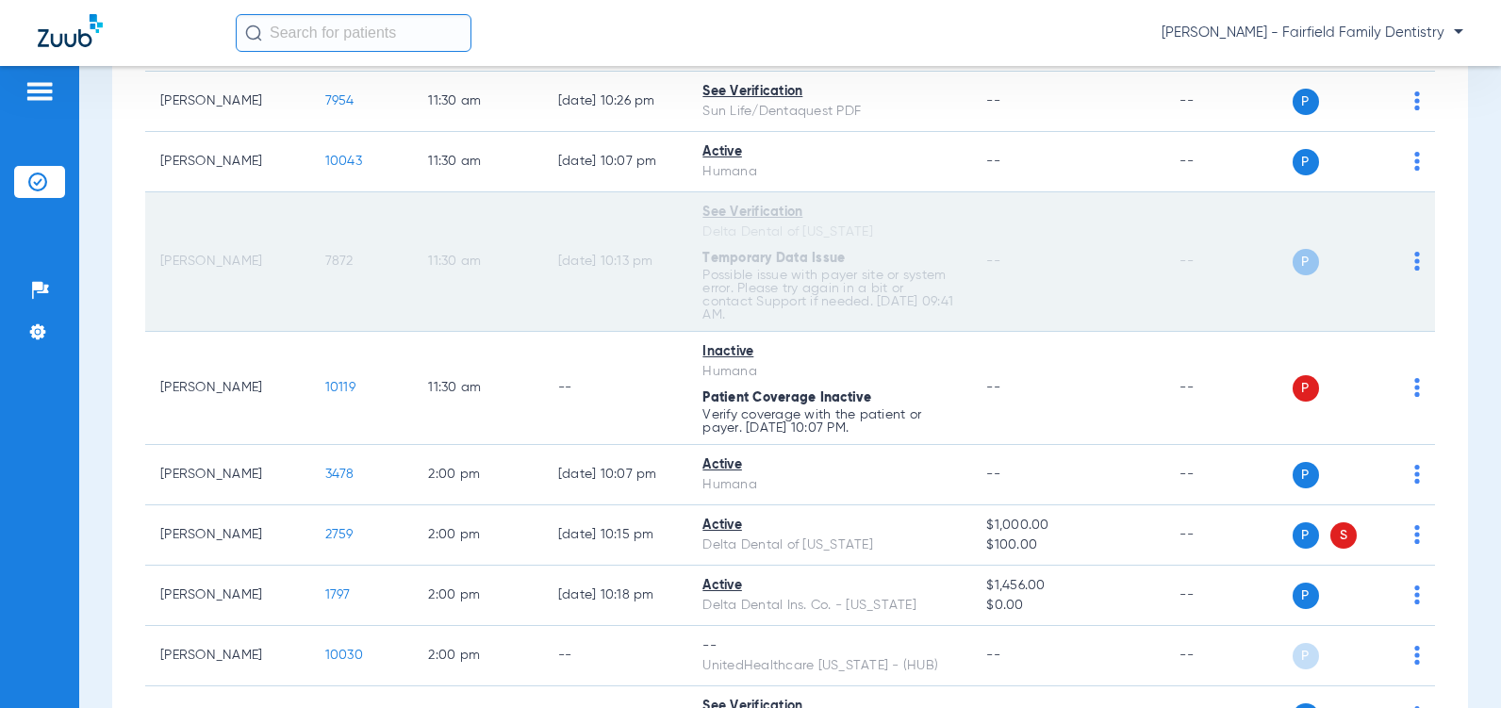
click at [325, 268] on span "7872" at bounding box center [339, 260] width 28 height 13
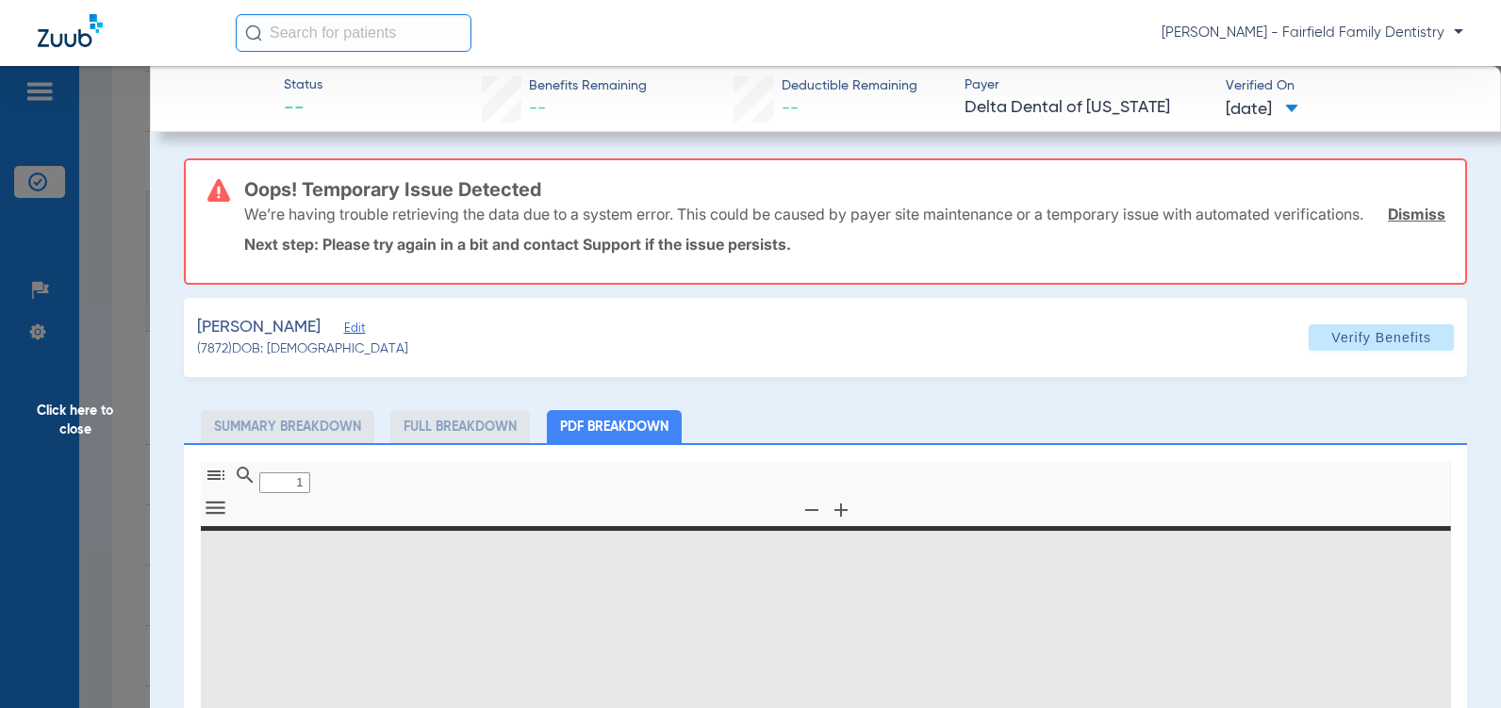
type input "0"
select select "page-width"
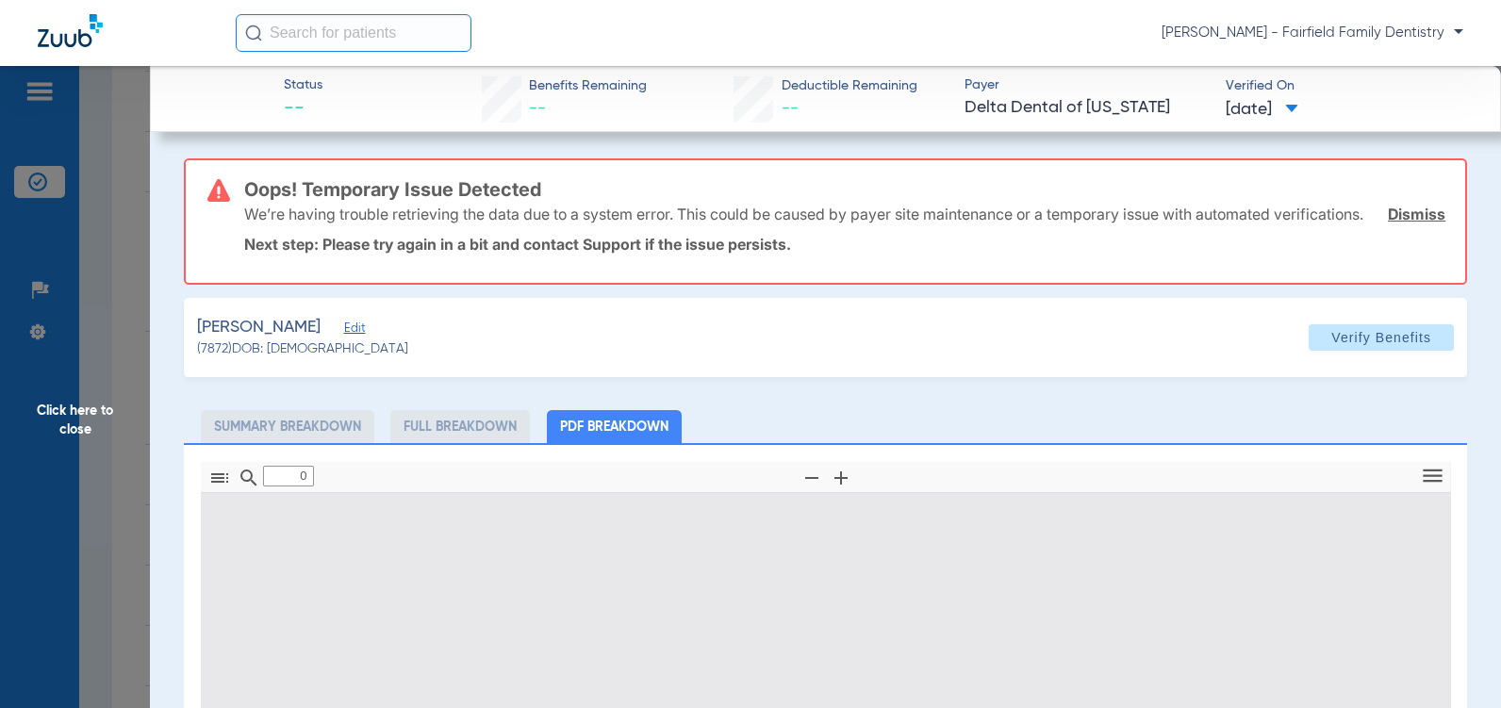
type input "1"
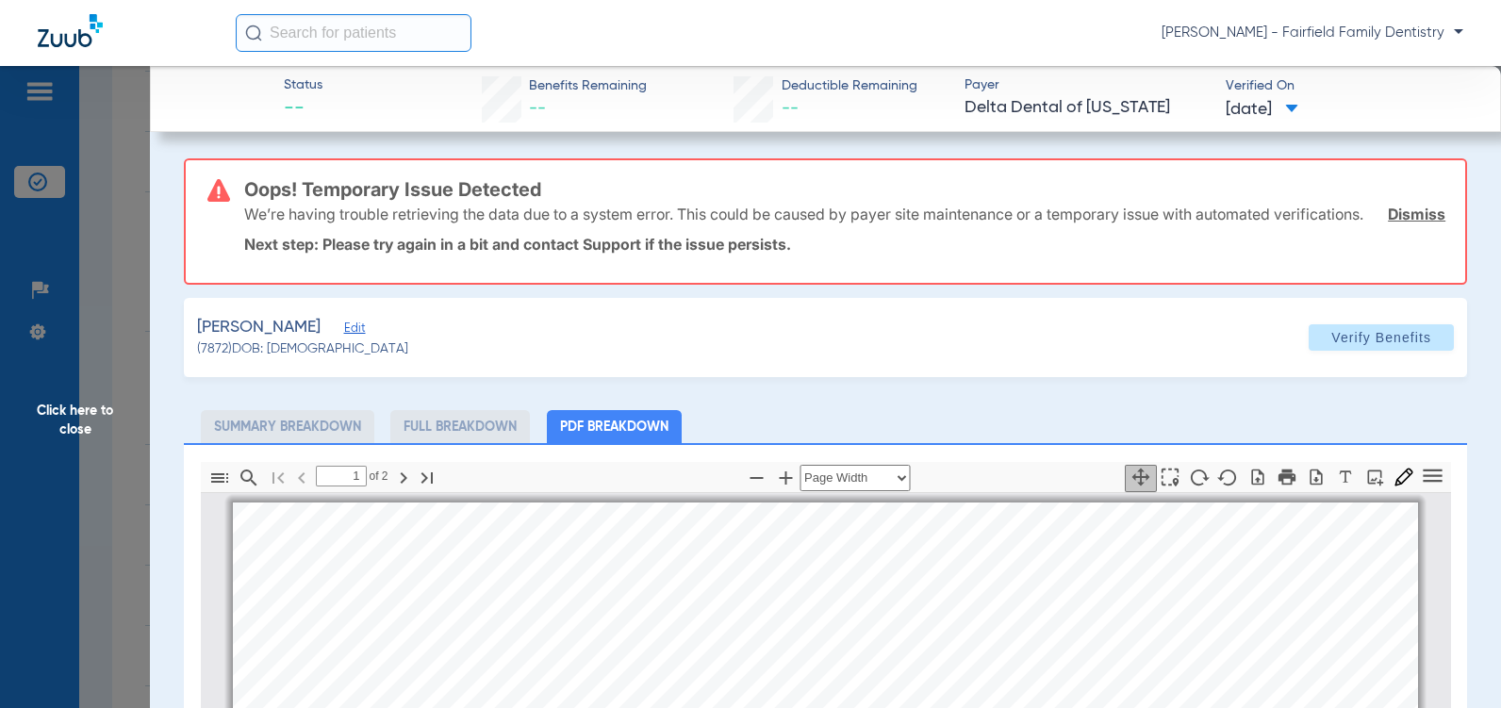
scroll to position [9, 0]
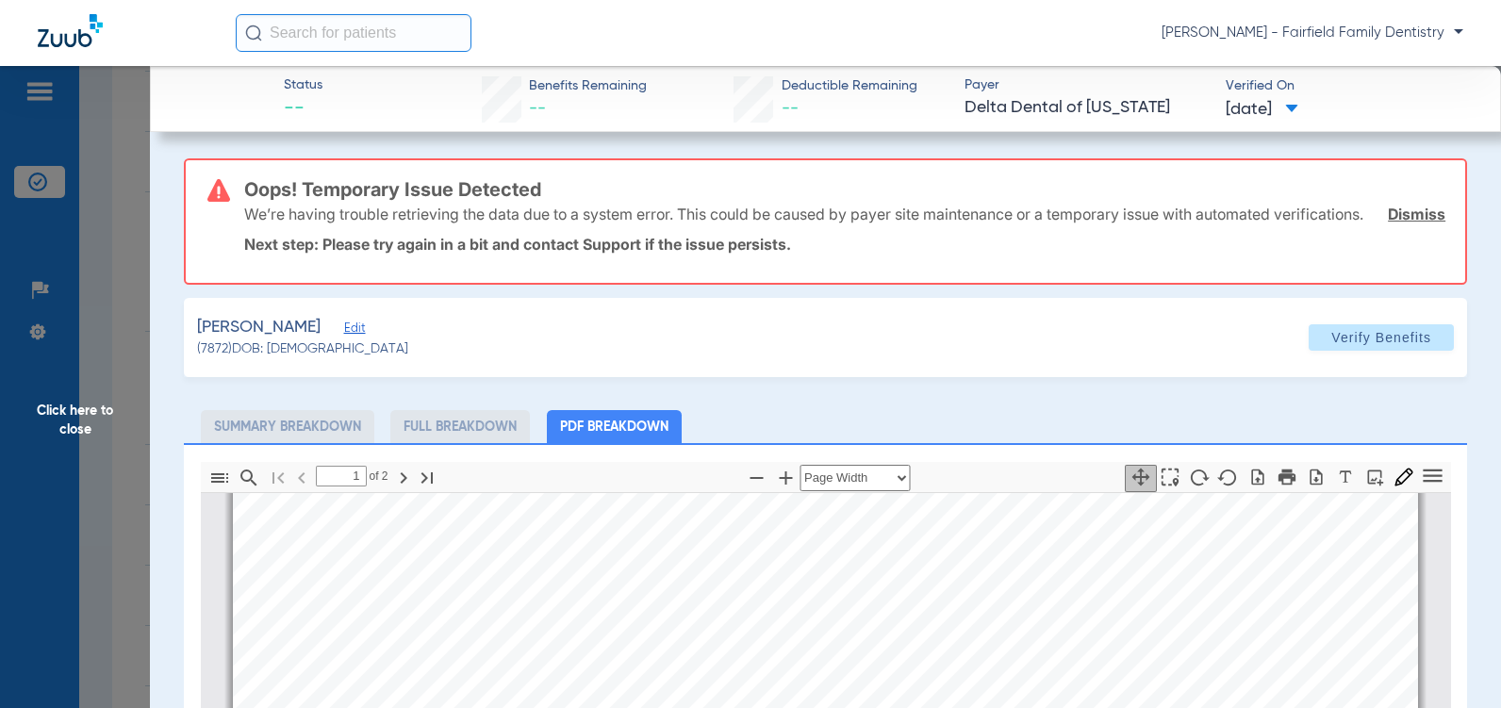
click at [350, 339] on span "Edit" at bounding box center [352, 330] width 17 height 18
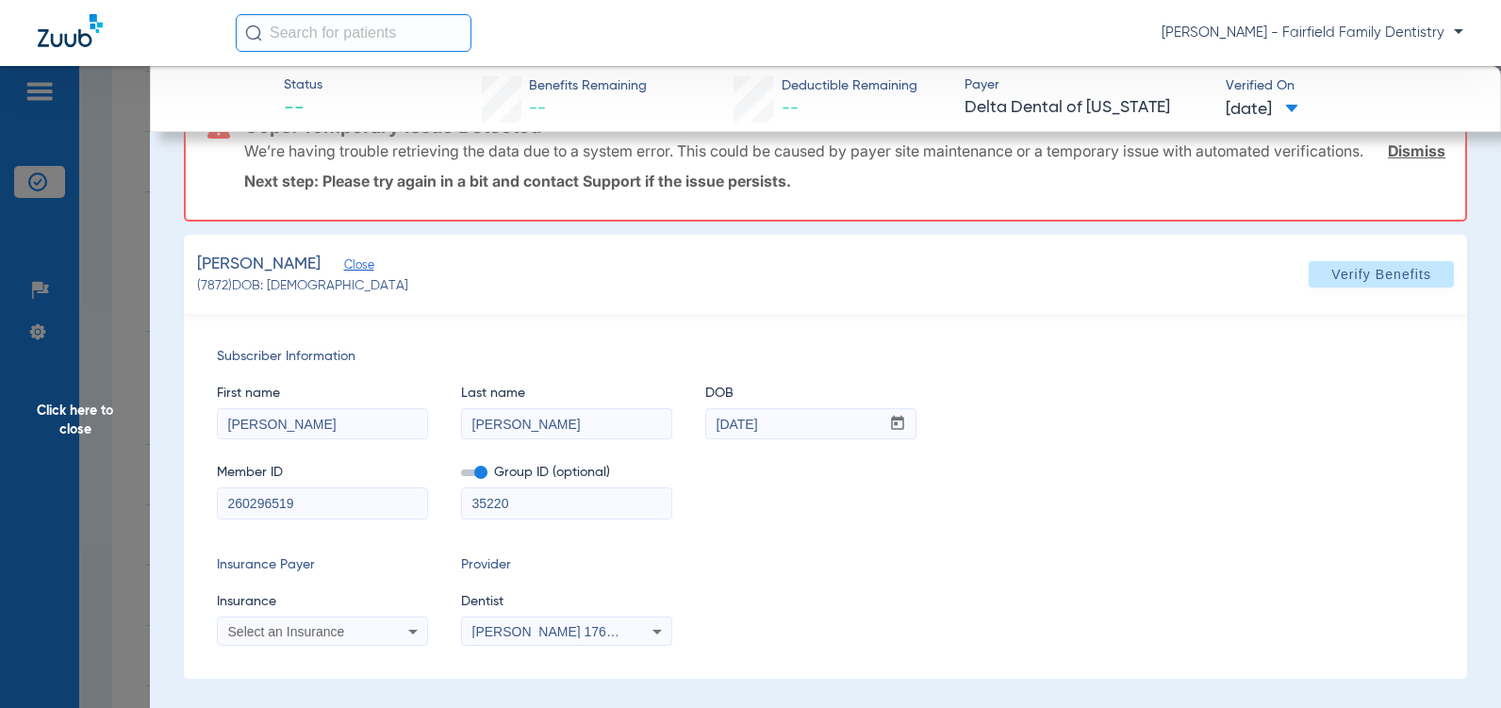
scroll to position [189, 0]
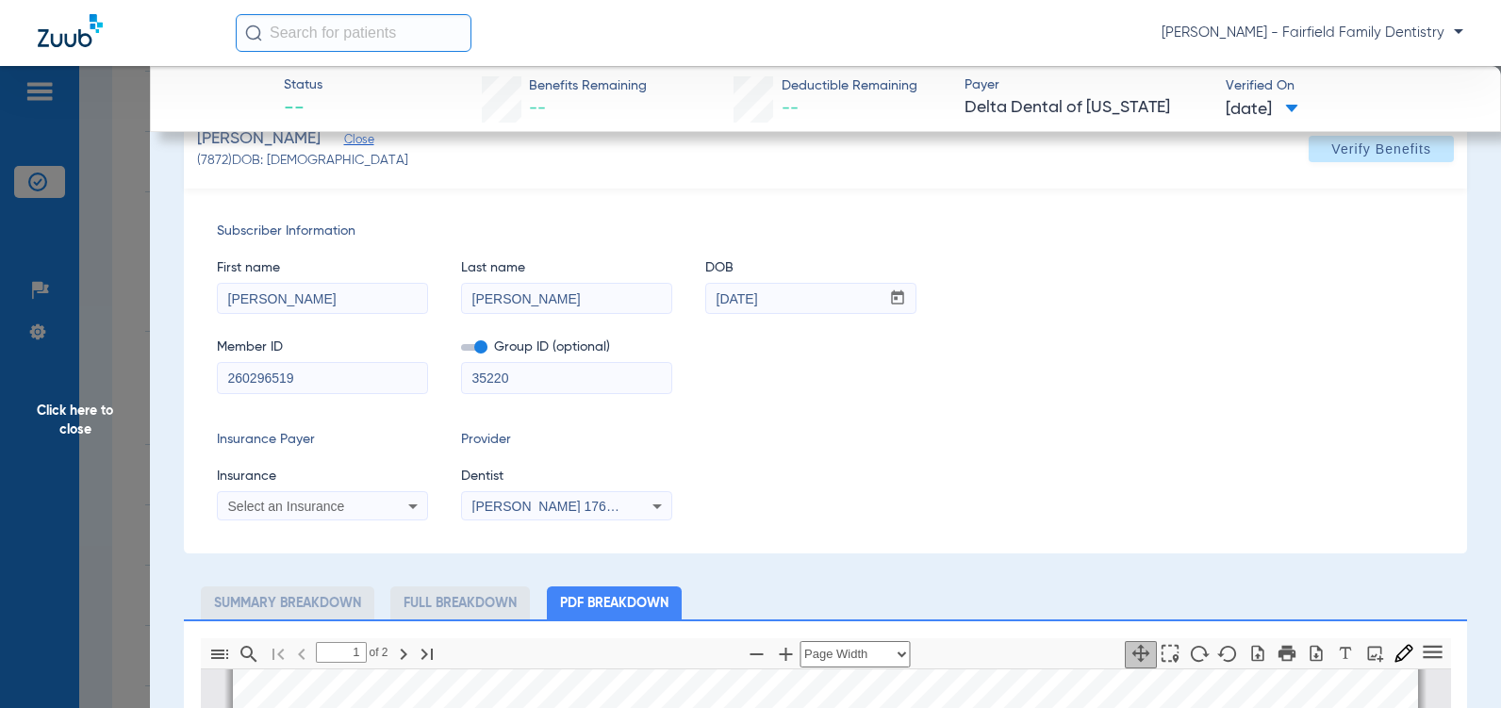
drag, startPoint x: 511, startPoint y: 400, endPoint x: 216, endPoint y: 402, distance: 295.0
click at [217, 393] on div "Member ID 260296519 Group ID (optional) 35220" at bounding box center [825, 356] width 1217 height 73
drag, startPoint x: 294, startPoint y: 399, endPoint x: 173, endPoint y: 401, distance: 120.7
click at [173, 401] on app-member-insurance-verification-view "Status -- Benefits Remaining -- Deductible Remaining -- Payer Delta Dental of I…" at bounding box center [825, 619] width 1351 height 1485
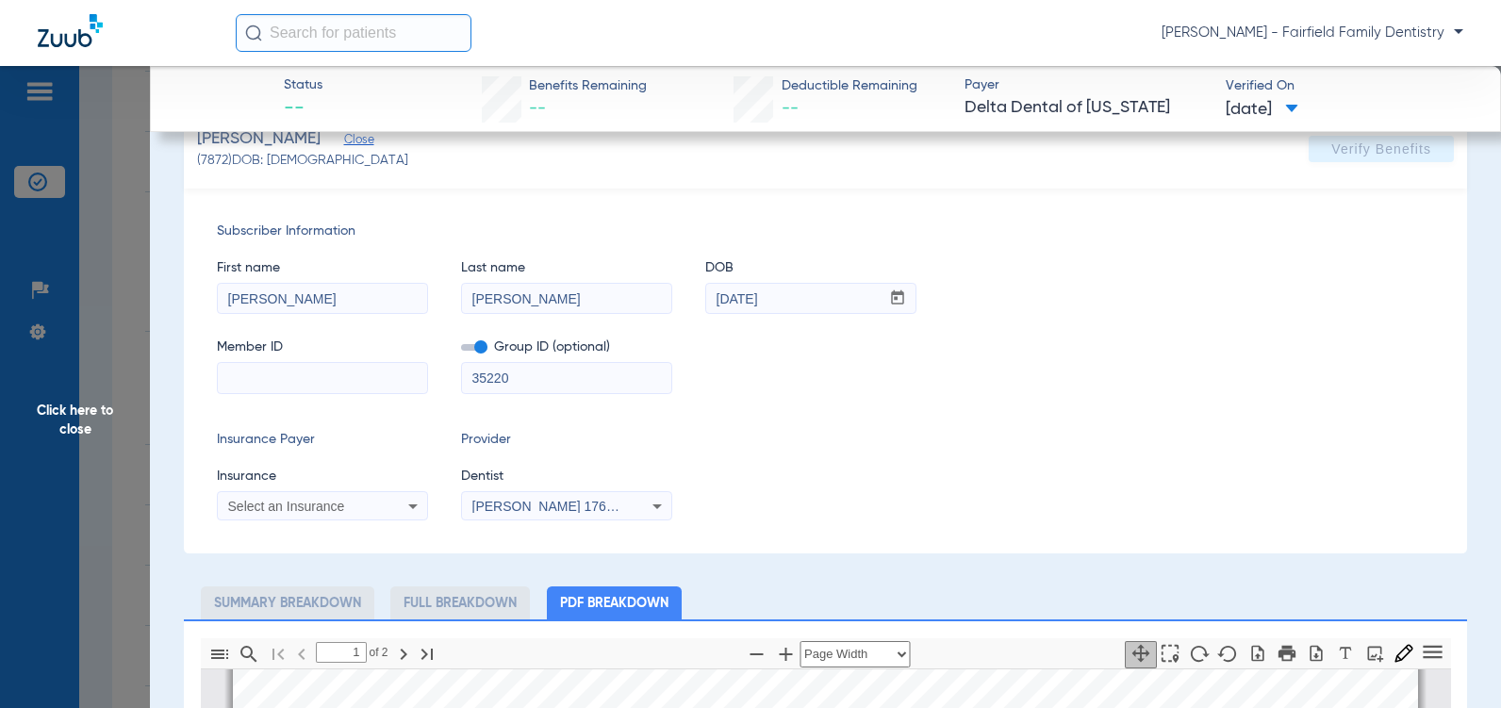
drag, startPoint x: 477, startPoint y: 389, endPoint x: 424, endPoint y: 395, distance: 53.1
click at [424, 393] on div "Member ID Group ID (optional) 35220" at bounding box center [825, 356] width 1217 height 73
click at [273, 388] on input at bounding box center [322, 378] width 209 height 30
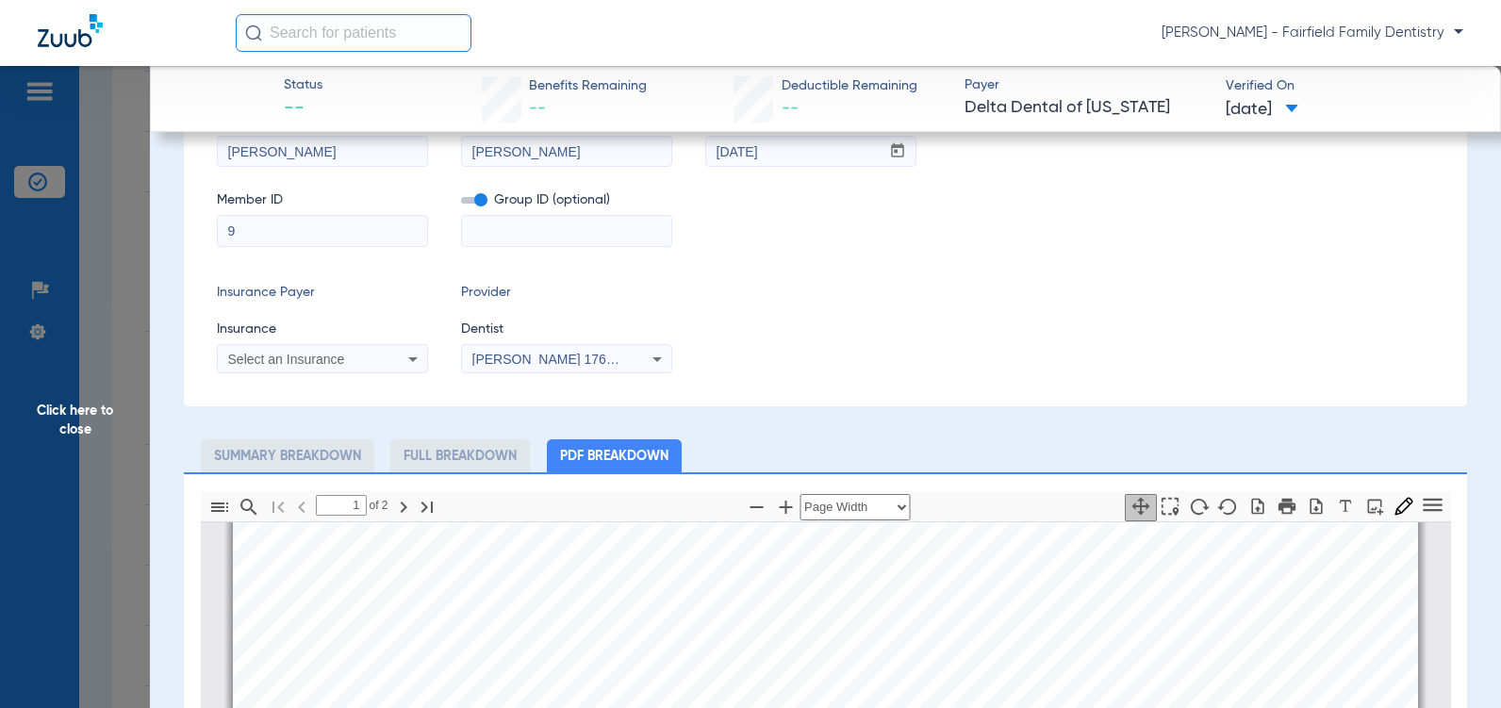
scroll to position [189, 0]
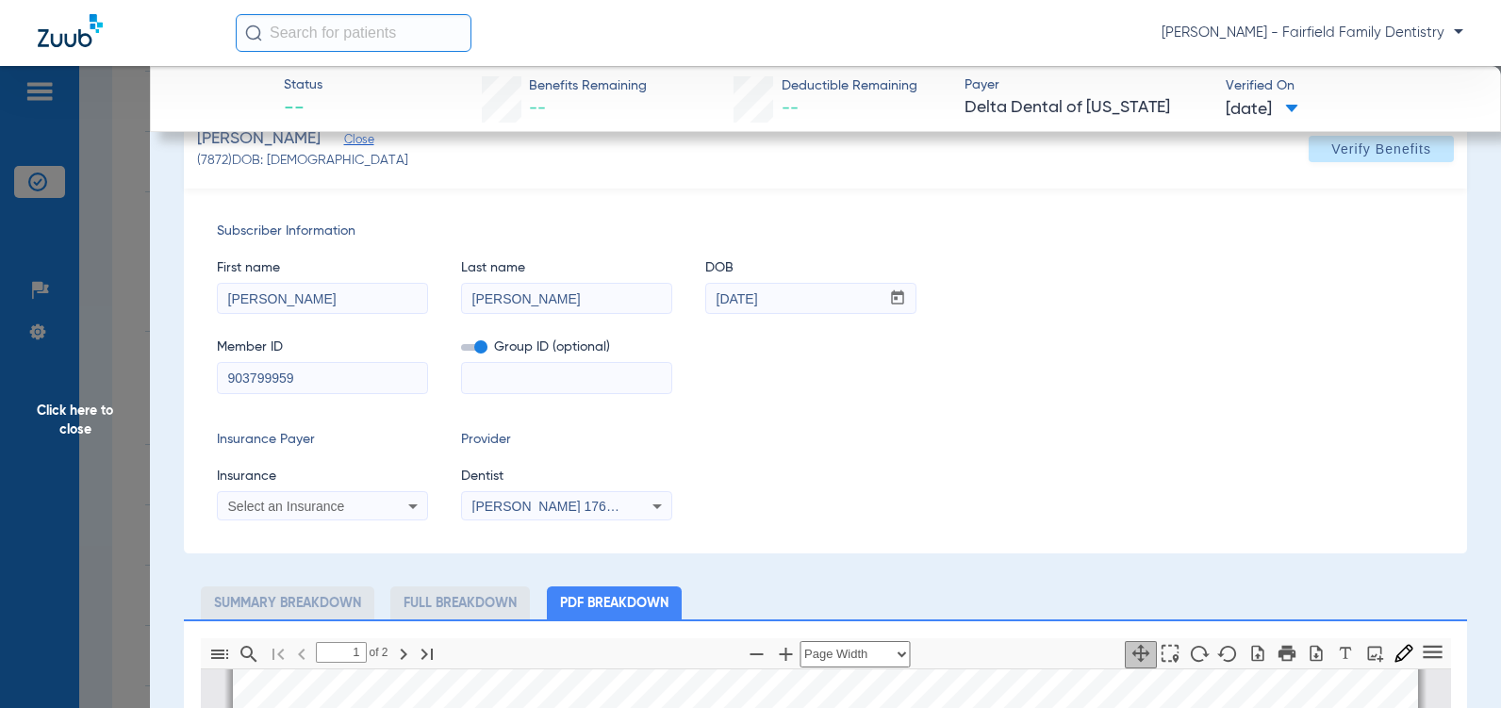
type input "903799959"
click at [504, 388] on input at bounding box center [566, 378] width 209 height 30
type input "5001"
click at [414, 517] on icon at bounding box center [413, 506] width 23 height 23
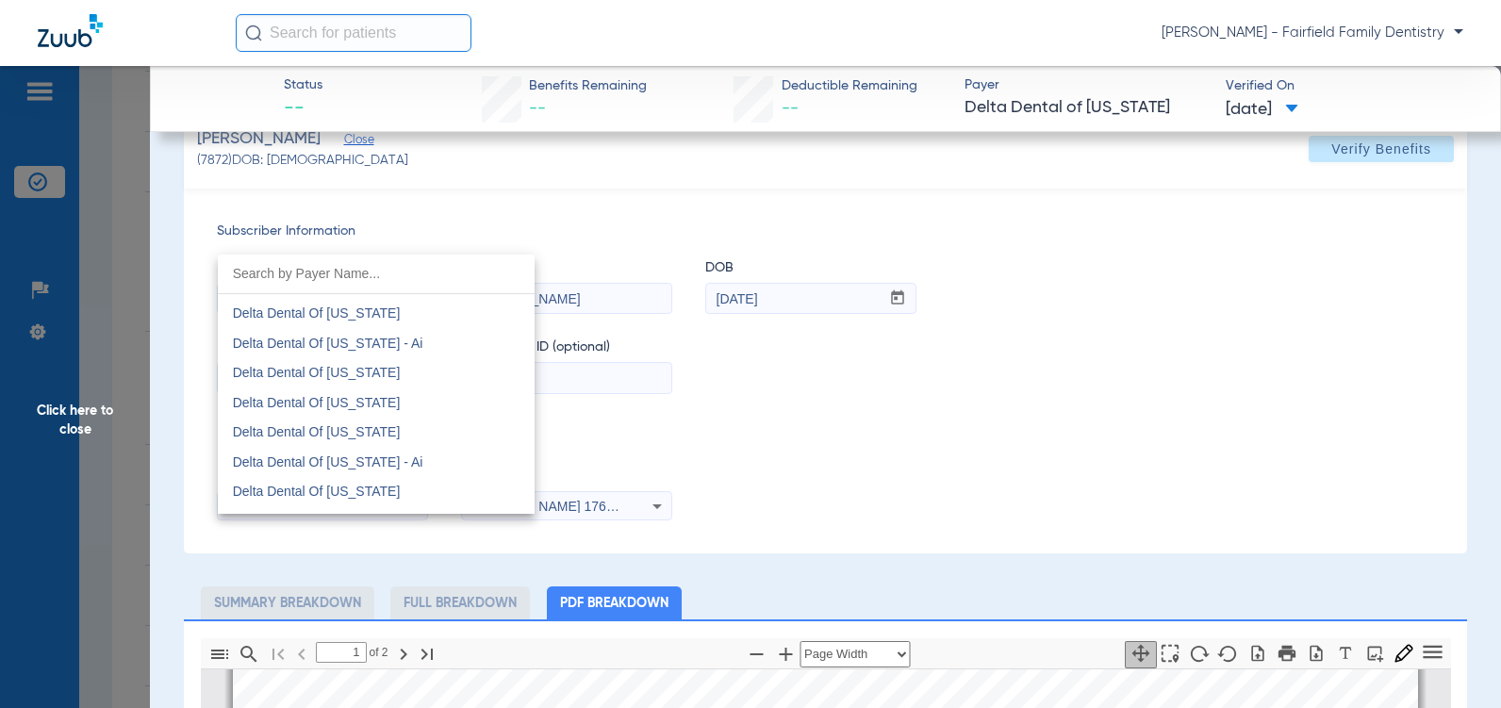
scroll to position [3913, 0]
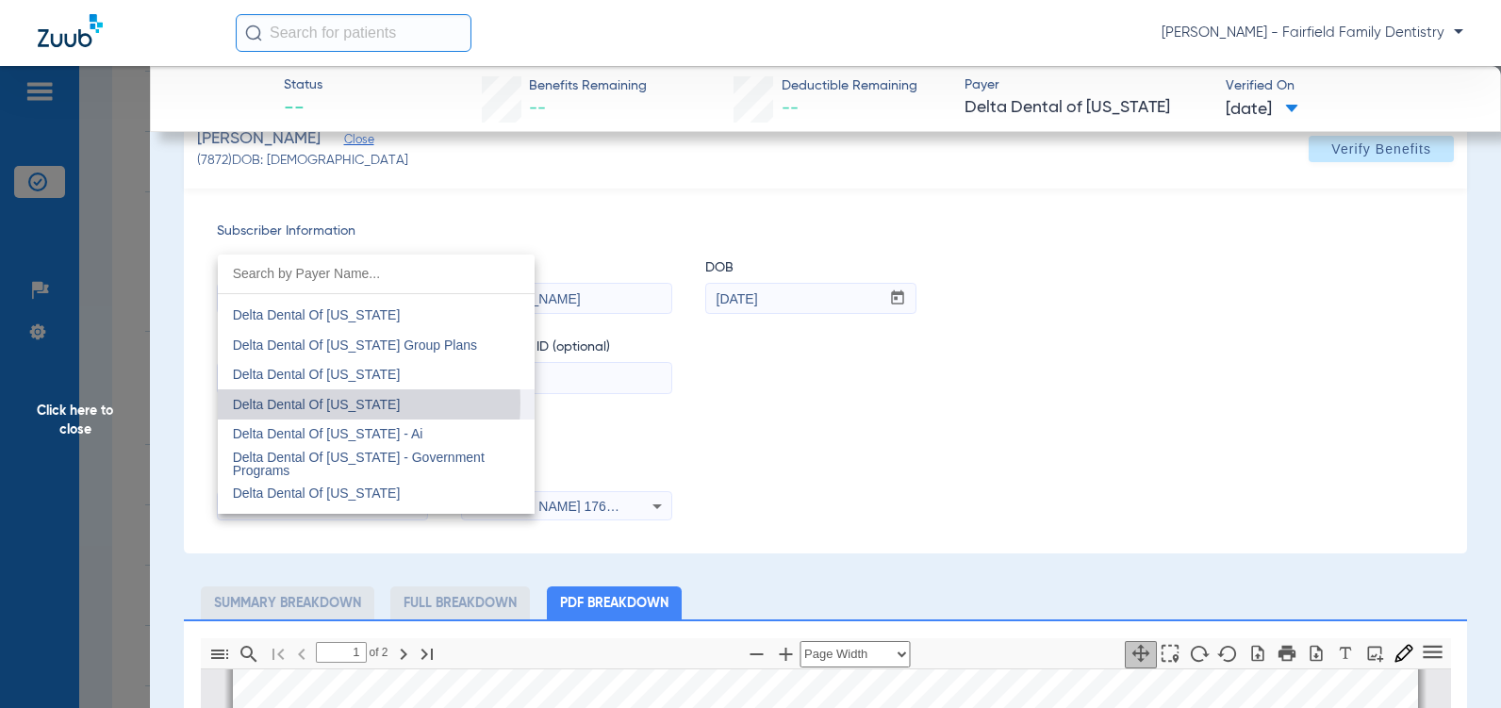
click at [296, 402] on span "Delta Dental Of [US_STATE]" at bounding box center [317, 404] width 168 height 15
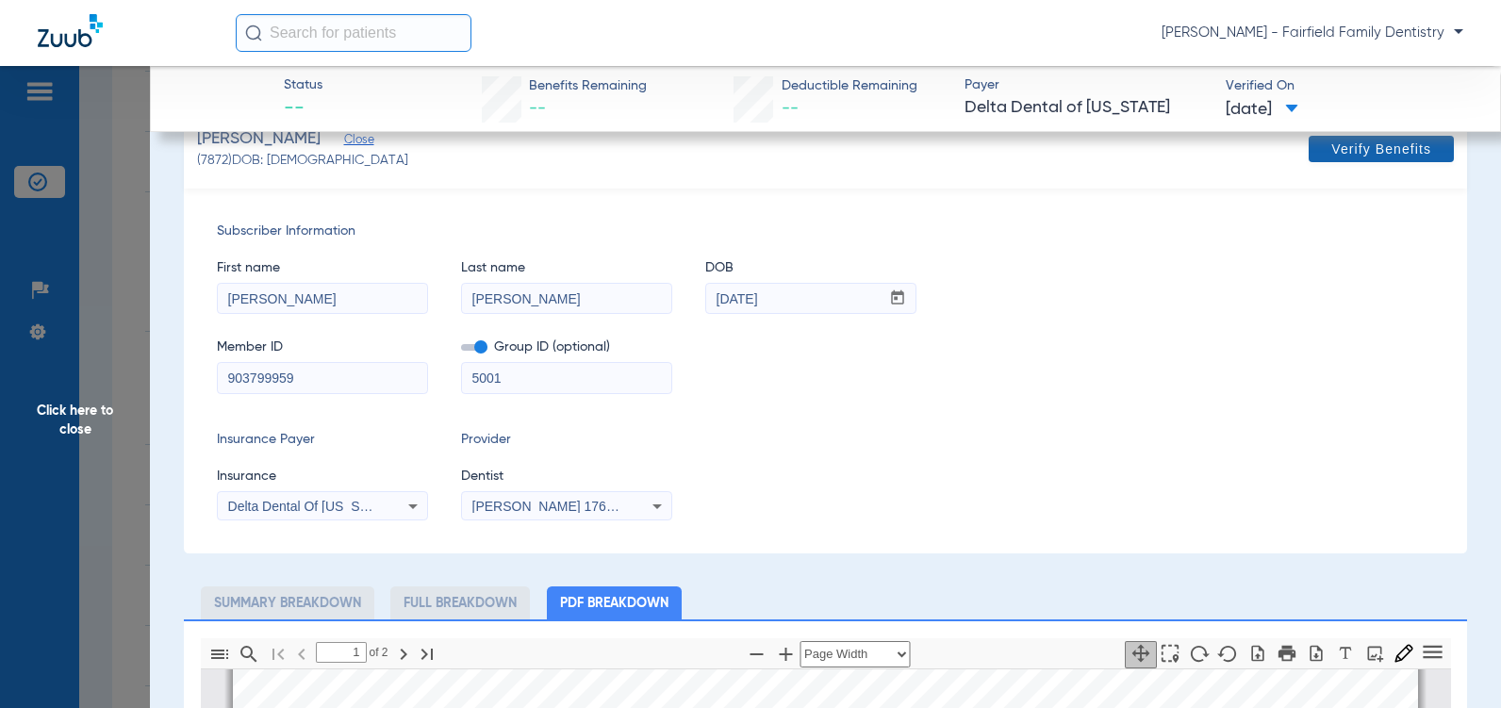
click at [1351, 156] on span "Verify Benefits" at bounding box center [1381, 148] width 100 height 15
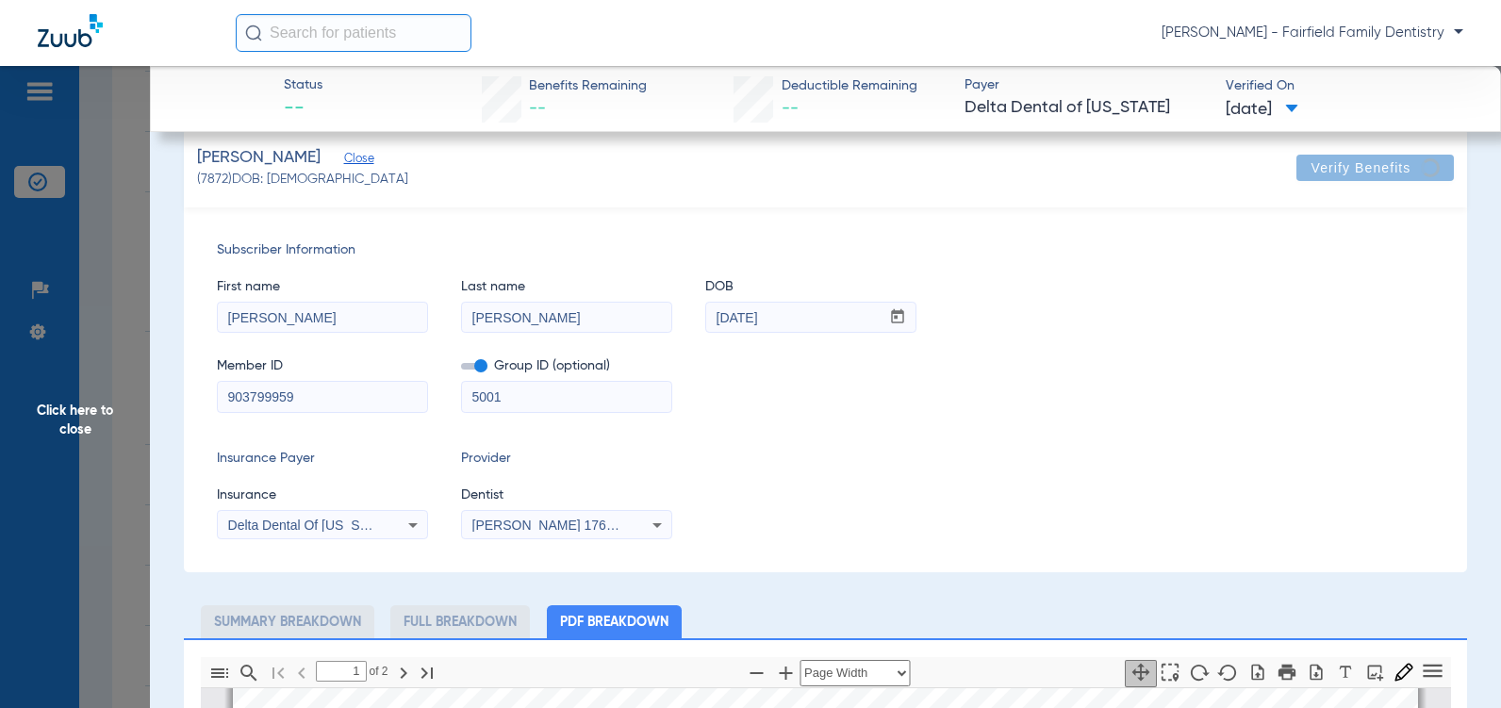
scroll to position [328, 0]
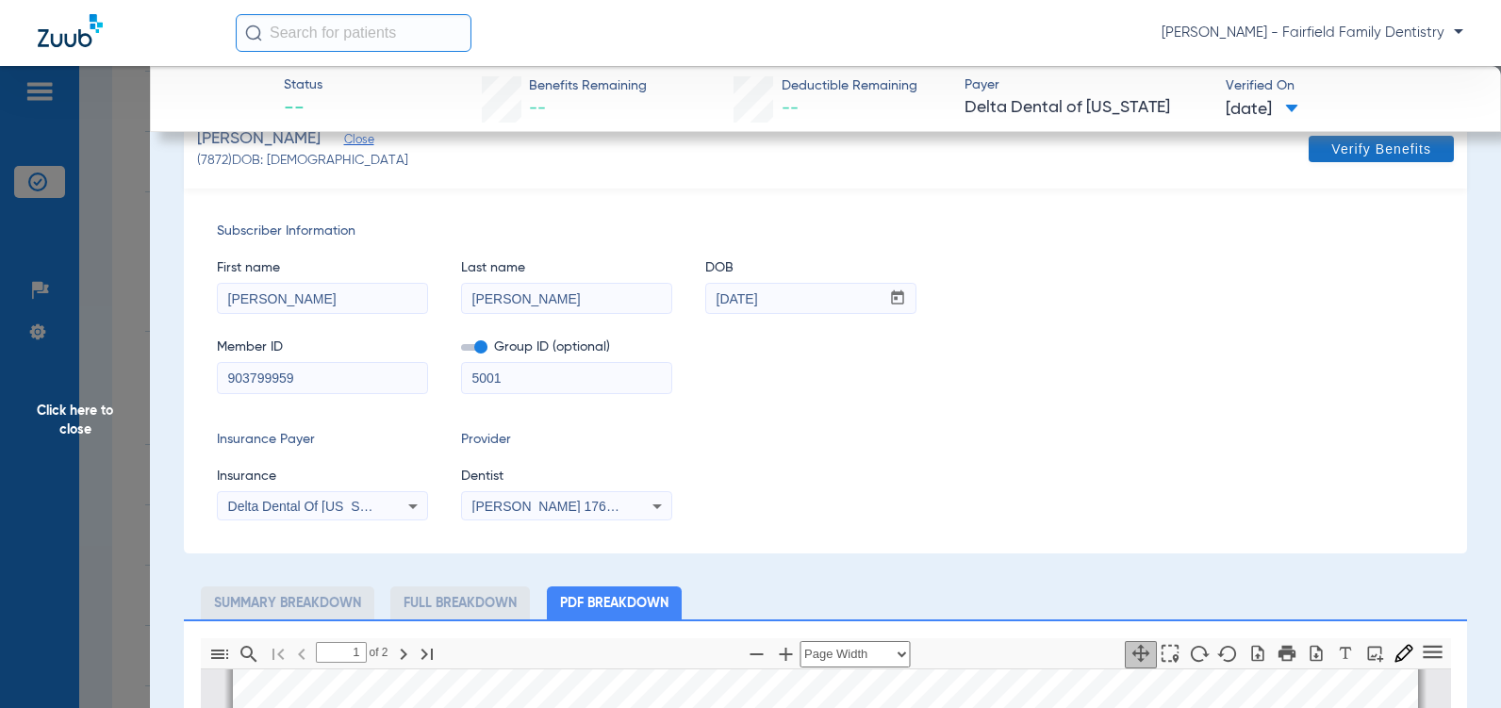
click at [1351, 156] on span "Verify Benefits" at bounding box center [1381, 148] width 100 height 15
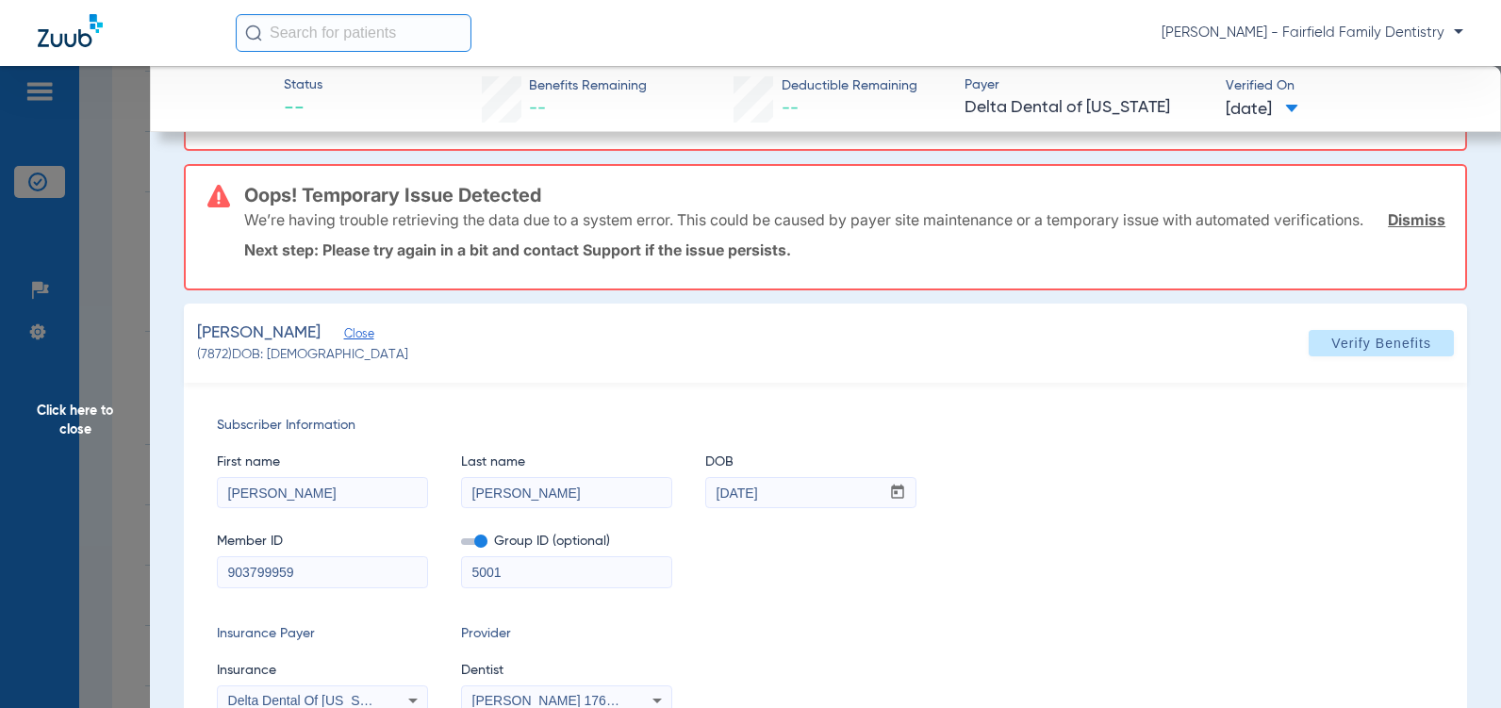
scroll to position [283, 0]
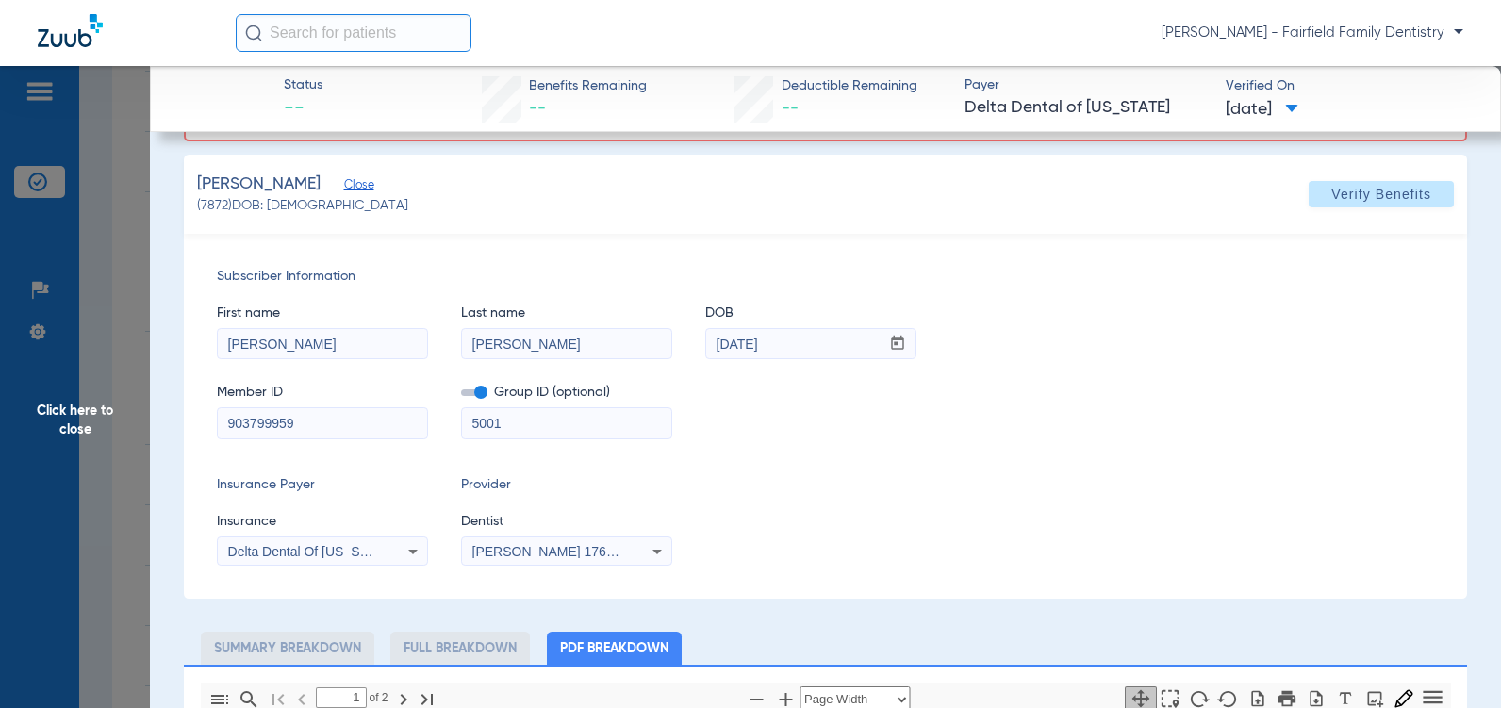
click at [413, 554] on icon at bounding box center [412, 552] width 9 height 5
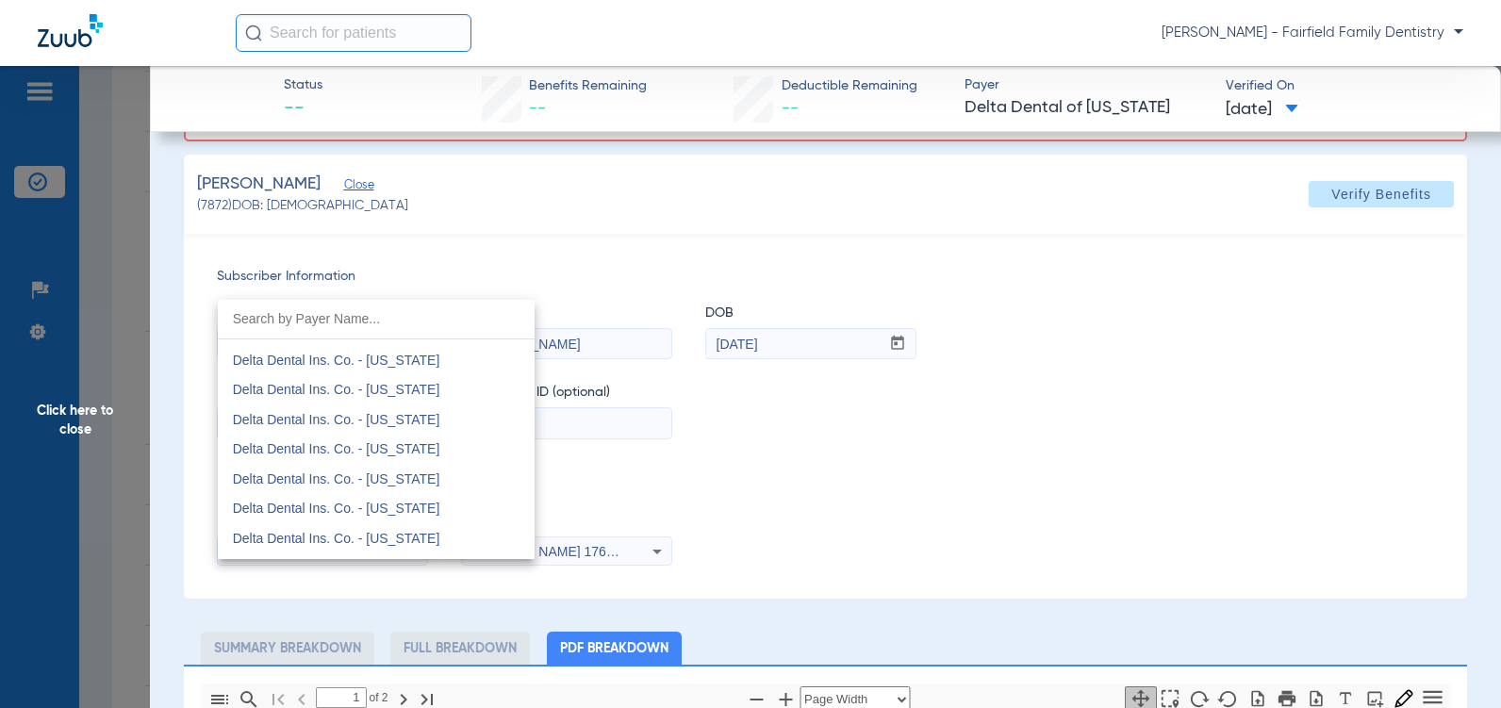
scroll to position [3025, 0]
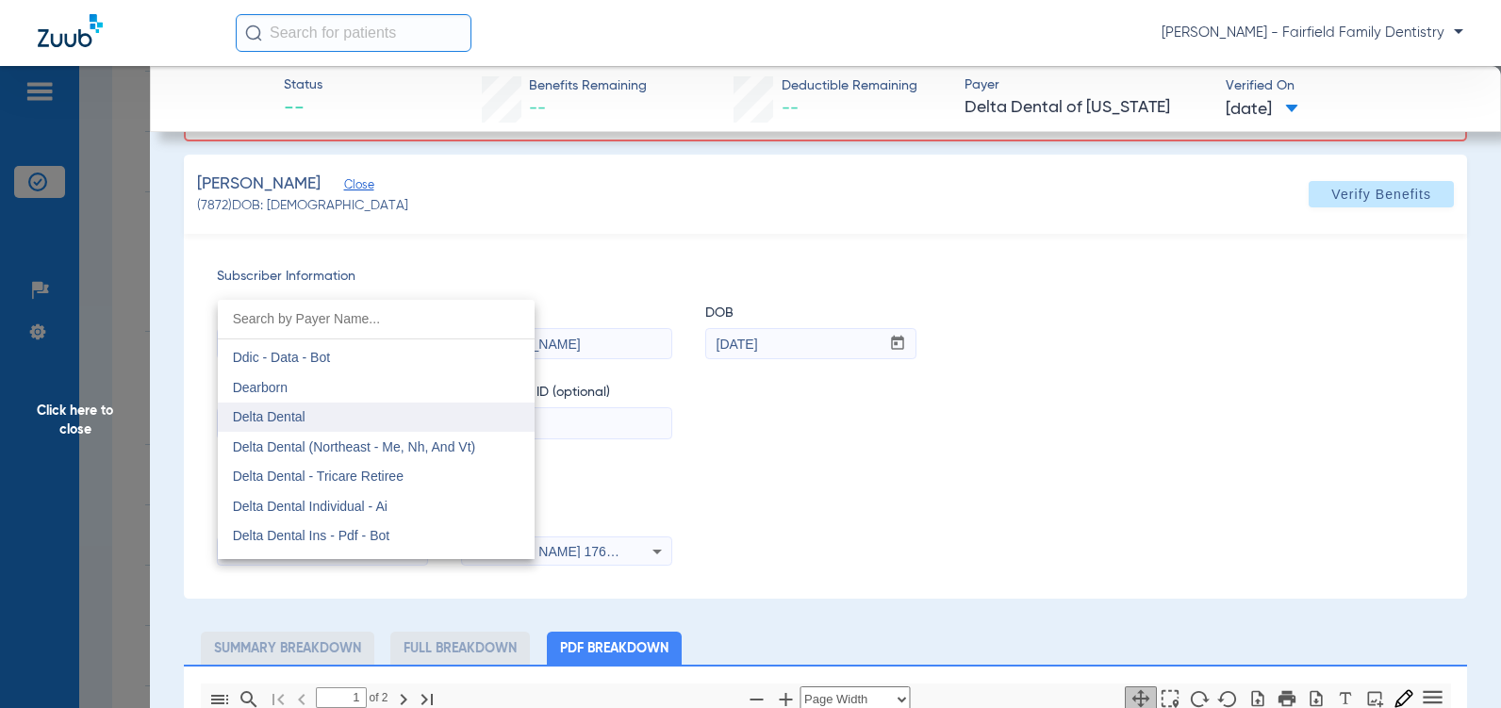
click at [248, 413] on span "Delta Dental" at bounding box center [269, 416] width 73 height 15
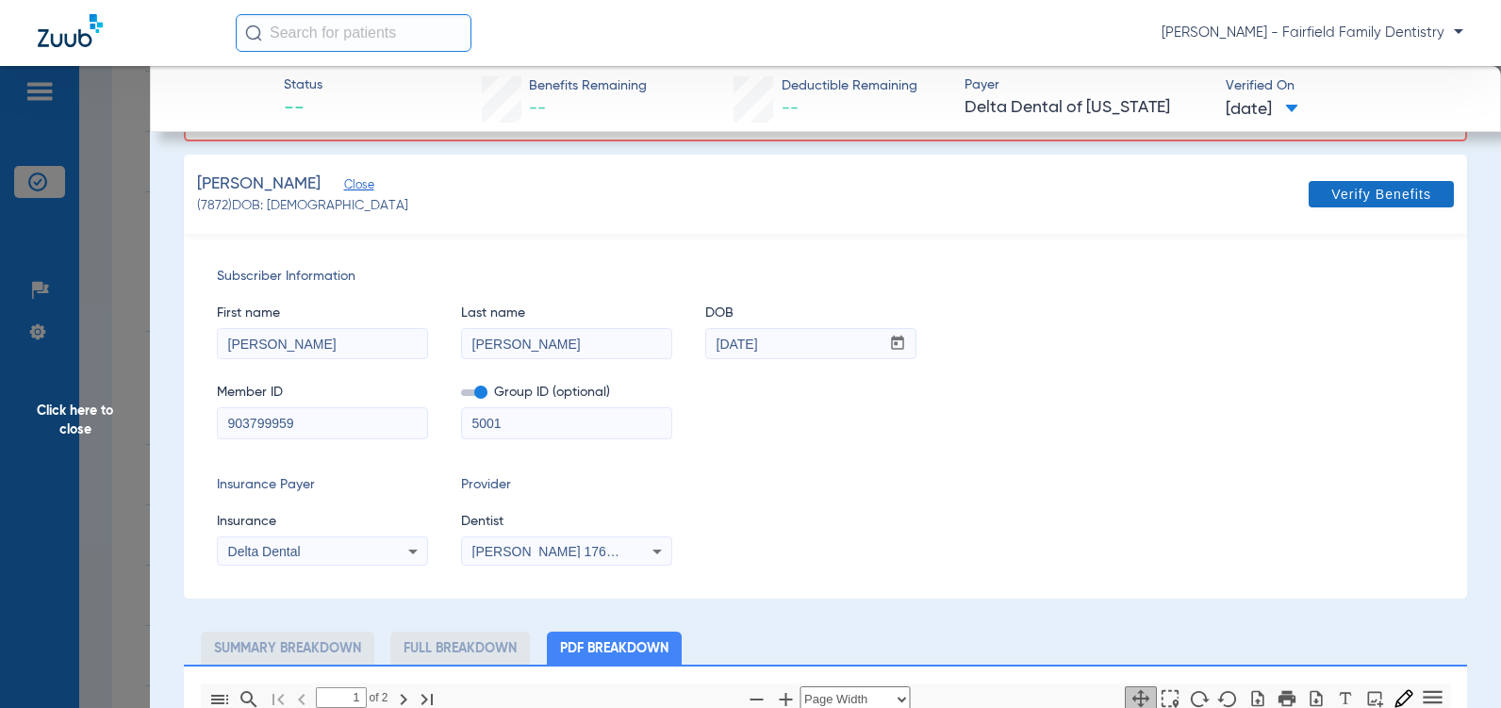
click at [1368, 202] on span "Verify Benefits" at bounding box center [1381, 194] width 100 height 15
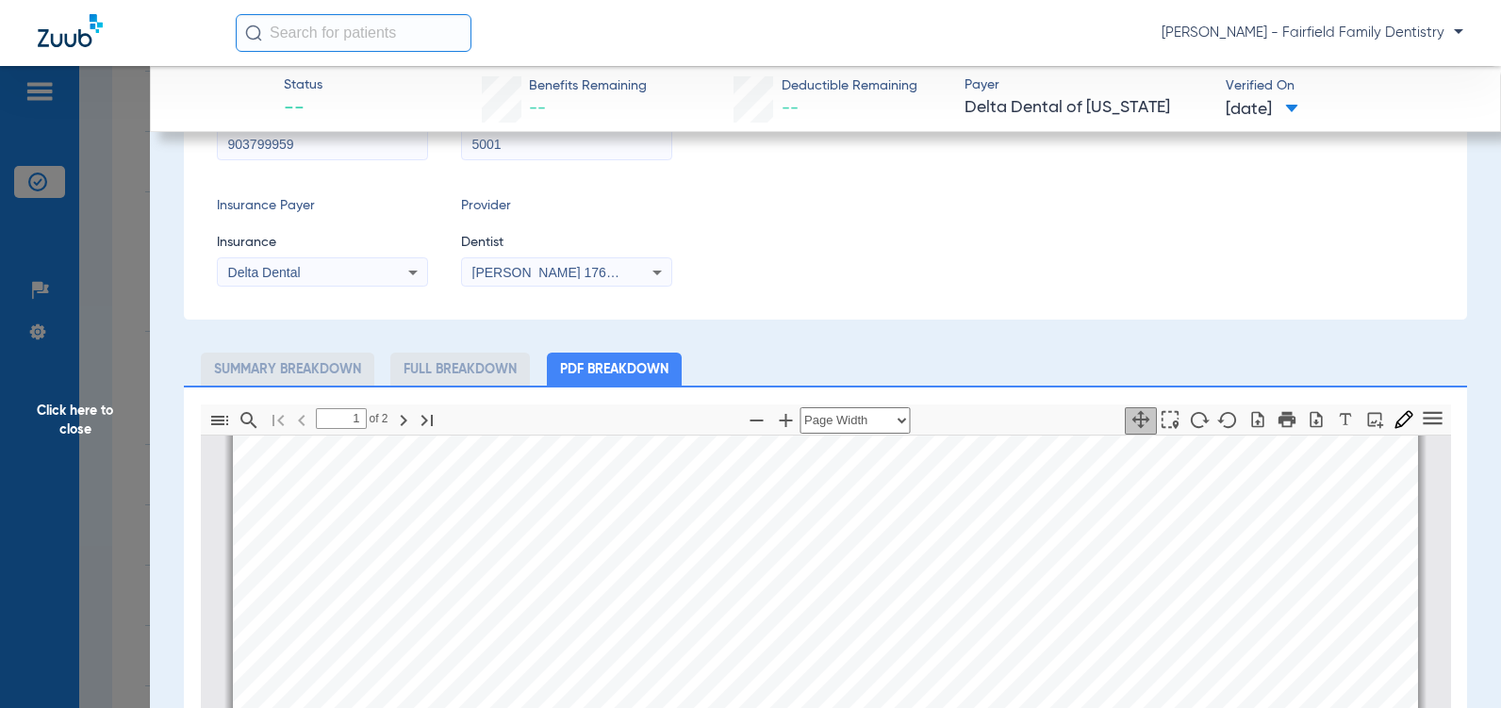
scroll to position [0, 0]
